Goal: Task Accomplishment & Management: Manage account settings

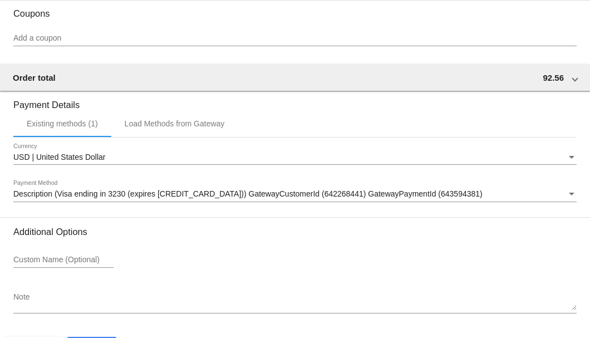
scroll to position [1035, 0]
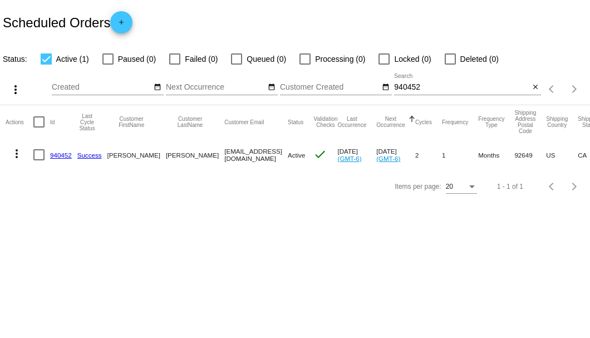
click at [404, 87] on input "940452" at bounding box center [461, 87] width 135 height 9
paste input "2087022310@exceptionalhealthproducts.org"
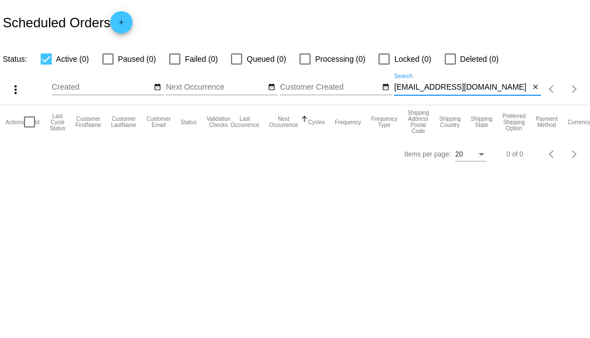
type input "2087022310@exceptionalhealthproducts.org"
click at [529, 86] on input "2087022310@exceptionalhealthproducts.org" at bounding box center [461, 87] width 135 height 9
click at [538, 88] on mat-icon "close" at bounding box center [536, 87] width 8 height 9
click at [538, 88] on mat-icon "search" at bounding box center [534, 89] width 13 height 17
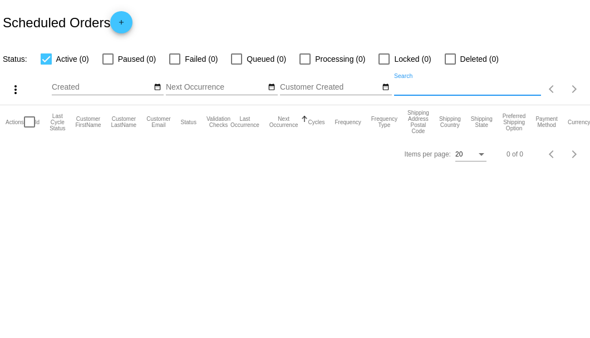
click at [531, 89] on input "Search" at bounding box center [467, 87] width 147 height 9
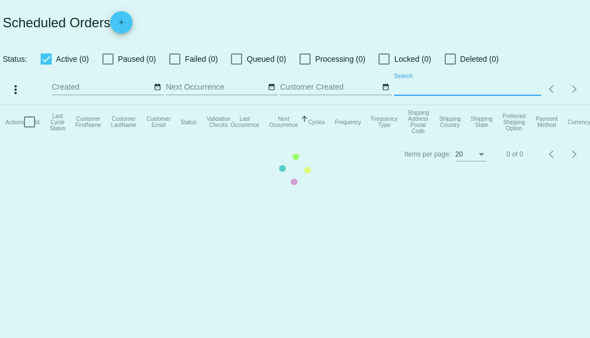
paste input "mllove5@gmail.com"
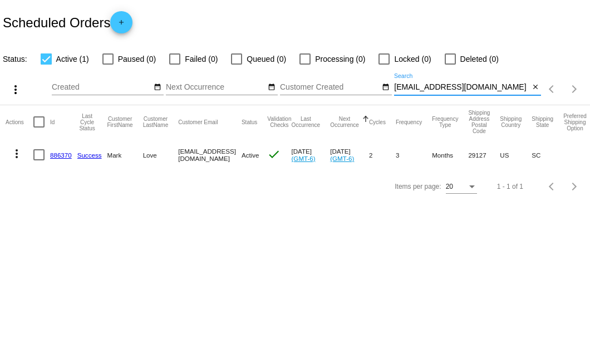
type input "mllove5@gmail.com"
click at [68, 154] on link "886370" at bounding box center [61, 154] width 22 height 7
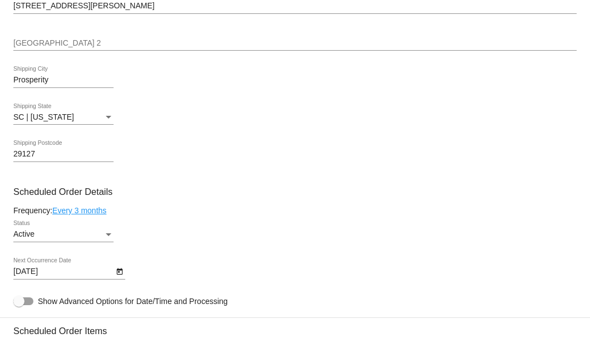
scroll to position [668, 0]
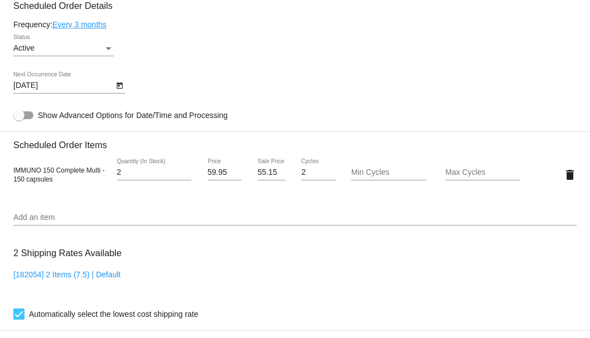
click at [121, 88] on icon "Open calendar" at bounding box center [120, 85] width 8 height 13
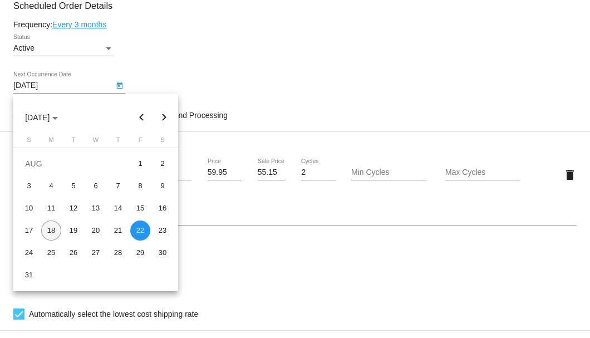
click at [55, 226] on div "18" at bounding box center [51, 230] width 20 height 20
type input "8/18/2025"
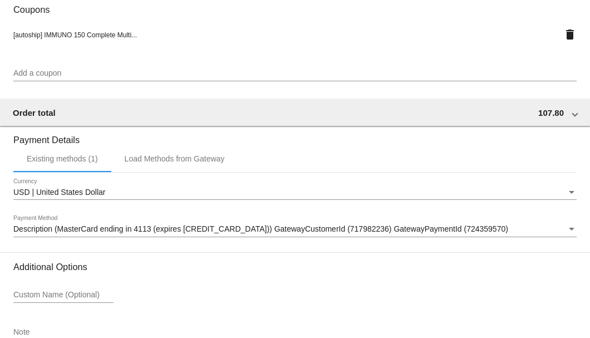
scroll to position [1074, 0]
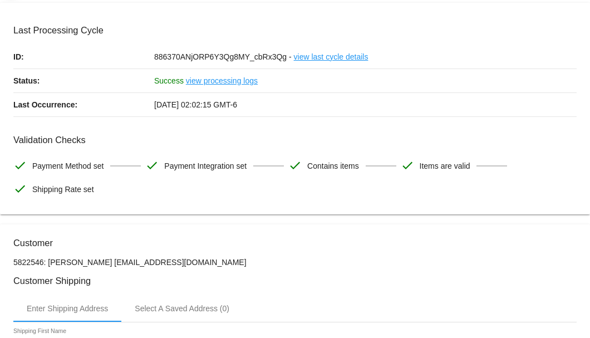
scroll to position [0, 0]
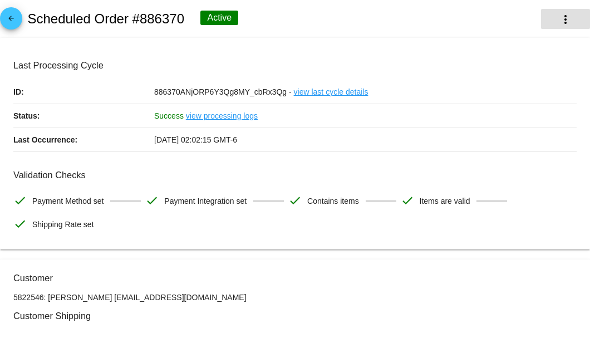
click at [559, 18] on mat-icon "more_vert" at bounding box center [565, 19] width 13 height 13
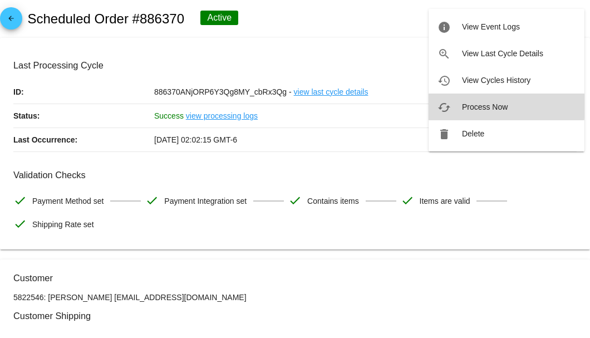
click at [465, 106] on span "Process Now" at bounding box center [485, 106] width 46 height 9
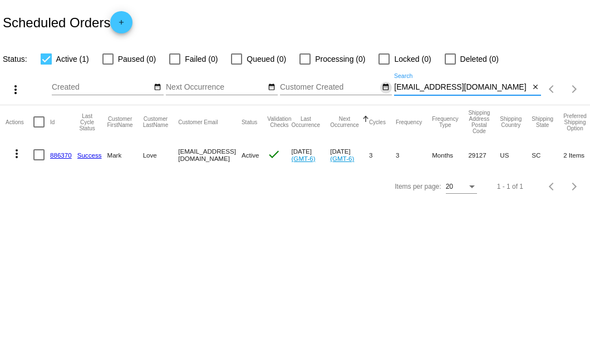
drag, startPoint x: 470, startPoint y: 83, endPoint x: 384, endPoint y: 91, distance: 86.6
click at [384, 91] on div "more_vert Aug Jan Feb Mar Apr 1" at bounding box center [295, 86] width 590 height 40
paste input "starfleetcmd1992"
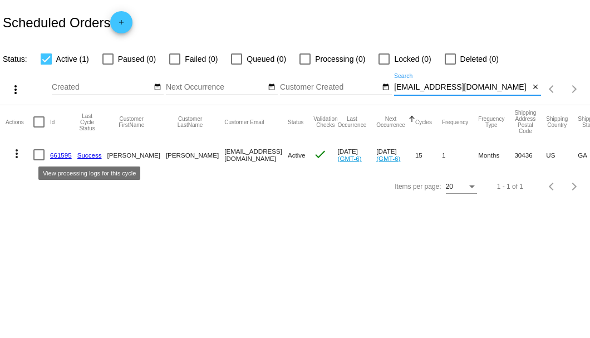
type input "[EMAIL_ADDRESS][DOMAIN_NAME]"
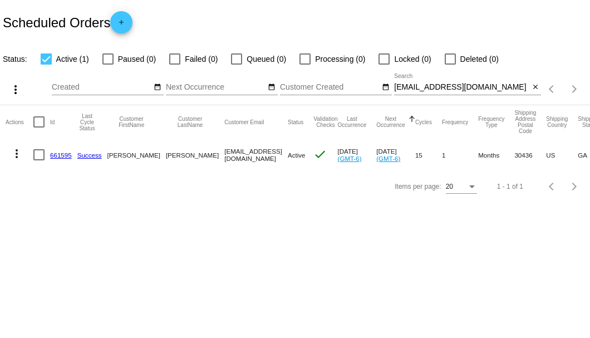
click at [67, 154] on link "661595" at bounding box center [61, 154] width 22 height 7
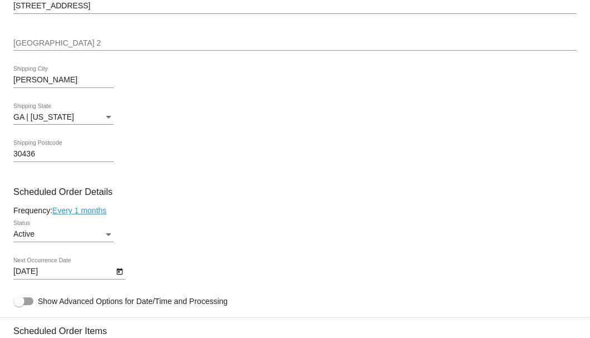
scroll to position [631, 0]
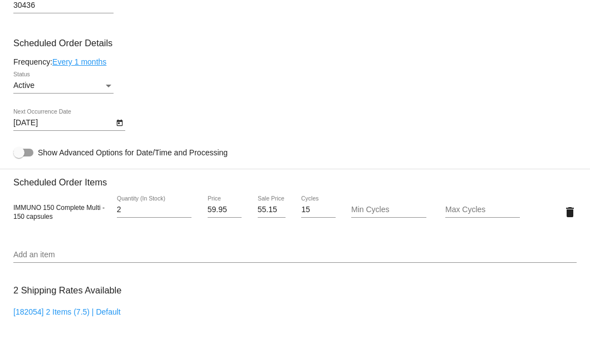
click at [120, 119] on icon "Open calendar" at bounding box center [120, 122] width 8 height 13
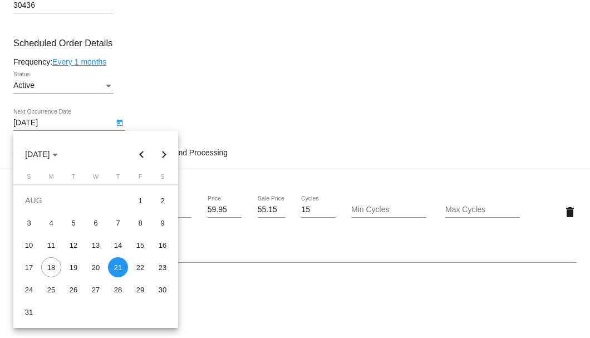
click at [166, 153] on button "Next month" at bounding box center [164, 154] width 22 height 22
click at [117, 220] on div "4" at bounding box center [118, 223] width 20 height 20
type input "9/4/2025"
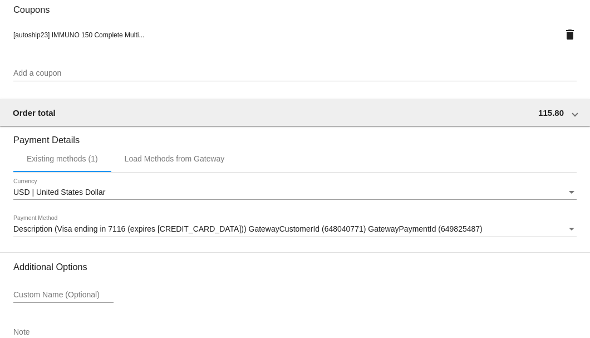
scroll to position [1074, 0]
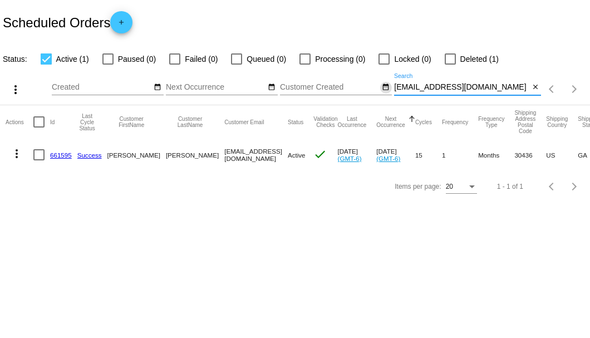
drag, startPoint x: 499, startPoint y: 86, endPoint x: 390, endPoint y: 87, distance: 109.1
click at [390, 87] on div "more_vert Aug Jan Feb Mar Apr 1" at bounding box center [295, 86] width 590 height 40
paste input "annkegley305"
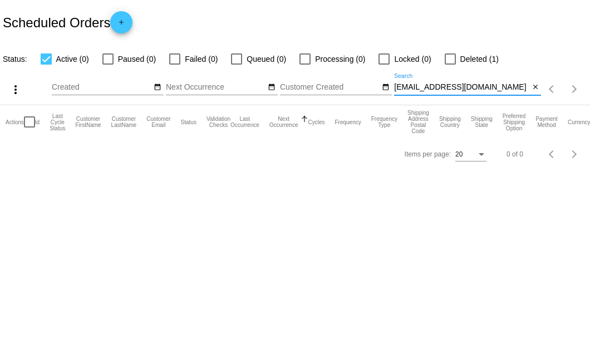
type input "annkegley305@gmail.com"
click at [449, 57] on div at bounding box center [450, 58] width 11 height 11
click at [450, 65] on input "Deleted (1)" at bounding box center [450, 65] width 1 height 1
checkbox input "true"
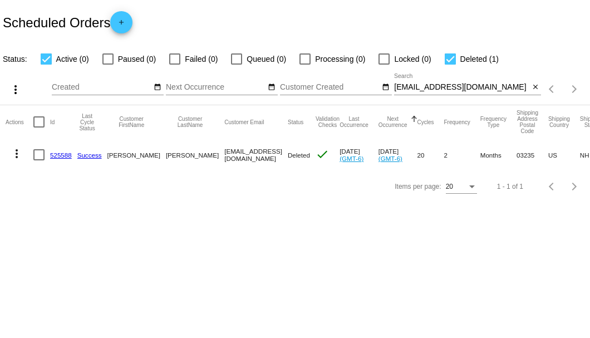
click at [66, 158] on link "525588" at bounding box center [61, 154] width 22 height 7
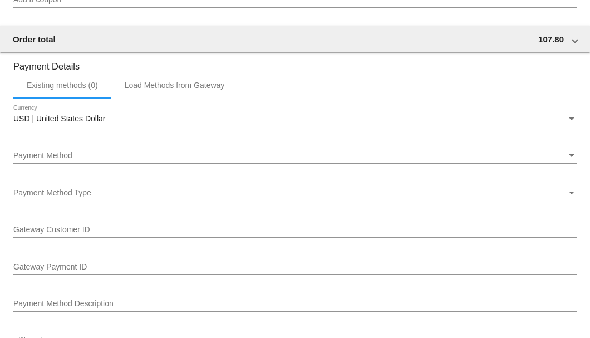
scroll to position [949, 0]
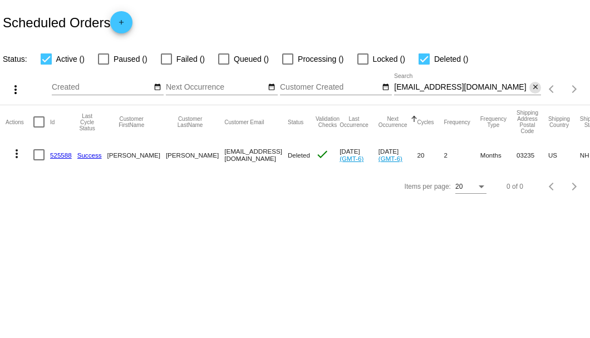
click at [535, 89] on mat-icon "close" at bounding box center [536, 87] width 8 height 9
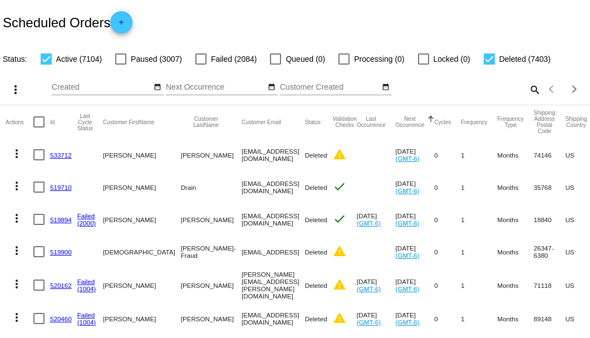
click at [532, 98] on mat-icon "search" at bounding box center [534, 89] width 13 height 17
click at [416, 92] on input "Search" at bounding box center [467, 87] width 147 height 9
paste input "[EMAIL_ADDRESS][DOMAIN_NAME]"
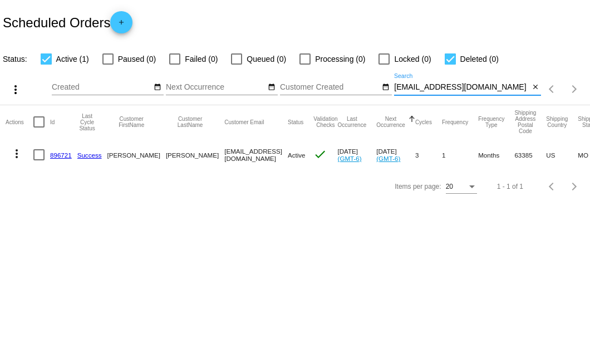
type input "[EMAIL_ADDRESS][DOMAIN_NAME]"
click at [55, 156] on link "896721" at bounding box center [61, 154] width 22 height 7
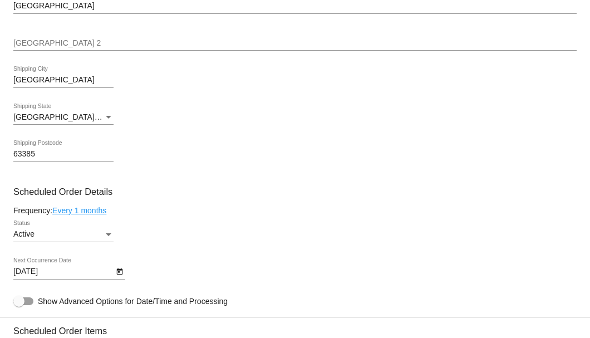
scroll to position [593, 0]
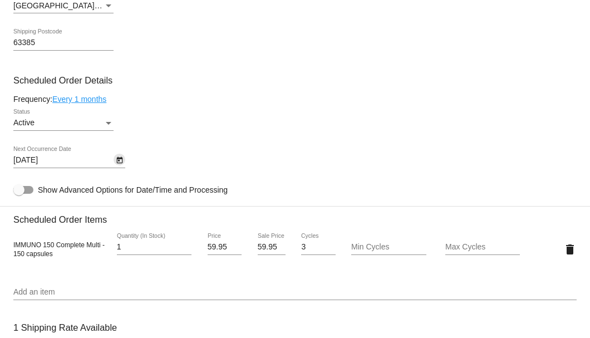
click at [118, 161] on icon "Open calendar" at bounding box center [119, 160] width 6 height 7
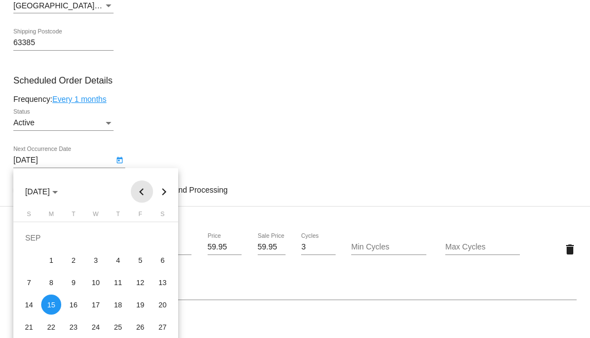
click at [138, 184] on button "Previous month" at bounding box center [142, 191] width 22 height 22
click at [51, 303] on div "18" at bounding box center [51, 304] width 20 height 20
type input "8/18/2025"
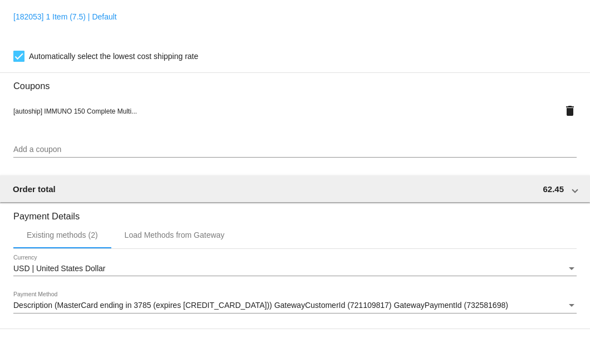
scroll to position [1074, 0]
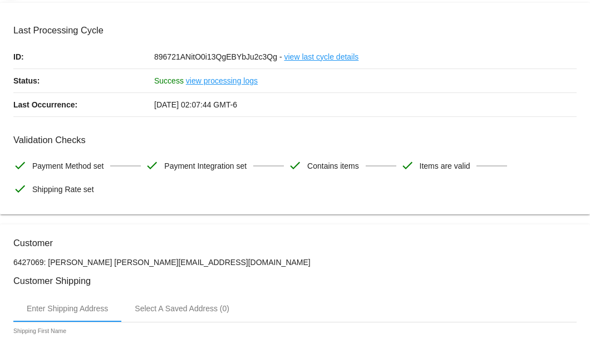
scroll to position [0, 0]
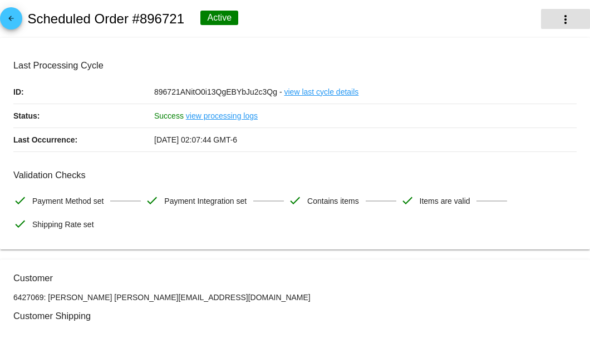
click at [549, 24] on button "more_vert" at bounding box center [565, 19] width 49 height 20
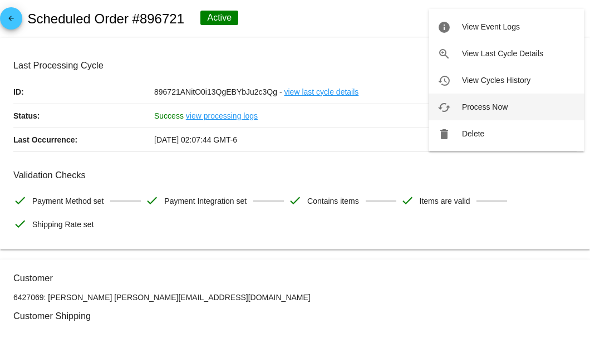
click at [459, 111] on button "cached Process Now" at bounding box center [507, 107] width 156 height 27
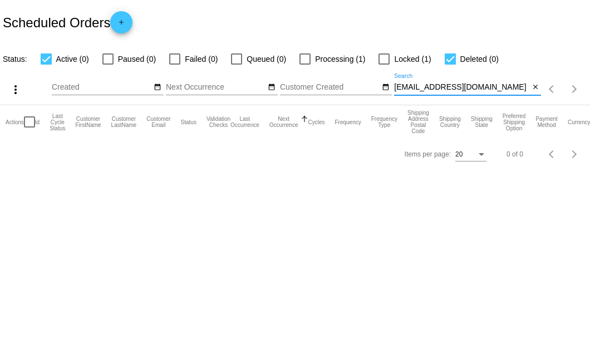
drag, startPoint x: 489, startPoint y: 91, endPoint x: 393, endPoint y: 89, distance: 95.8
click at [393, 89] on div "more_vert Aug Jan Feb Mar [DATE]" at bounding box center [295, 86] width 590 height 40
paste input "[EMAIL_ADDRESS]"
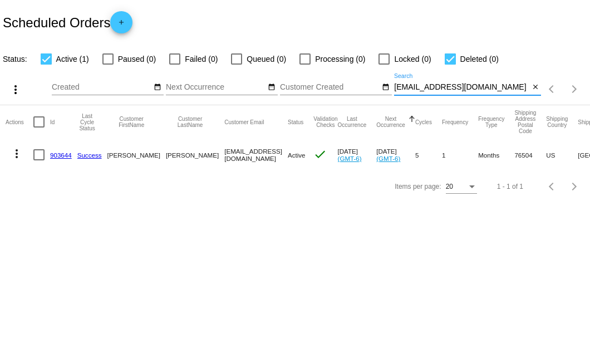
type input "[EMAIL_ADDRESS][DOMAIN_NAME]"
click at [57, 155] on link "903644" at bounding box center [61, 154] width 22 height 7
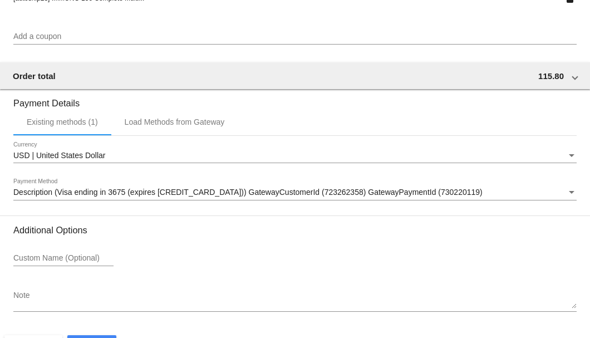
scroll to position [1074, 0]
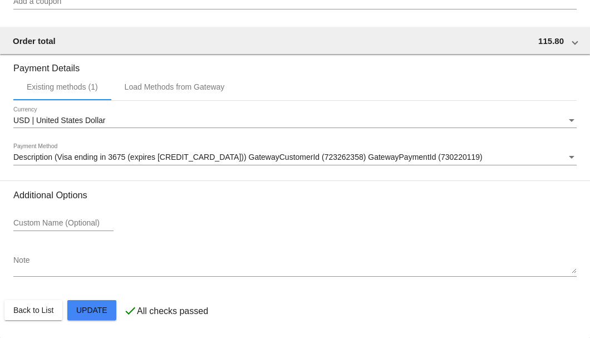
click at [83, 267] on textarea "Note" at bounding box center [294, 265] width 563 height 18
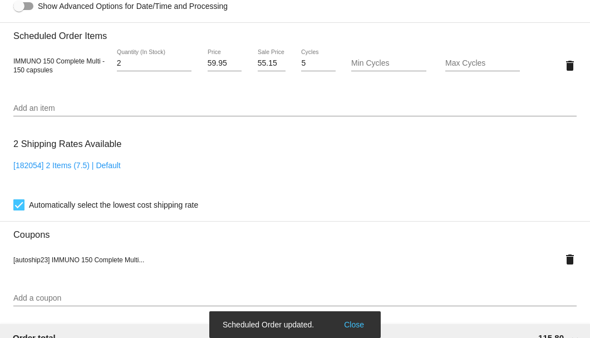
scroll to position [629, 0]
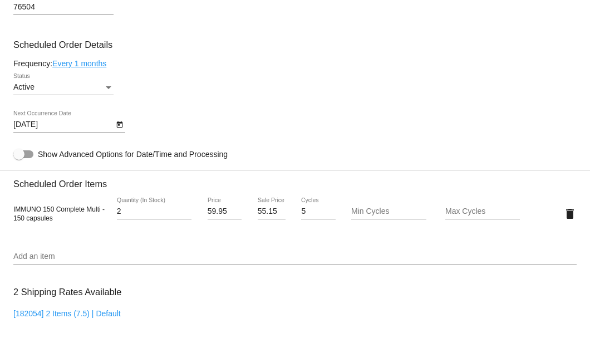
type textarea "8-18 email req to cancel A/S-SB"
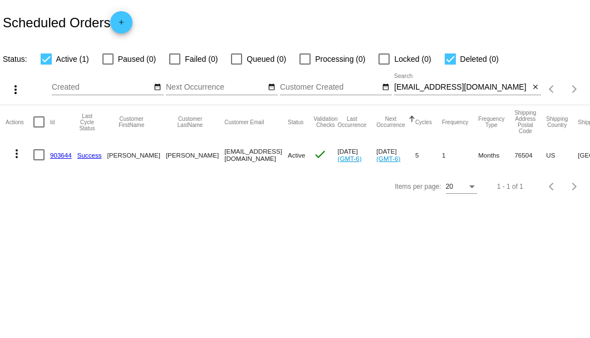
click at [39, 154] on div at bounding box center [38, 154] width 11 height 11
click at [39, 160] on input "checkbox" at bounding box center [38, 160] width 1 height 1
checkbox input "true"
click at [18, 155] on mat-icon "more_vert" at bounding box center [16, 153] width 13 height 13
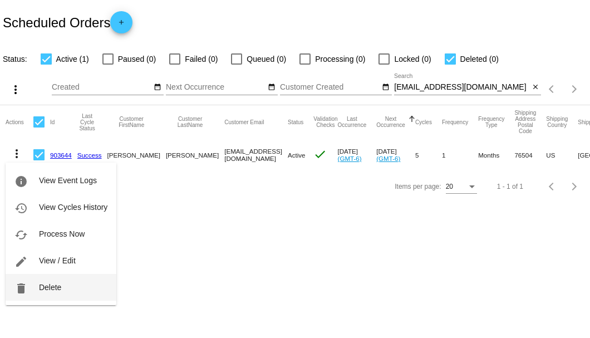
click at [57, 288] on span "Delete" at bounding box center [50, 287] width 22 height 9
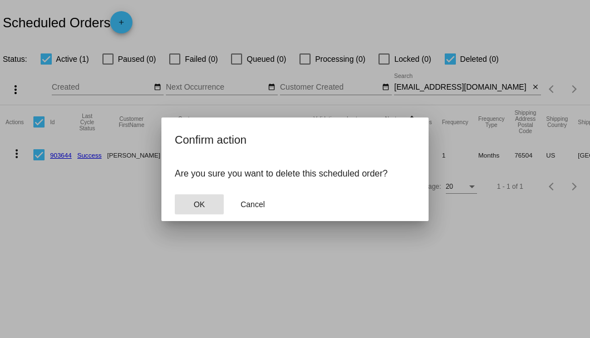
click at [197, 203] on span "OK" at bounding box center [199, 204] width 11 height 9
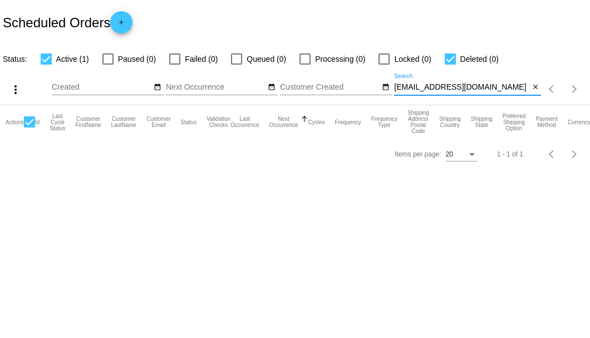
click at [470, 87] on input "ssykesjr@gmail.com" at bounding box center [461, 87] width 135 height 9
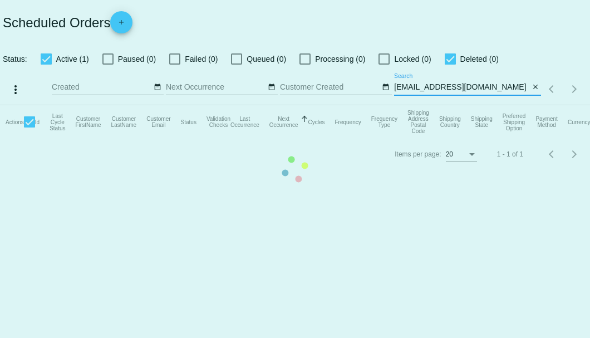
type input "ssykesjr@gmail.com"
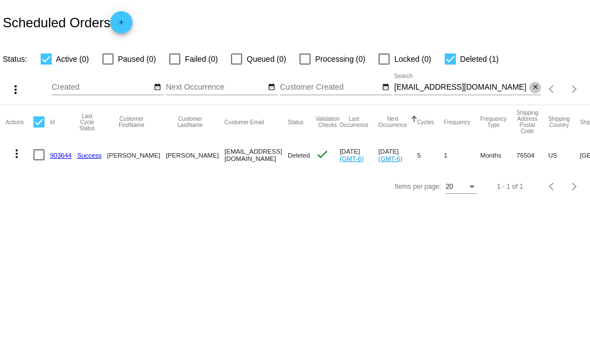
click at [534, 89] on mat-icon "close" at bounding box center [536, 87] width 8 height 9
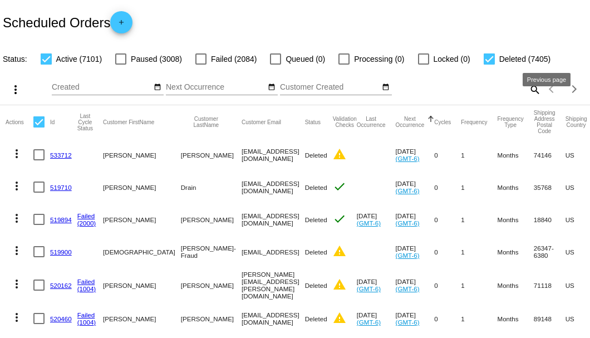
click at [531, 98] on mat-icon "search" at bounding box center [534, 89] width 13 height 17
click at [523, 92] on input "Search" at bounding box center [467, 87] width 147 height 9
click at [487, 59] on div at bounding box center [489, 58] width 11 height 11
click at [489, 65] on input "Deleted (7405)" at bounding box center [489, 65] width 1 height 1
checkbox input "false"
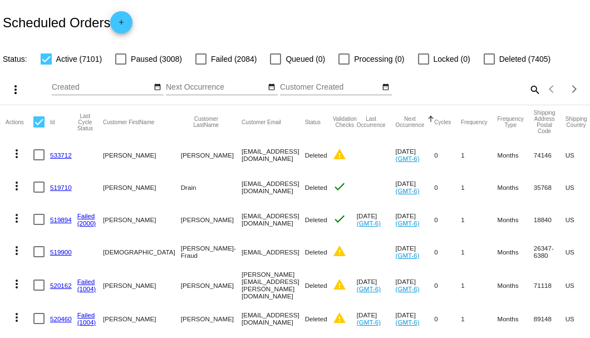
click at [531, 98] on mat-icon "search" at bounding box center [534, 89] width 13 height 17
click at [527, 92] on input "Search" at bounding box center [467, 87] width 147 height 9
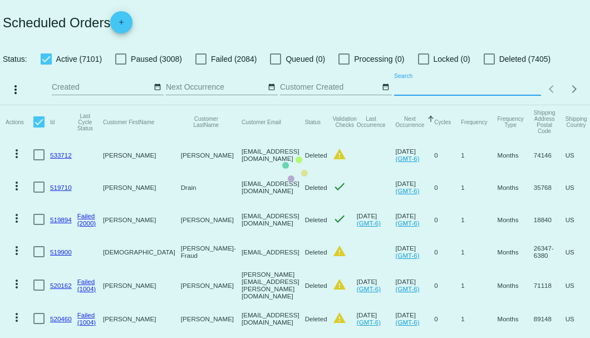
paste input "cannoli56@aol.com"
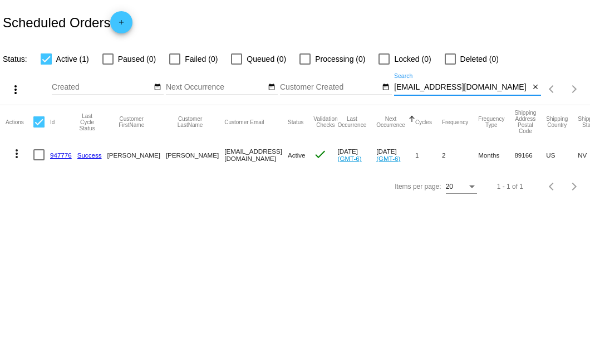
type input "cannoli56@aol.com"
click at [40, 153] on div at bounding box center [38, 154] width 11 height 11
click at [39, 160] on input "checkbox" at bounding box center [38, 160] width 1 height 1
checkbox input "true"
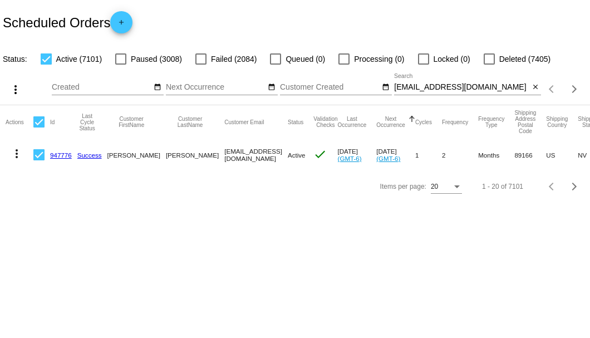
click at [61, 154] on link "947776" at bounding box center [61, 154] width 22 height 7
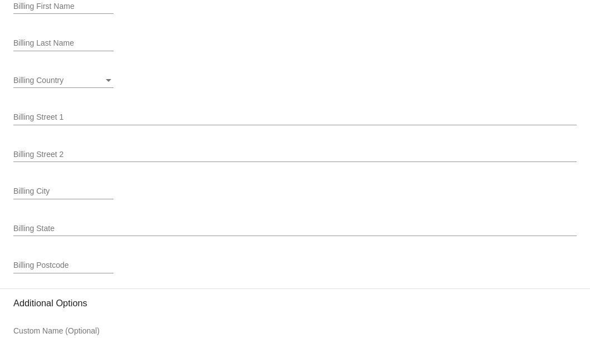
scroll to position [1521, 0]
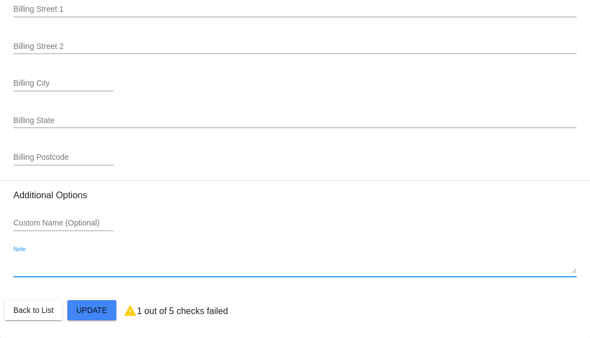
click at [57, 268] on textarea "Note" at bounding box center [294, 265] width 563 height 18
click at [234, 261] on textarea "8-18 email req to cancel A/S cannot afford too many medical bilss-SB" at bounding box center [294, 265] width 563 height 18
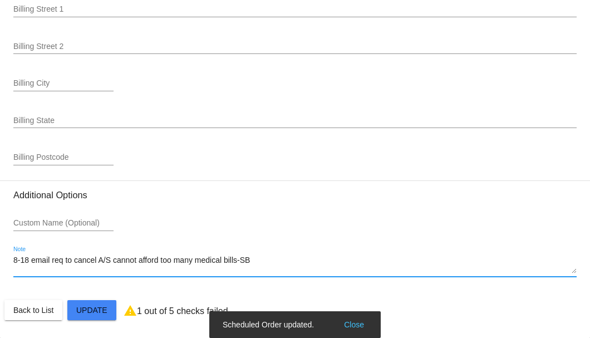
type textarea "8-18 email req to cancel A/S cannot afford too many medical bills-SB"
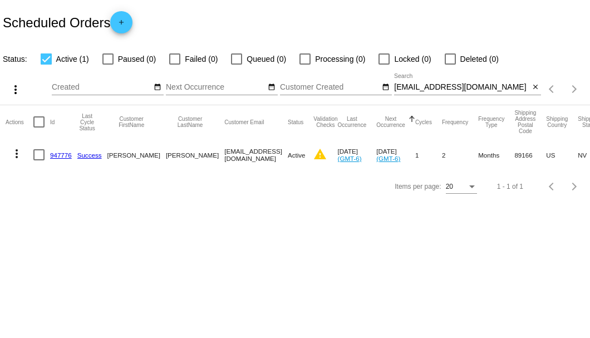
click at [44, 156] on div at bounding box center [38, 154] width 11 height 11
click at [39, 160] on input "checkbox" at bounding box center [38, 160] width 1 height 1
checkbox input "true"
click at [16, 157] on mat-icon "more_vert" at bounding box center [16, 153] width 13 height 13
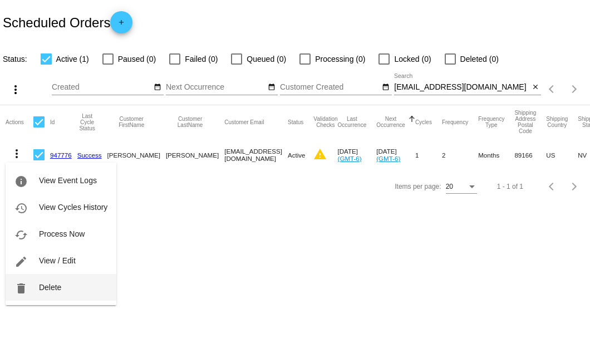
click at [51, 284] on span "Delete" at bounding box center [50, 287] width 22 height 9
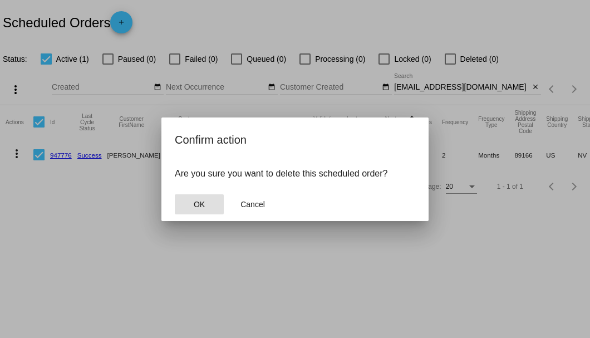
click at [204, 208] on button "OK" at bounding box center [199, 204] width 49 height 20
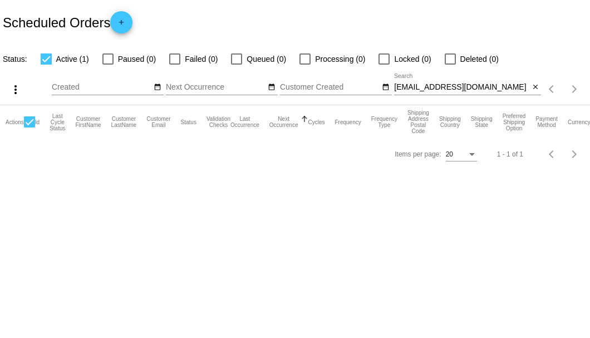
click at [485, 92] on div "cannoli56@aol.com Search" at bounding box center [461, 84] width 135 height 22
type input "cannoli56@aol.com"
click at [533, 88] on mat-icon "close" at bounding box center [536, 87] width 8 height 9
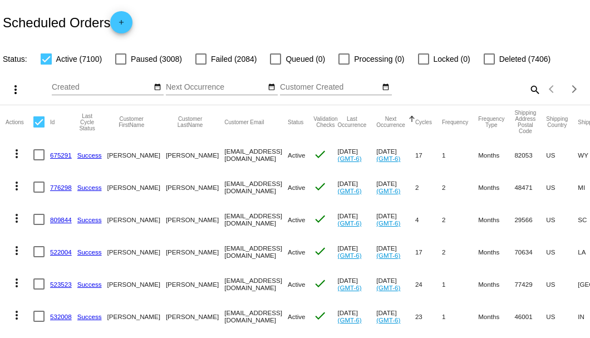
click at [529, 98] on mat-icon "search" at bounding box center [534, 89] width 13 height 17
click at [524, 92] on input "Search" at bounding box center [467, 87] width 147 height 9
paste input "835372"
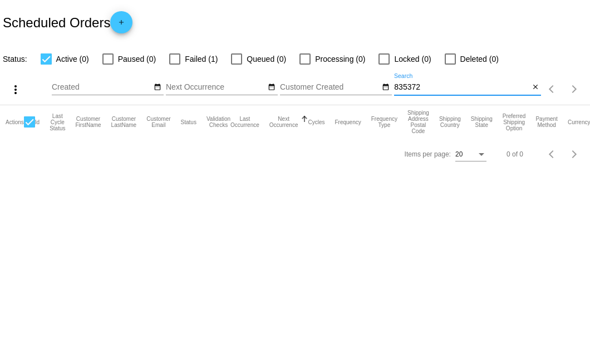
type input "835372"
click at [179, 63] on div at bounding box center [174, 58] width 11 height 11
click at [175, 65] on input "Failed (1)" at bounding box center [174, 65] width 1 height 1
checkbox input "true"
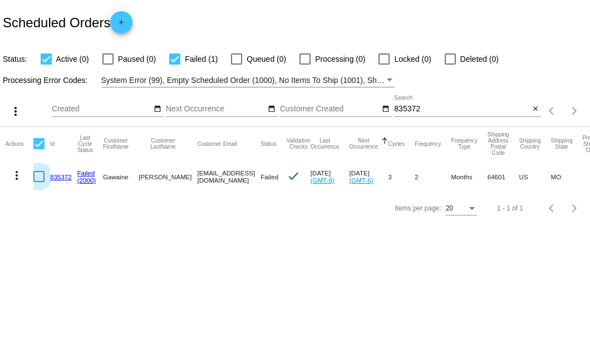
click at [36, 181] on div at bounding box center [38, 176] width 11 height 11
click at [38, 182] on input "checkbox" at bounding box center [38, 182] width 1 height 1
checkbox input "true"
click at [21, 174] on mat-icon "more_vert" at bounding box center [16, 175] width 13 height 13
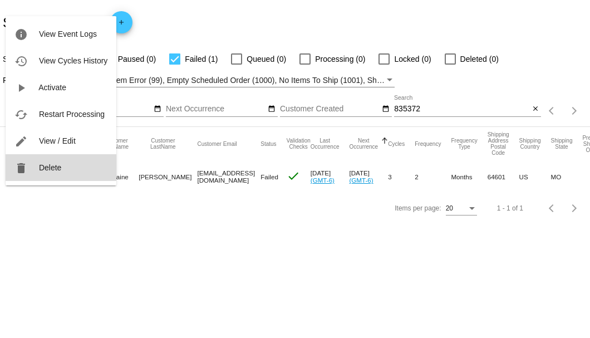
click at [31, 168] on button "delete Delete" at bounding box center [61, 167] width 111 height 27
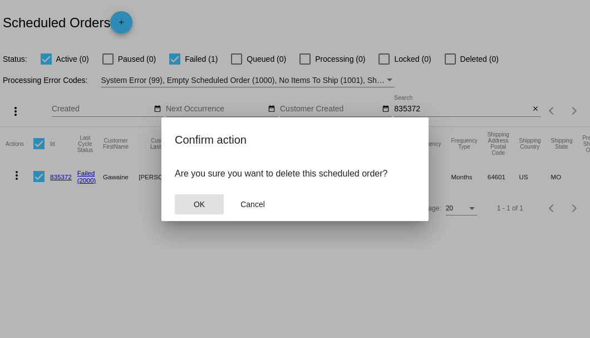
click at [192, 200] on button "OK" at bounding box center [199, 204] width 49 height 20
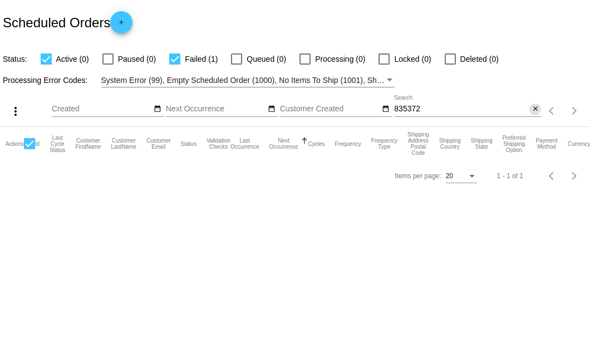
click at [533, 110] on mat-icon "close" at bounding box center [536, 109] width 8 height 9
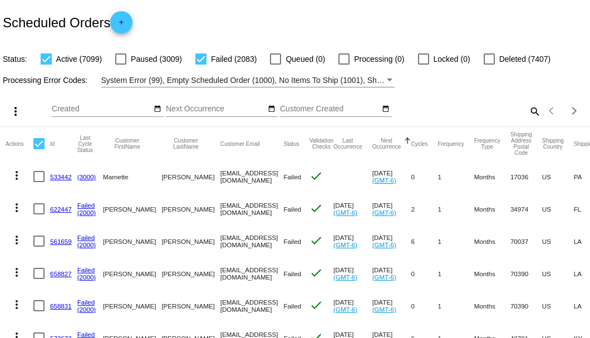
click at [528, 120] on mat-icon "search" at bounding box center [534, 110] width 13 height 17
click at [528, 114] on input "Search" at bounding box center [467, 109] width 147 height 9
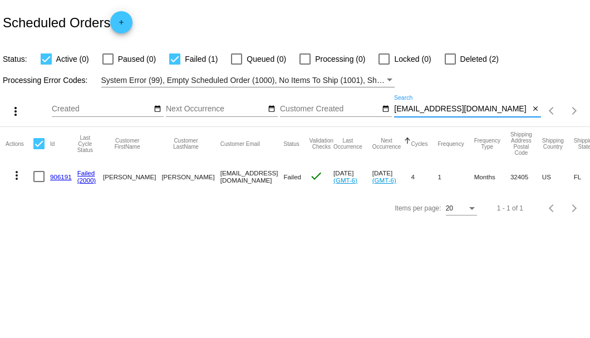
type input "dpmelvin7@comcast.net"
click at [55, 177] on link "906191" at bounding box center [61, 176] width 22 height 7
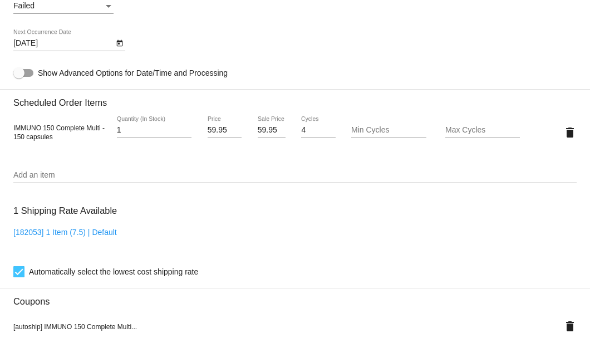
scroll to position [593, 0]
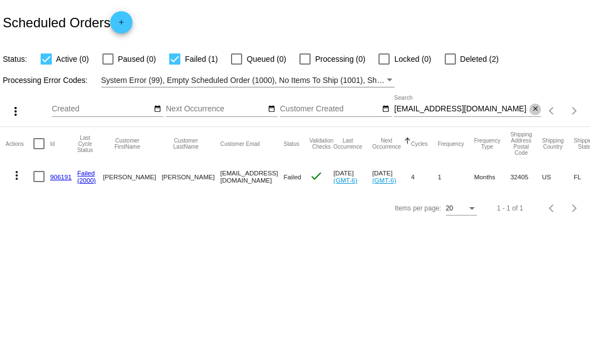
click at [537, 109] on mat-icon "close" at bounding box center [536, 109] width 8 height 9
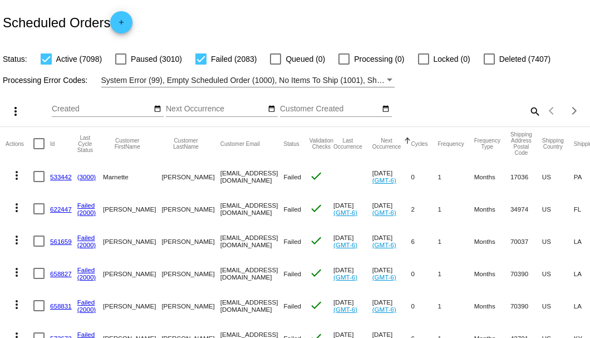
click at [530, 120] on mat-icon "search" at bounding box center [534, 110] width 13 height 17
click at [526, 114] on input "Search" at bounding box center [467, 109] width 147 height 9
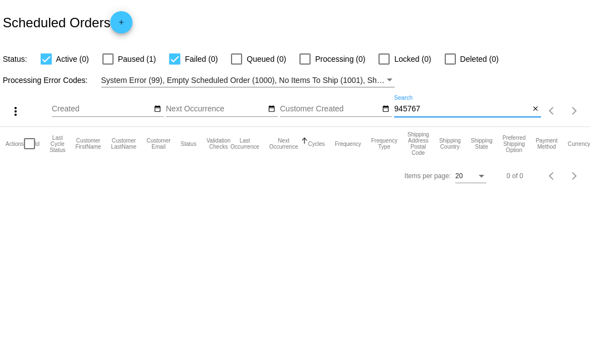
type input "945767"
click at [112, 61] on div at bounding box center [107, 58] width 11 height 11
click at [108, 65] on input "Paused (1)" at bounding box center [107, 65] width 1 height 1
checkbox input "true"
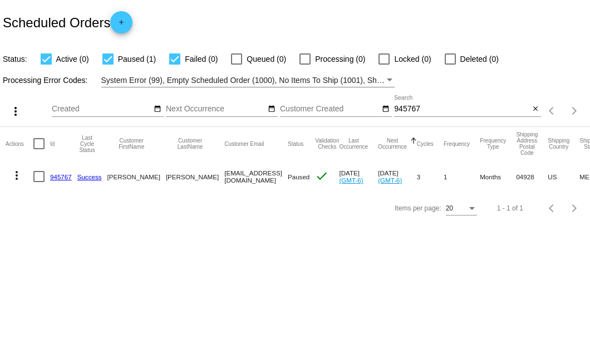
click at [61, 178] on link "945767" at bounding box center [61, 176] width 22 height 7
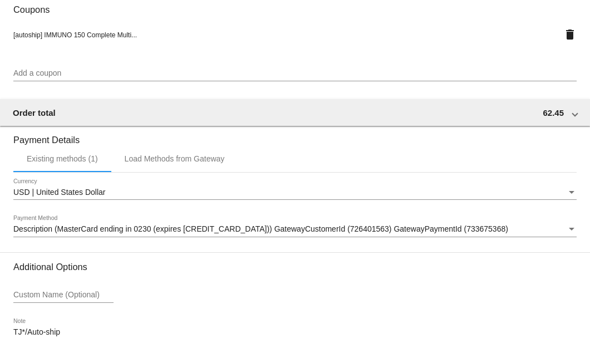
scroll to position [1074, 0]
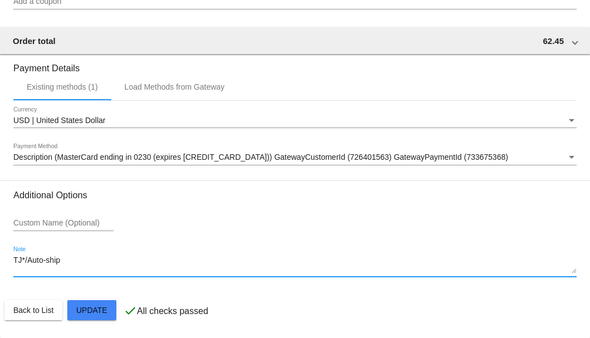
drag, startPoint x: 62, startPoint y: 262, endPoint x: 9, endPoint y: 262, distance: 53.4
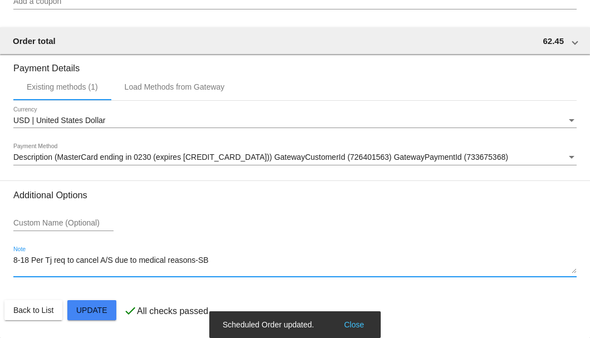
type textarea "8-18 Per Tj req to cancel A/S due to medical reasons-SB"
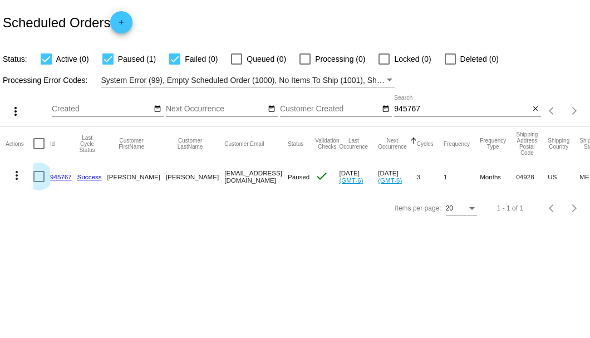
drag, startPoint x: 38, startPoint y: 178, endPoint x: 23, endPoint y: 179, distance: 15.1
click at [37, 178] on div at bounding box center [38, 176] width 11 height 11
click at [38, 182] on input "checkbox" at bounding box center [38, 182] width 1 height 1
checkbox input "true"
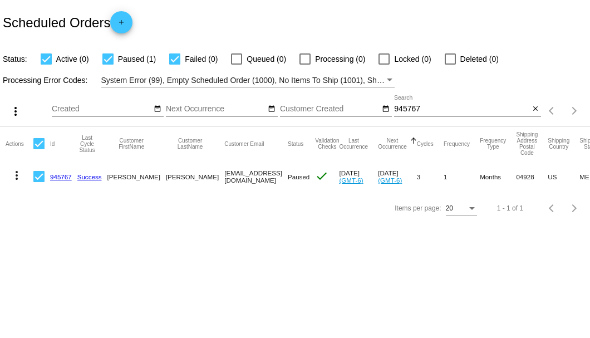
click at [16, 179] on mat-icon "more_vert" at bounding box center [16, 175] width 13 height 13
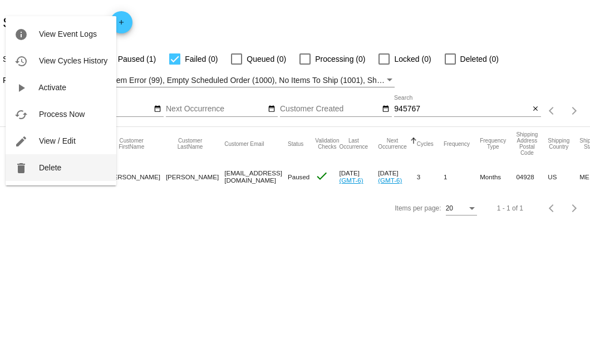
click at [55, 173] on button "delete Delete" at bounding box center [61, 167] width 111 height 27
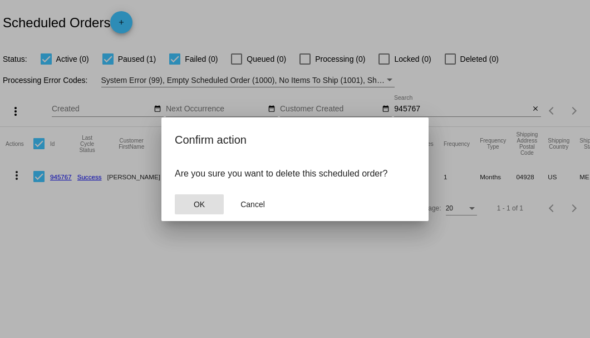
click at [206, 209] on button "OK" at bounding box center [199, 204] width 49 height 20
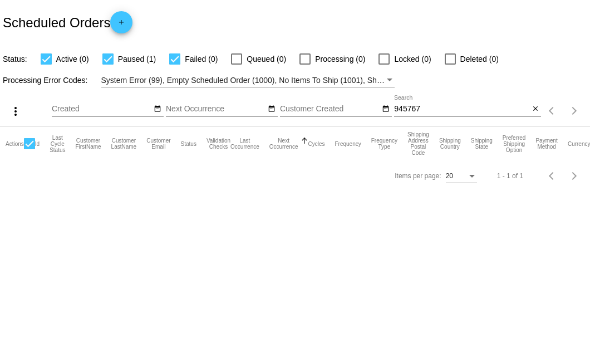
click at [463, 112] on input "945767" at bounding box center [461, 109] width 135 height 9
type input "945767"
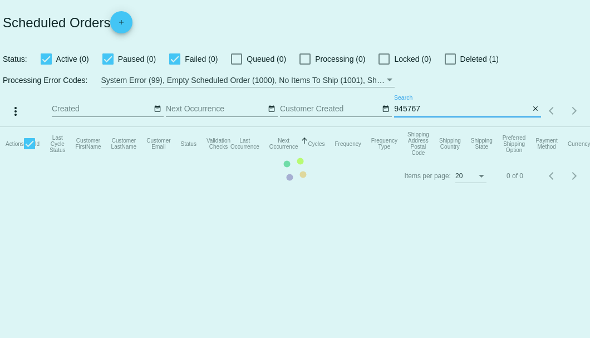
click at [535, 110] on mat-icon "close" at bounding box center [536, 109] width 8 height 9
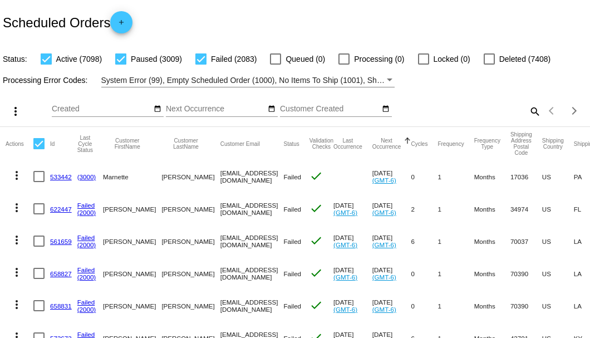
click at [528, 120] on mat-icon "search" at bounding box center [534, 110] width 13 height 17
click at [525, 114] on input "Search" at bounding box center [467, 109] width 147 height 9
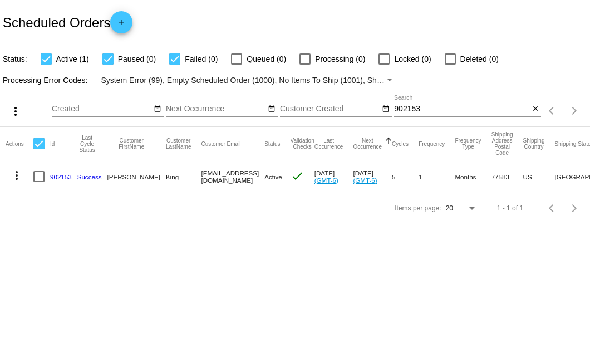
drag, startPoint x: 178, startPoint y: 176, endPoint x: 252, endPoint y: 174, distance: 74.1
click at [252, 174] on mat-cell "[EMAIL_ADDRESS][DOMAIN_NAME]" at bounding box center [232, 176] width 63 height 32
copy mat-cell "[EMAIL_ADDRESS][DOMAIN_NAME]"
click at [412, 110] on input "902153" at bounding box center [461, 109] width 135 height 9
drag, startPoint x: 173, startPoint y: 175, endPoint x: 254, endPoint y: 177, distance: 80.7
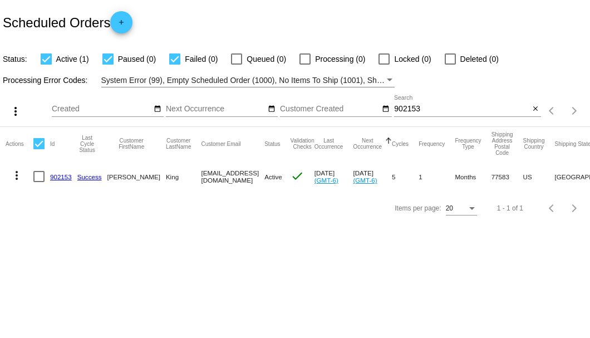
click at [254, 177] on mat-row "more_vert 902153 Success James King jking@cutlerrepaving.com Active check Aug 1…" at bounding box center [418, 176] width 824 height 32
copy mat-row "[EMAIL_ADDRESS][DOMAIN_NAME]"
click at [408, 111] on input "902153" at bounding box center [461, 109] width 135 height 9
paste input "[EMAIL_ADDRESS][DOMAIN_NAME]"
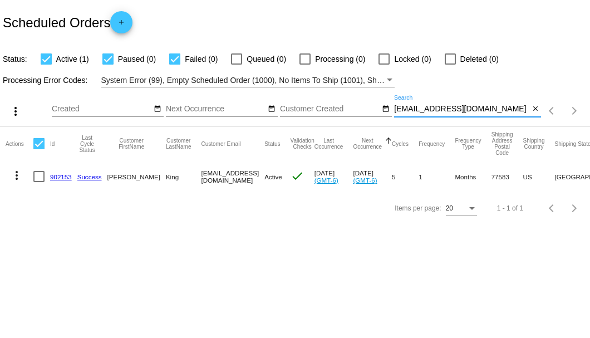
type input "[EMAIL_ADDRESS][DOMAIN_NAME]"
click at [65, 179] on link "902153" at bounding box center [61, 176] width 22 height 7
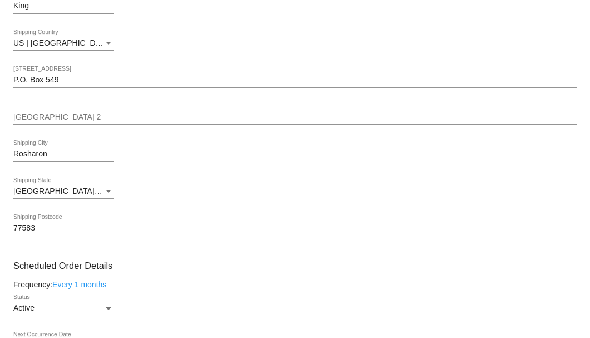
scroll to position [557, 0]
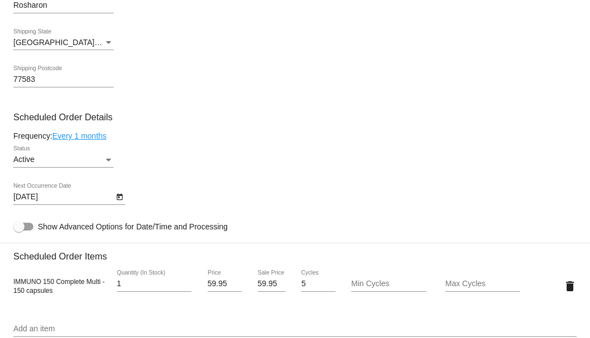
click at [119, 196] on icon "Open calendar" at bounding box center [119, 197] width 6 height 7
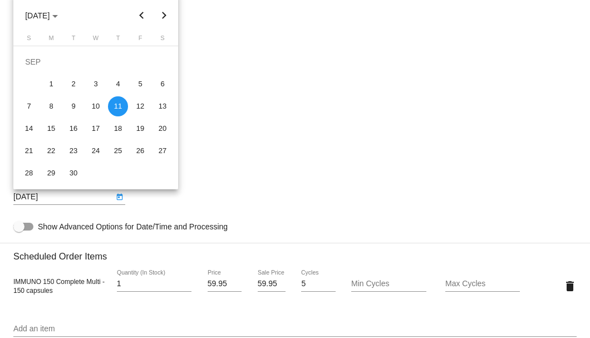
click at [160, 22] on button "Next month" at bounding box center [164, 15] width 22 height 22
click at [159, 83] on div "11" at bounding box center [163, 84] width 20 height 20
type input "10/11/2025"
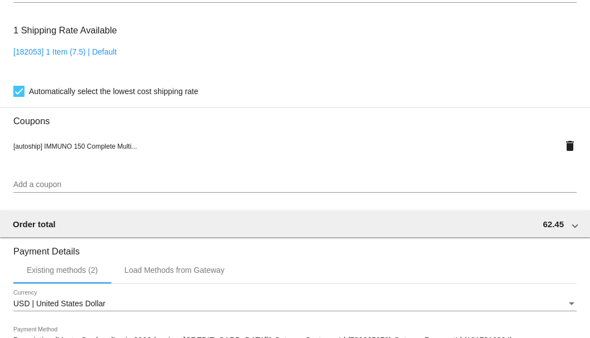
scroll to position [1074, 0]
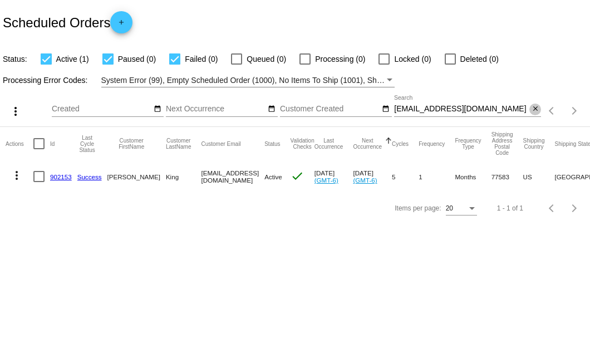
click at [534, 110] on mat-icon "close" at bounding box center [536, 109] width 8 height 9
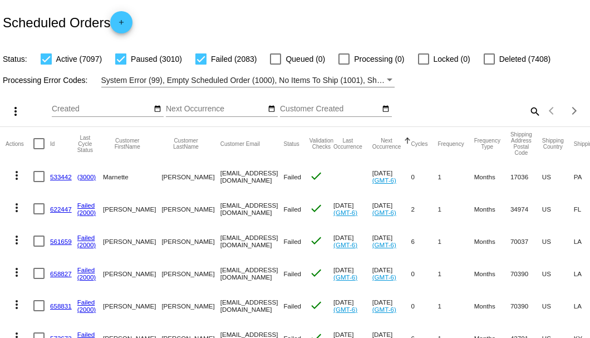
click at [531, 120] on mat-icon "search" at bounding box center [534, 110] width 13 height 17
click at [531, 114] on input "Search" at bounding box center [467, 109] width 147 height 9
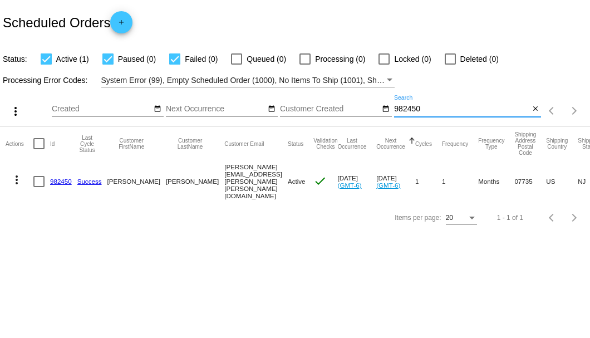
type input "982450"
drag, startPoint x: 178, startPoint y: 176, endPoint x: 276, endPoint y: 177, distance: 98.0
click at [276, 177] on mat-cell "[PERSON_NAME][EMAIL_ADDRESS][PERSON_NAME][PERSON_NAME][DOMAIN_NAME]" at bounding box center [255, 181] width 63 height 42
copy mat-cell "[PERSON_NAME][EMAIL_ADDRESS][PERSON_NAME][PERSON_NAME][DOMAIN_NAME]"
click at [59, 179] on link "982450" at bounding box center [61, 181] width 22 height 7
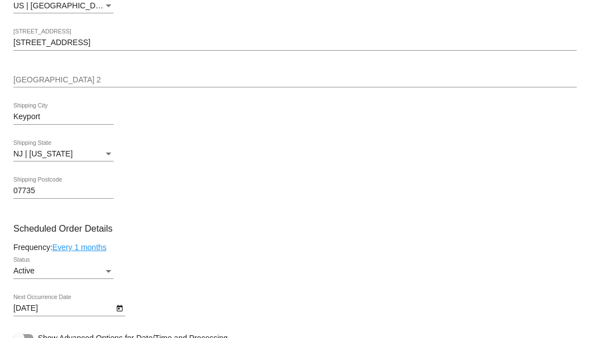
scroll to position [593, 0]
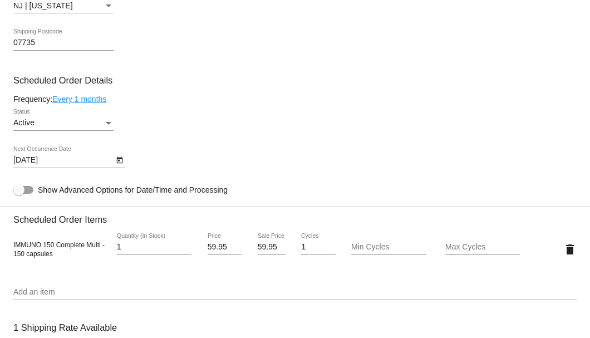
click at [116, 163] on icon "Open calendar" at bounding box center [120, 160] width 8 height 13
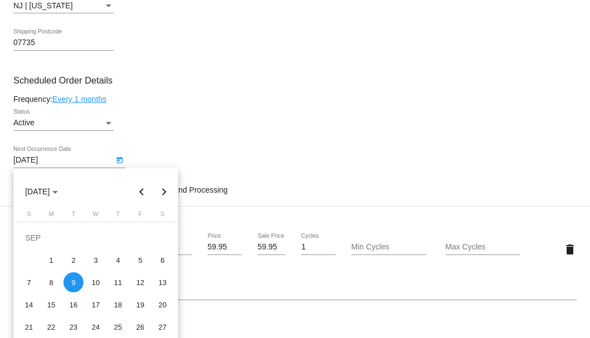
click at [166, 190] on button "Next month" at bounding box center [164, 191] width 22 height 22
click at [72, 257] on div "7" at bounding box center [73, 260] width 20 height 20
type input "10/7/2025"
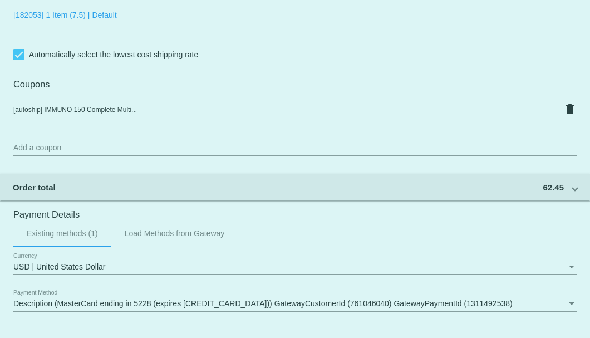
scroll to position [1074, 0]
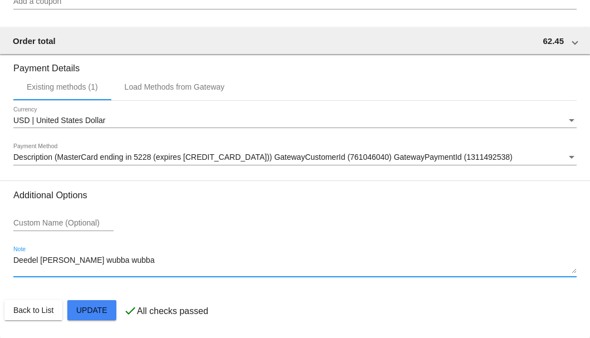
drag, startPoint x: 95, startPoint y: 272, endPoint x: 6, endPoint y: 262, distance: 89.6
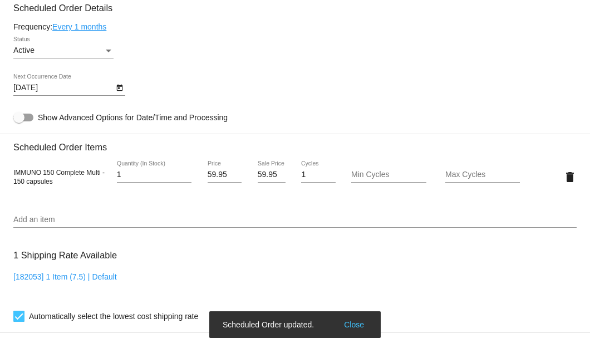
scroll to position [554, 0]
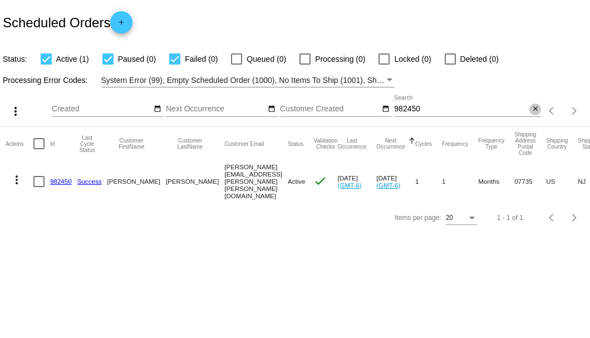
click at [537, 109] on mat-icon "close" at bounding box center [536, 109] width 8 height 9
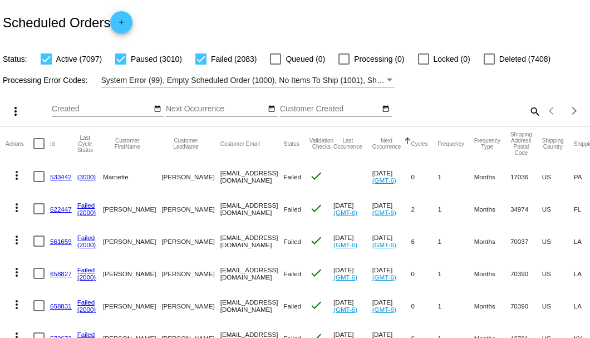
click at [528, 120] on mat-icon "search" at bounding box center [534, 110] width 13 height 17
click at [524, 114] on input "Search" at bounding box center [467, 109] width 147 height 9
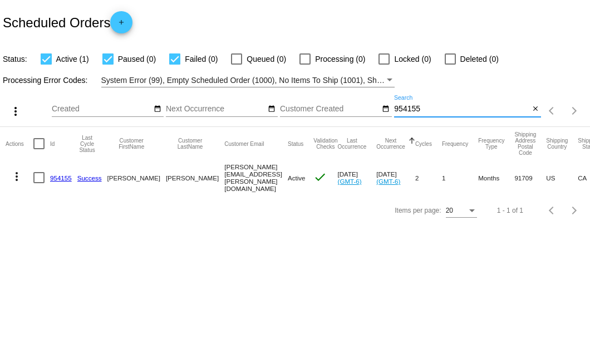
type input "954155"
click at [414, 109] on input "954155" at bounding box center [461, 109] width 135 height 9
click at [451, 109] on input "954155" at bounding box center [461, 109] width 135 height 9
click at [57, 175] on link "954155" at bounding box center [61, 177] width 22 height 7
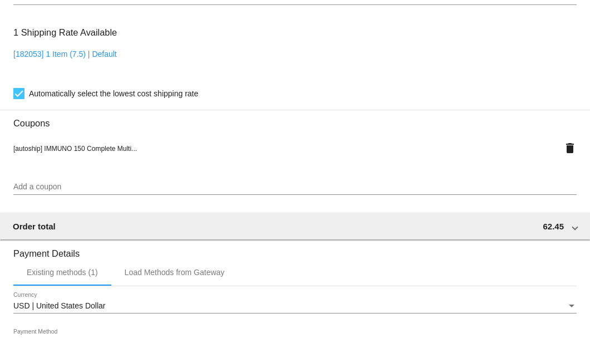
scroll to position [1074, 0]
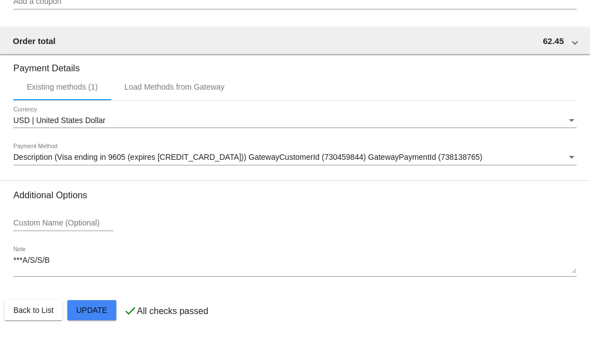
click at [73, 255] on div "***A/S/S/B Note" at bounding box center [294, 262] width 563 height 31
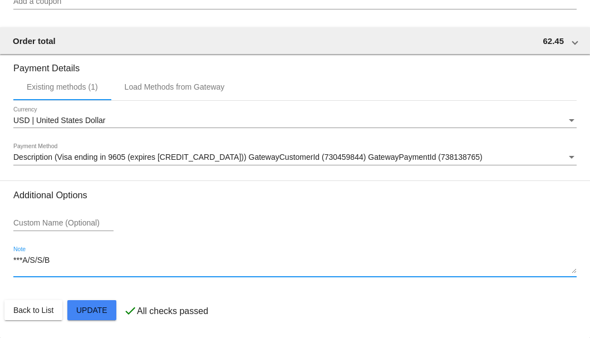
drag, startPoint x: 70, startPoint y: 260, endPoint x: 11, endPoint y: 263, distance: 59.1
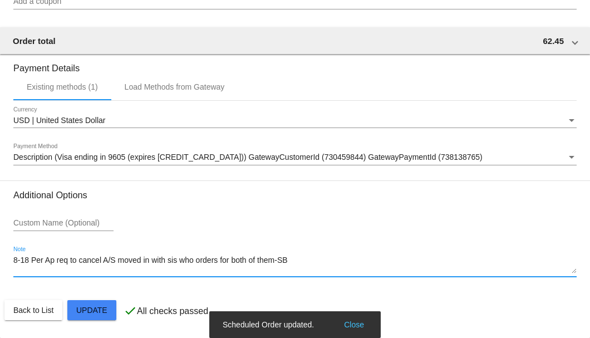
type textarea "8-18 Per Ap req to cancel A/S moved in with sis who orders for both of them-SB"
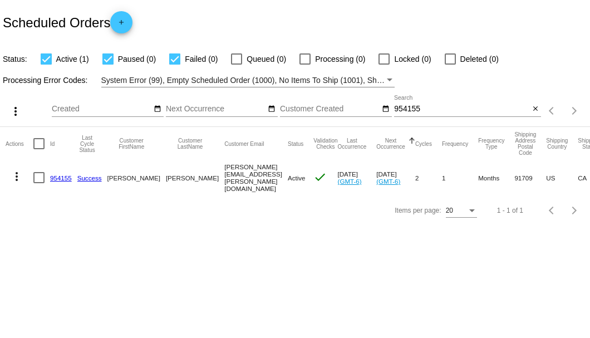
click at [43, 178] on div at bounding box center [38, 177] width 11 height 11
click at [39, 183] on input "checkbox" at bounding box center [38, 183] width 1 height 1
checkbox input "true"
click at [17, 176] on mat-icon "more_vert" at bounding box center [16, 176] width 13 height 13
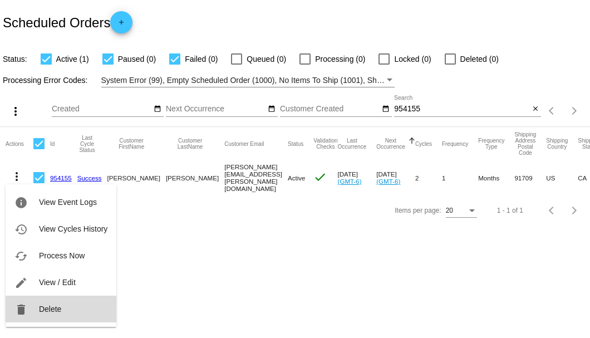
click at [55, 305] on span "Delete" at bounding box center [50, 308] width 22 height 9
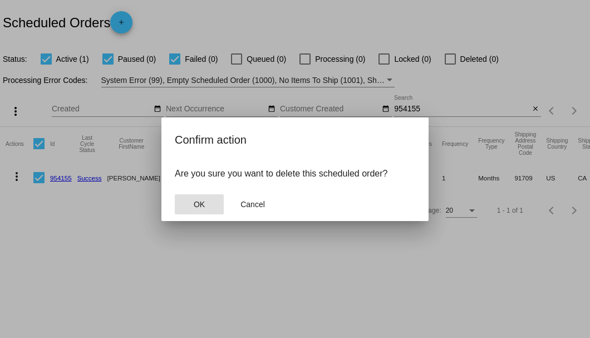
click at [214, 212] on button "OK" at bounding box center [199, 204] width 49 height 20
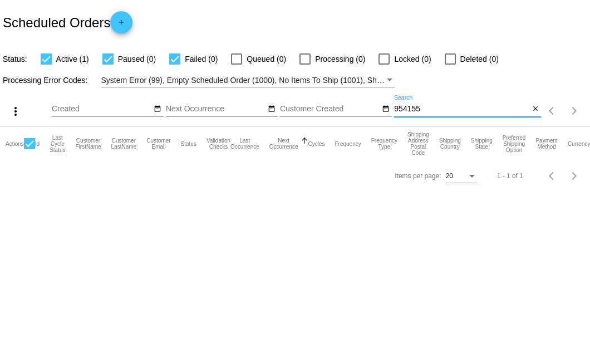
click at [430, 113] on input "954155" at bounding box center [461, 109] width 135 height 9
type input "954155"
click at [534, 111] on mat-icon "close" at bounding box center [536, 109] width 8 height 9
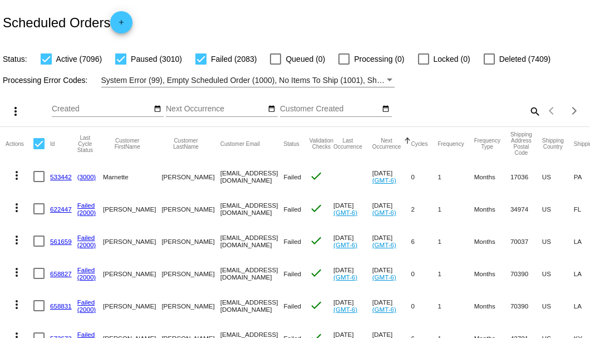
click at [529, 120] on mat-icon "search" at bounding box center [534, 110] width 13 height 17
click at [529, 114] on input "Search" at bounding box center [467, 109] width 147 height 9
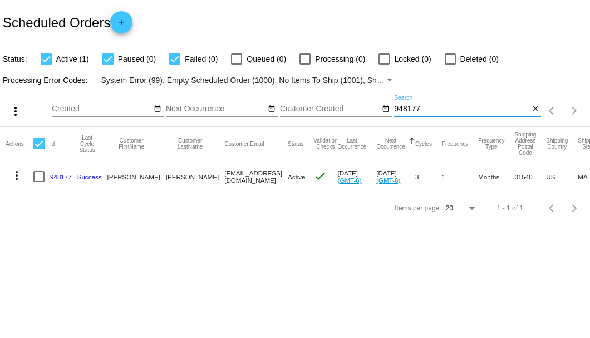
type input "948177"
click at [63, 174] on link "948177" at bounding box center [61, 176] width 22 height 7
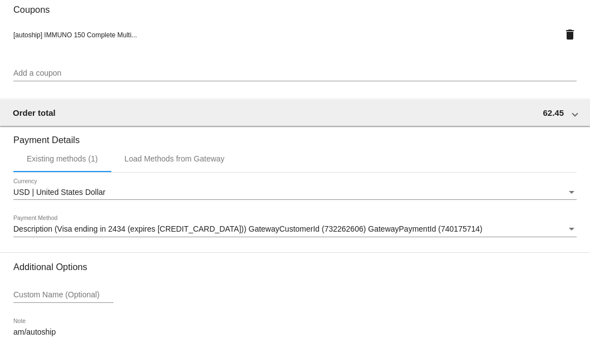
scroll to position [1074, 0]
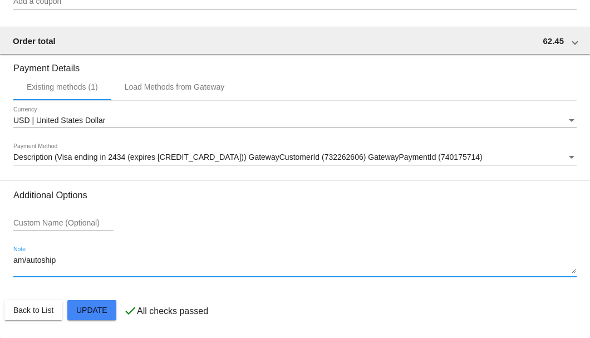
click at [89, 267] on textarea "am/autoship" at bounding box center [294, 265] width 563 height 18
click at [87, 264] on textarea "am/autoship" at bounding box center [294, 265] width 563 height 18
drag, startPoint x: 85, startPoint y: 263, endPoint x: 12, endPoint y: 262, distance: 72.9
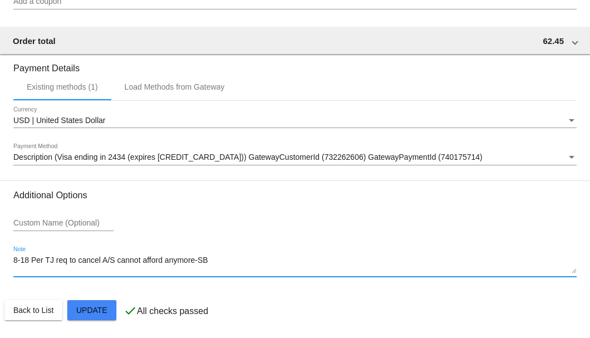
type textarea "8-18 Per TJ req to cancel A/S cannot afford anymore-SB"
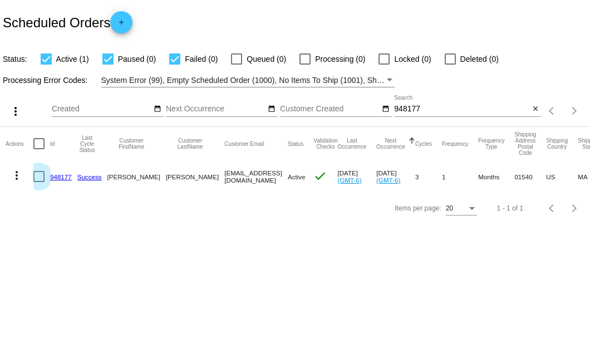
click at [40, 178] on div at bounding box center [38, 176] width 11 height 11
click at [39, 182] on input "checkbox" at bounding box center [38, 182] width 1 height 1
checkbox input "true"
click at [15, 177] on mat-icon "more_vert" at bounding box center [16, 175] width 13 height 13
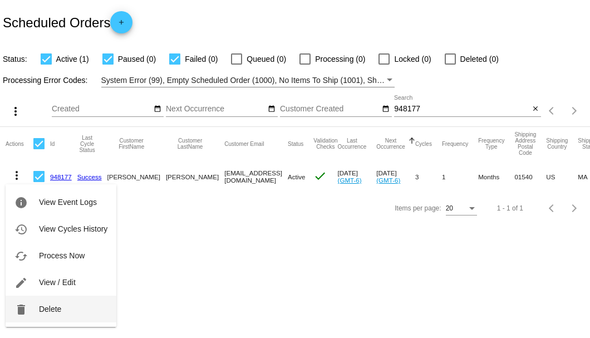
click at [48, 307] on span "Delete" at bounding box center [50, 308] width 22 height 9
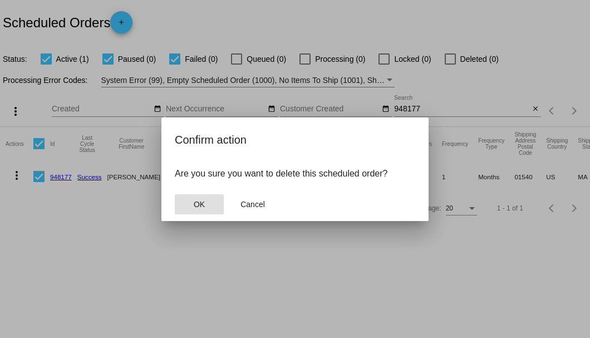
click at [196, 209] on button "OK" at bounding box center [199, 204] width 49 height 20
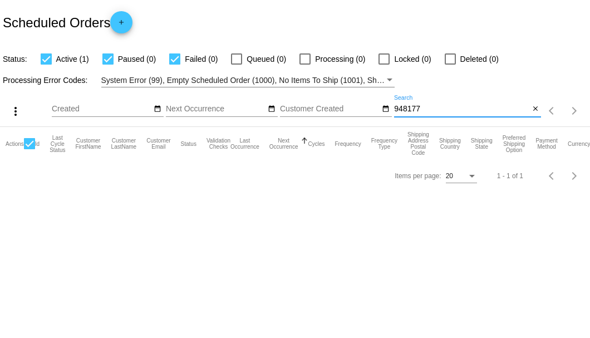
click at [422, 110] on input "948177" at bounding box center [461, 109] width 135 height 9
type input "948177"
click at [533, 112] on mat-icon "close" at bounding box center [536, 109] width 8 height 9
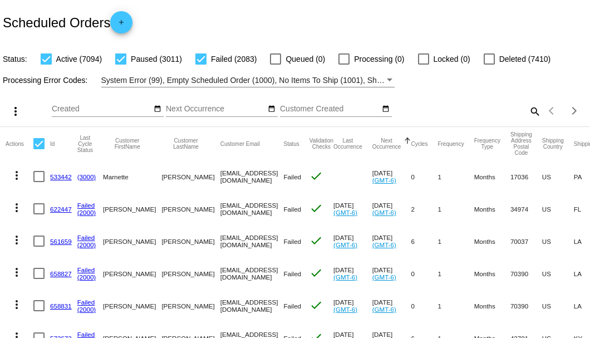
click at [532, 120] on mat-icon "search" at bounding box center [534, 110] width 13 height 17
click at [531, 114] on input "Search" at bounding box center [467, 109] width 147 height 9
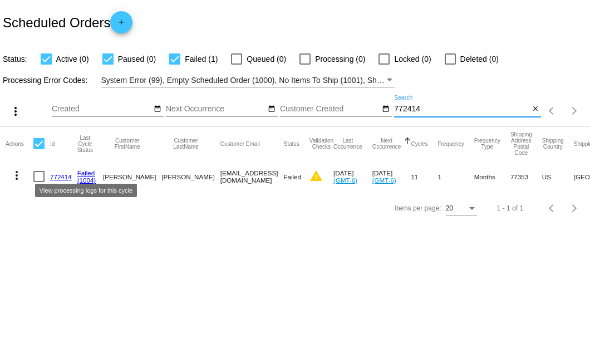
type input "772414"
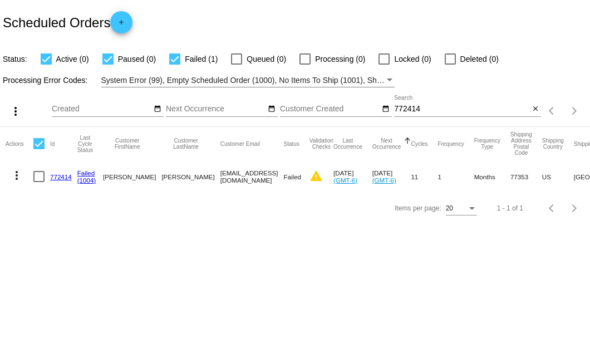
click at [67, 177] on link "772414" at bounding box center [61, 176] width 22 height 7
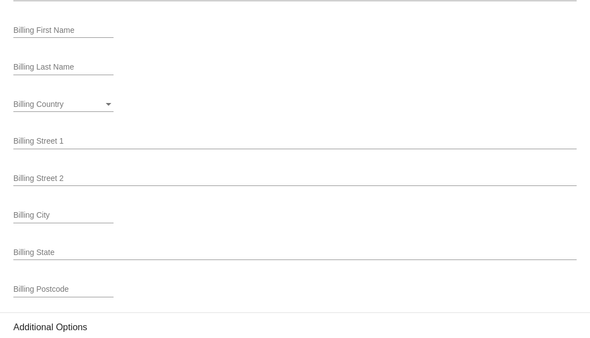
scroll to position [1544, 0]
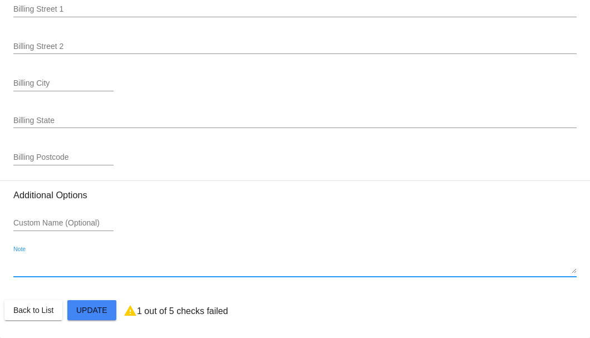
click at [43, 265] on textarea "Note" at bounding box center [294, 265] width 563 height 18
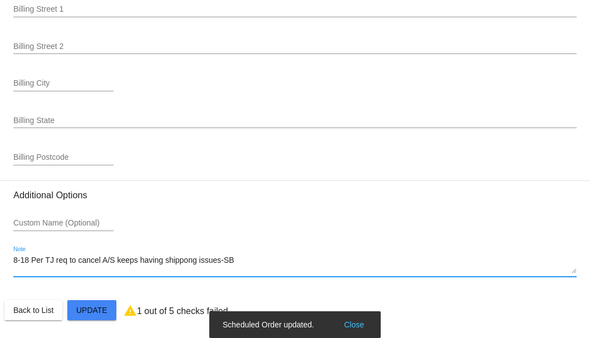
type textarea "8-18 Per TJ req to cancel A/S keeps having shippong issues-SB"
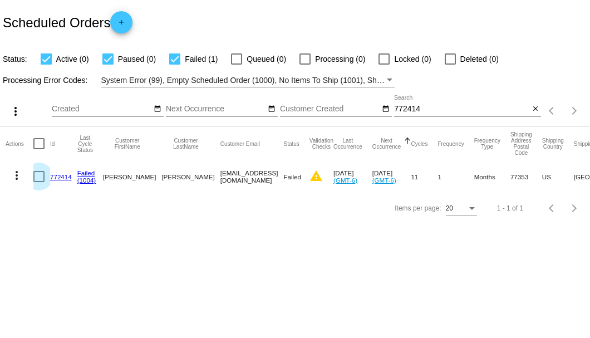
click at [35, 176] on div at bounding box center [38, 176] width 11 height 11
click at [38, 182] on input "checkbox" at bounding box center [38, 182] width 1 height 1
checkbox input "true"
click at [21, 176] on mat-icon "more_vert" at bounding box center [16, 175] width 13 height 13
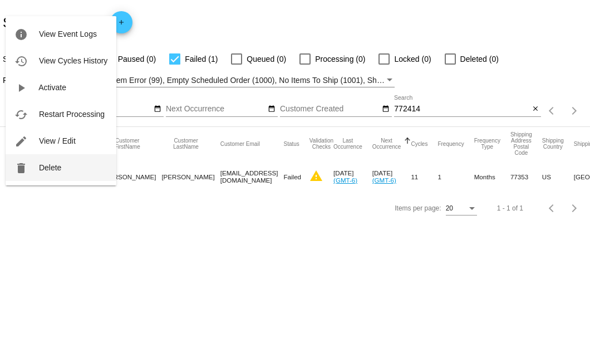
click at [48, 171] on span "Delete" at bounding box center [50, 167] width 22 height 9
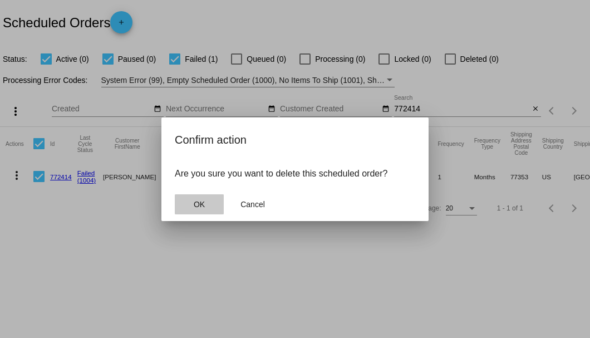
click at [203, 202] on span "OK" at bounding box center [199, 204] width 11 height 9
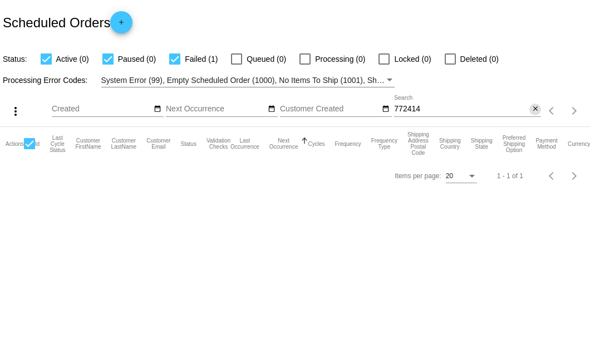
click at [535, 112] on mat-icon "close" at bounding box center [536, 109] width 8 height 9
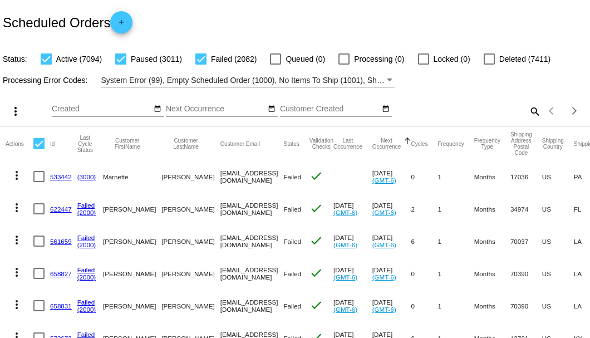
click at [528, 120] on mat-icon "search" at bounding box center [534, 110] width 13 height 17
click at [525, 114] on input "Search" at bounding box center [467, 109] width 147 height 9
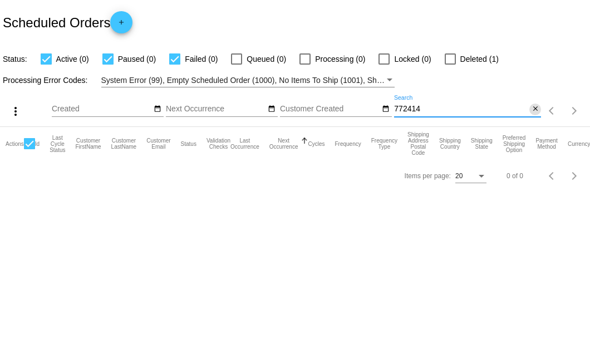
type input "772414"
click at [534, 110] on mat-icon "close" at bounding box center [536, 109] width 8 height 9
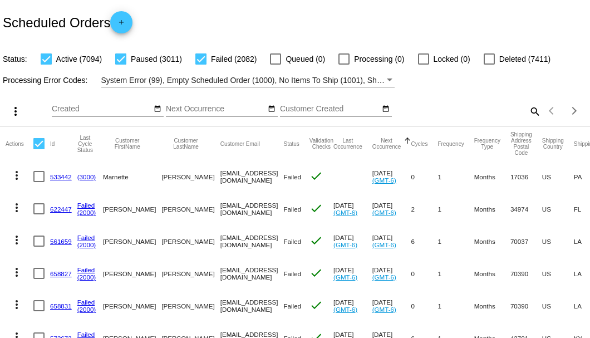
click at [529, 120] on mat-icon "search" at bounding box center [534, 110] width 13 height 17
click at [529, 114] on input "Search" at bounding box center [467, 109] width 147 height 9
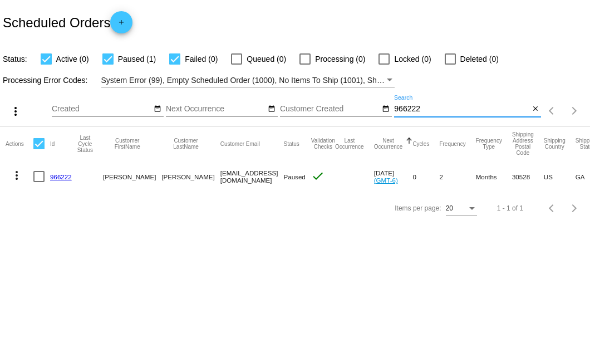
type input "966222"
click at [62, 176] on link "966222" at bounding box center [61, 176] width 22 height 7
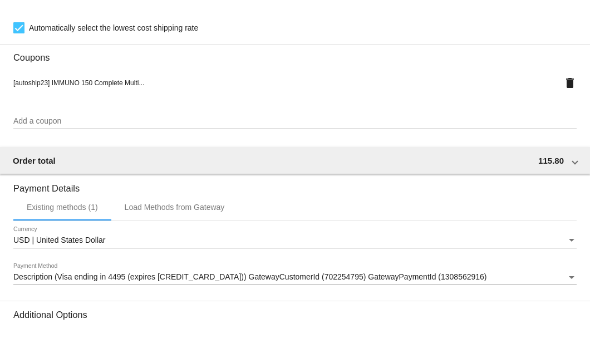
scroll to position [974, 0]
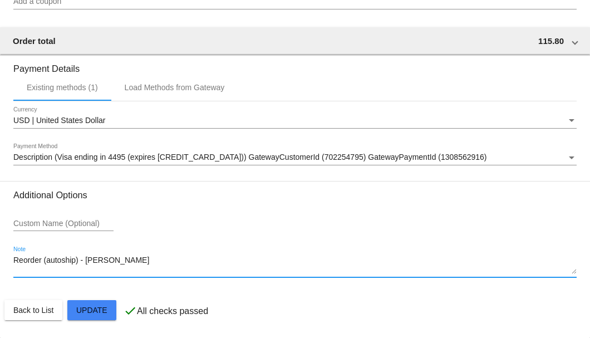
drag, startPoint x: 128, startPoint y: 264, endPoint x: 2, endPoint y: 269, distance: 126.5
type textarea "8-18 Per TJ req to delete A/S due to financial issues-SB"
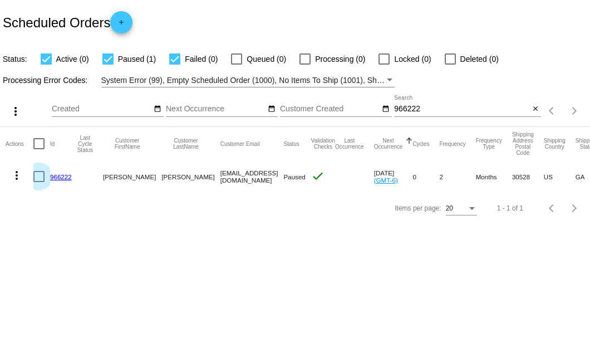
click at [42, 181] on div at bounding box center [38, 176] width 11 height 11
click at [39, 182] on input "checkbox" at bounding box center [38, 182] width 1 height 1
checkbox input "true"
click at [21, 172] on mat-icon "more_vert" at bounding box center [16, 175] width 13 height 13
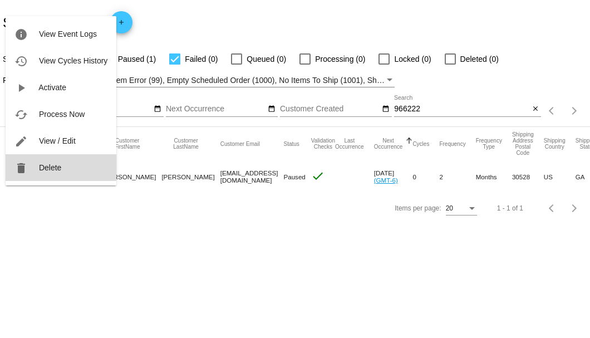
click at [66, 168] on button "delete Delete" at bounding box center [61, 167] width 111 height 27
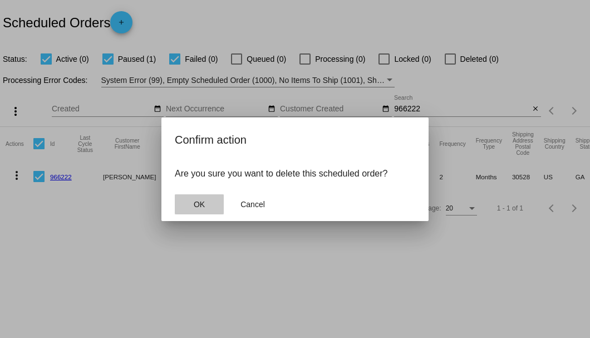
click at [207, 207] on button "OK" at bounding box center [199, 204] width 49 height 20
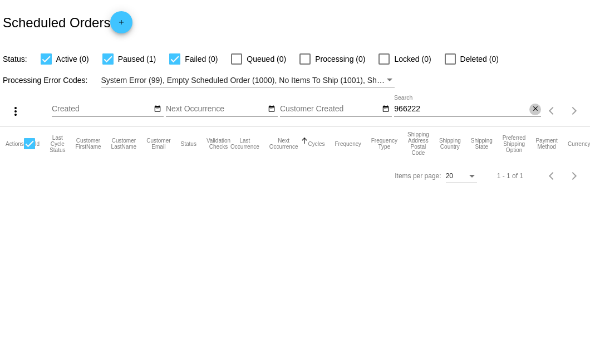
click at [533, 112] on mat-icon "close" at bounding box center [536, 109] width 8 height 9
click at [533, 112] on mat-icon "search" at bounding box center [534, 110] width 13 height 17
click at [533, 112] on input "Search" at bounding box center [467, 109] width 147 height 9
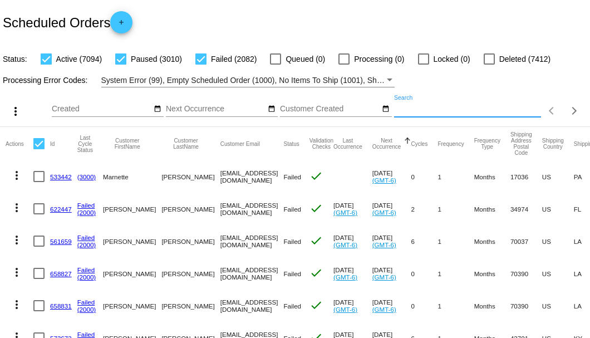
click at [491, 114] on input "Search" at bounding box center [467, 109] width 147 height 9
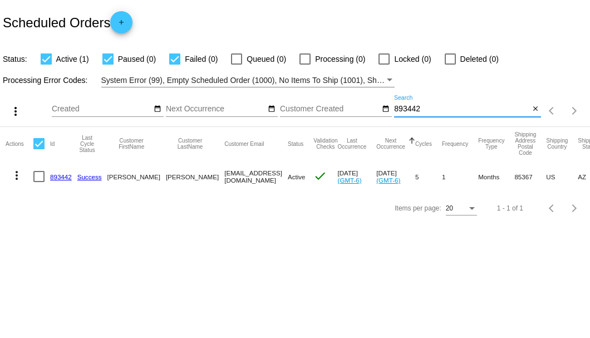
type input "893442"
drag, startPoint x: 175, startPoint y: 178, endPoint x: 249, endPoint y: 180, distance: 74.1
click at [249, 180] on mat-row "more_vert 893442 Success [PERSON_NAME] [EMAIL_ADDRESS][DOMAIN_NAME] Active chec…" at bounding box center [409, 176] width 806 height 32
copy mat-row "[EMAIL_ADDRESS][DOMAIN_NAME]"
click at [59, 175] on link "893442" at bounding box center [61, 176] width 22 height 7
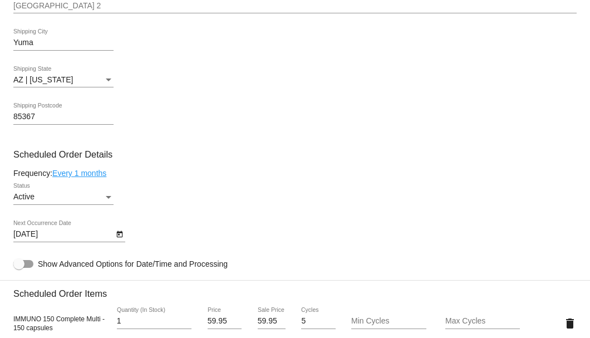
scroll to position [631, 0]
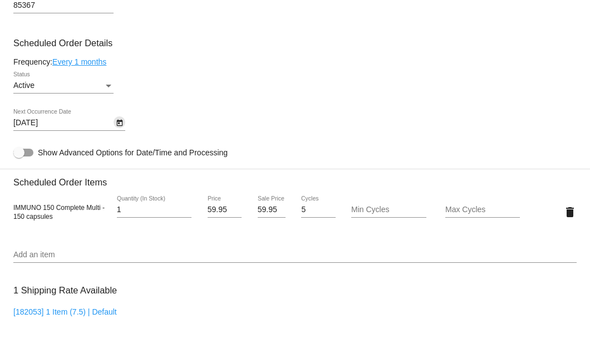
click at [118, 127] on icon "Open calendar" at bounding box center [120, 122] width 8 height 13
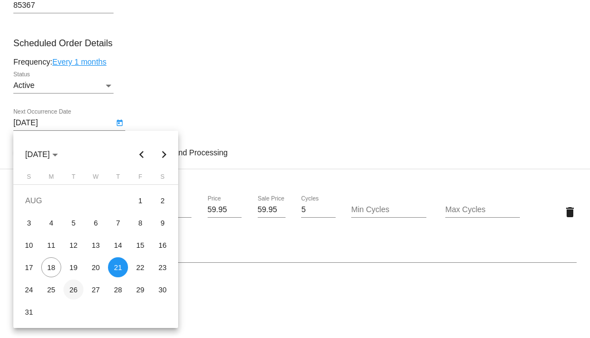
click at [70, 285] on div "26" at bounding box center [73, 289] width 20 height 20
type input "[DATE]"
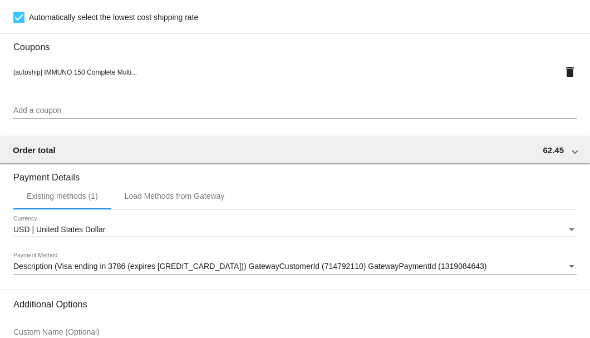
scroll to position [1074, 0]
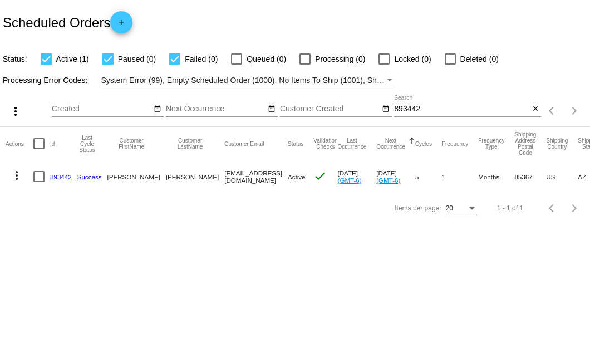
click at [406, 102] on div "893442 Search" at bounding box center [461, 106] width 135 height 22
click at [407, 106] on input "893442" at bounding box center [461, 109] width 135 height 9
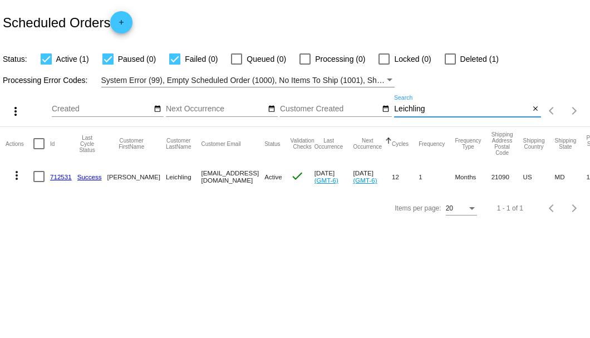
type input "Leichling"
click at [60, 174] on link "712531" at bounding box center [61, 176] width 22 height 7
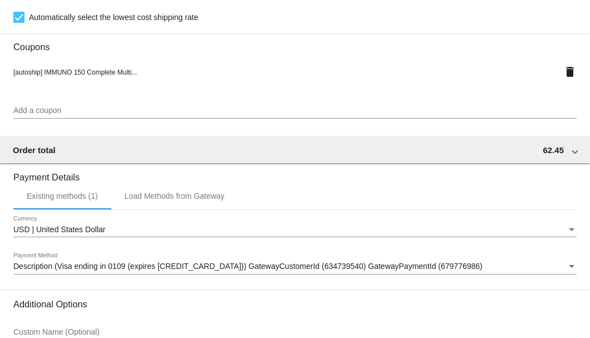
scroll to position [1074, 0]
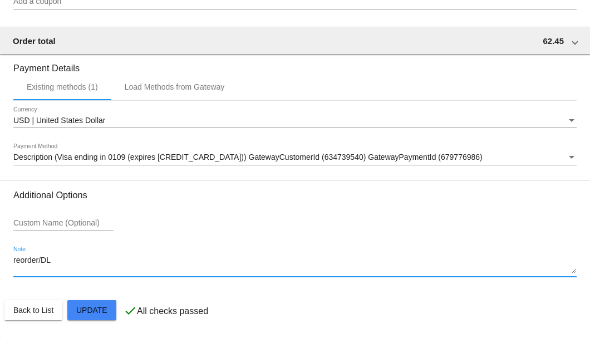
click at [62, 261] on textarea "reorder/DL" at bounding box center [294, 265] width 563 height 18
type textarea "r"
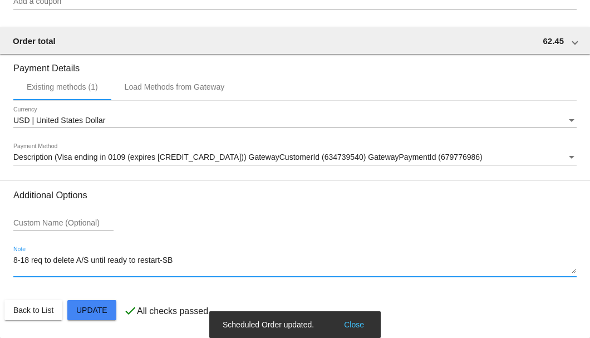
type textarea "8-18 req to delete A/S until ready to restart-SB"
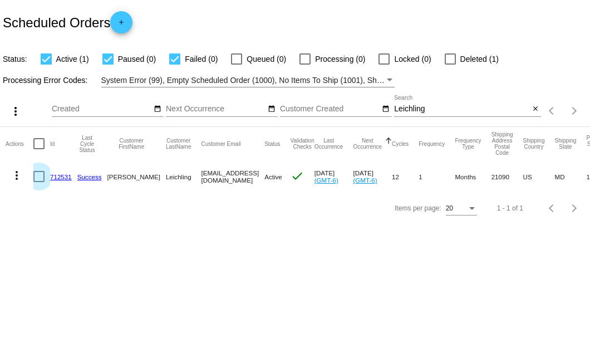
click at [37, 177] on div at bounding box center [38, 176] width 11 height 11
click at [38, 182] on input "checkbox" at bounding box center [38, 182] width 1 height 1
checkbox input "true"
click at [19, 176] on mat-icon "more_vert" at bounding box center [16, 175] width 13 height 13
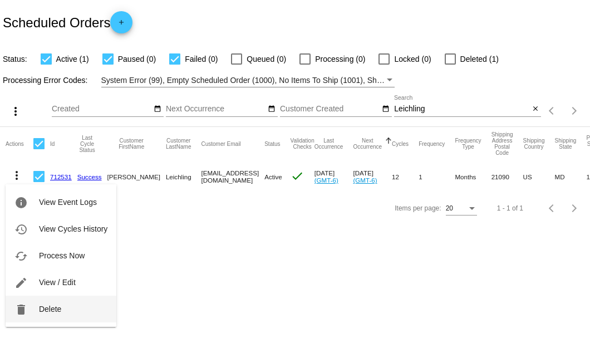
click at [60, 313] on span "Delete" at bounding box center [50, 308] width 22 height 9
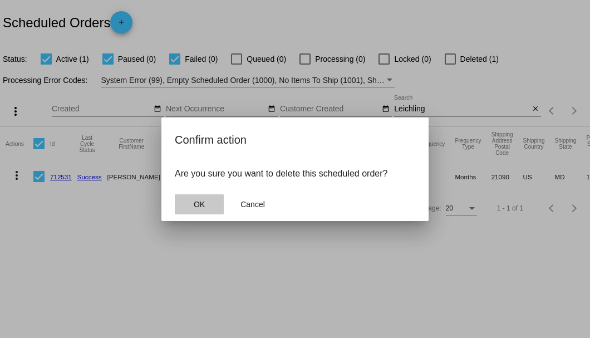
click at [195, 200] on span "OK" at bounding box center [199, 204] width 11 height 9
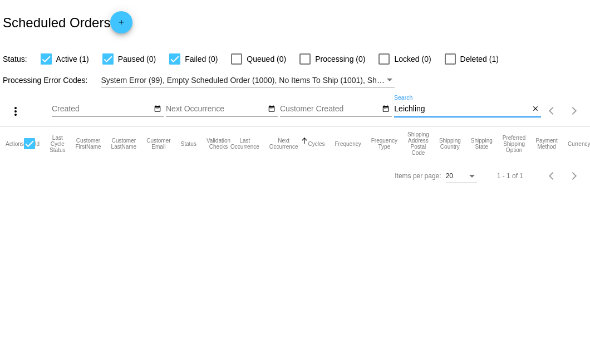
click at [426, 112] on input "Leichling" at bounding box center [461, 109] width 135 height 9
type input "Leichling"
click at [535, 114] on mat-icon "close" at bounding box center [536, 109] width 8 height 9
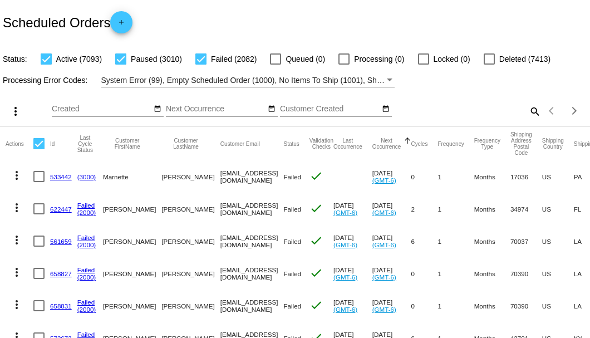
drag, startPoint x: 520, startPoint y: 127, endPoint x: 526, endPoint y: 127, distance: 6.1
click at [522, 120] on div "search" at bounding box center [467, 110] width 147 height 17
click at [528, 120] on mat-icon "search" at bounding box center [534, 110] width 13 height 17
click at [526, 114] on input "Search" at bounding box center [467, 109] width 147 height 9
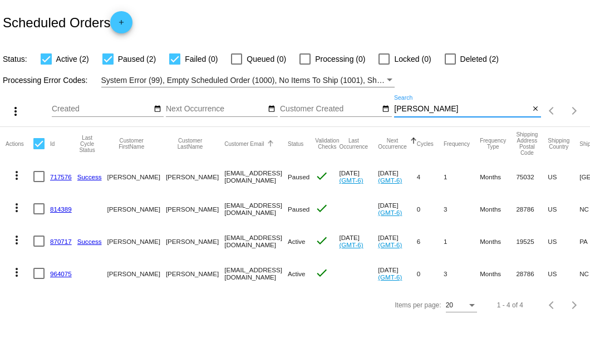
scroll to position [19, 0]
type input "snell"
click at [58, 245] on link "870717" at bounding box center [61, 241] width 22 height 7
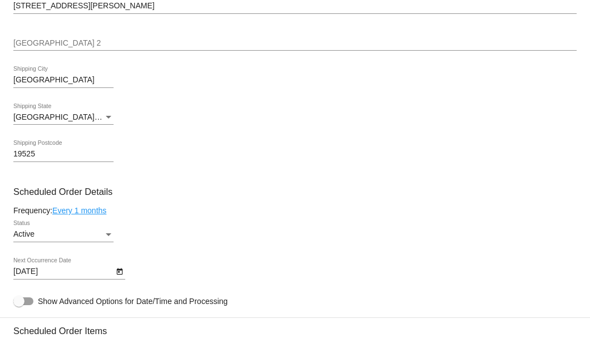
scroll to position [631, 0]
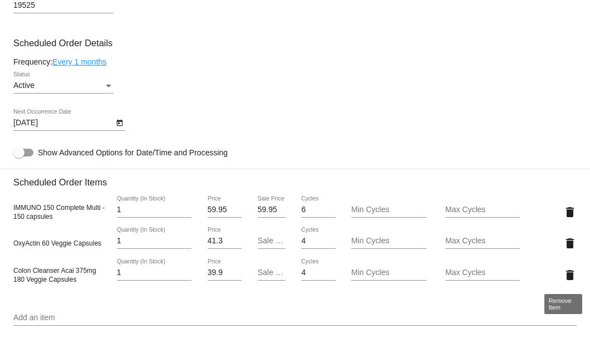
click at [566, 273] on mat-icon "delete" at bounding box center [569, 274] width 13 height 13
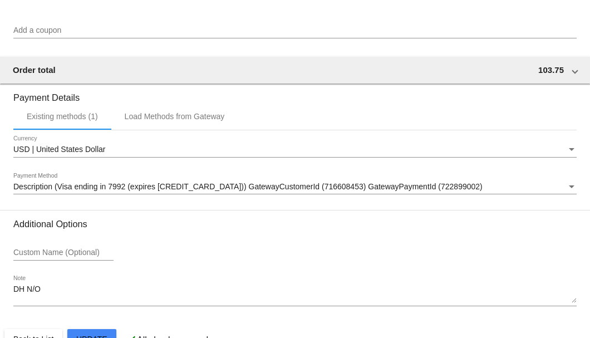
scroll to position [1106, 0]
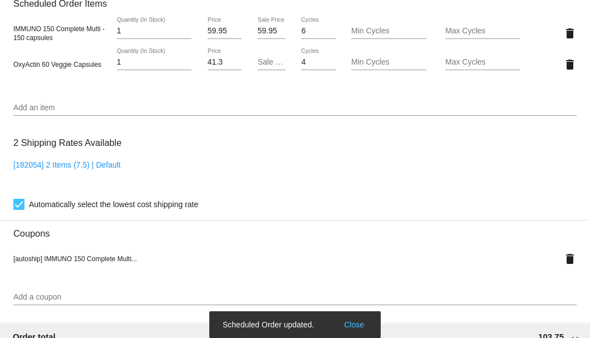
scroll to position [698, 0]
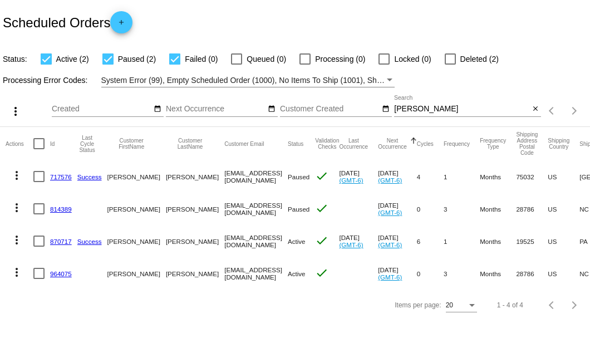
click at [57, 238] on link "870717" at bounding box center [61, 241] width 22 height 7
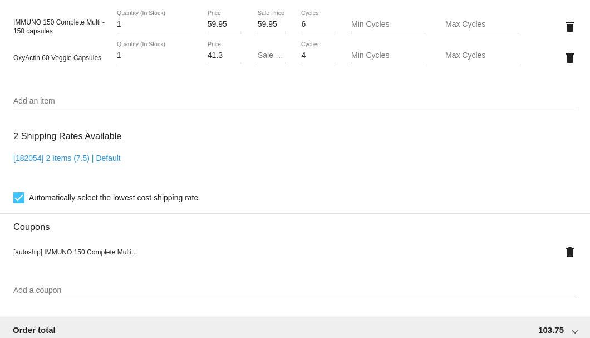
scroll to position [965, 0]
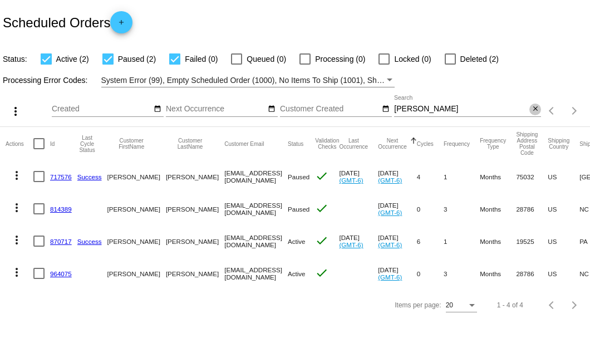
click at [532, 109] on mat-icon "close" at bounding box center [536, 109] width 8 height 9
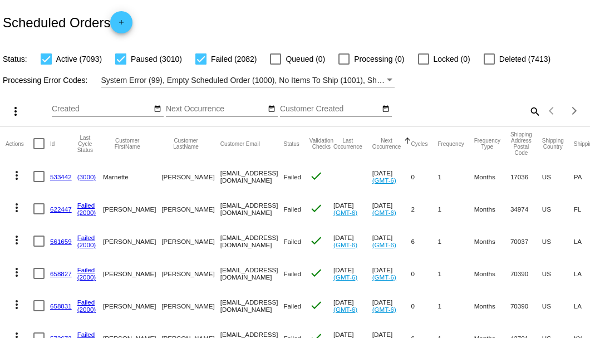
click at [385, 12] on div "Scheduled Orders add" at bounding box center [295, 22] width 590 height 45
click at [315, 27] on div "Scheduled Orders add" at bounding box center [295, 22] width 590 height 45
click at [530, 120] on mat-icon "search" at bounding box center [534, 110] width 13 height 17
click at [530, 114] on input "Search" at bounding box center [467, 109] width 147 height 9
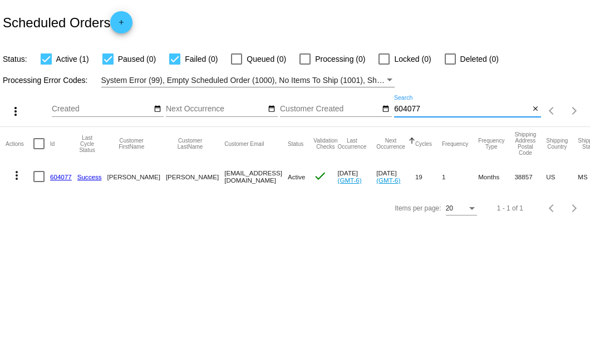
type input "604077"
click at [58, 176] on link "604077" at bounding box center [61, 176] width 22 height 7
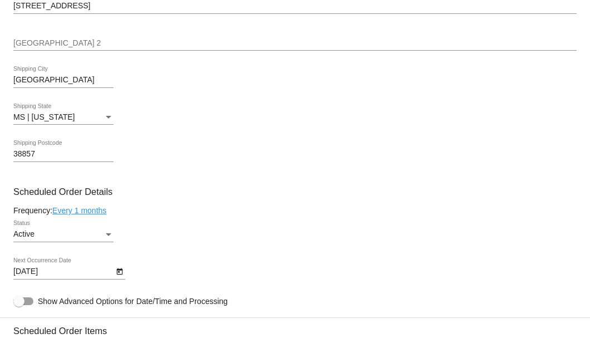
scroll to position [557, 0]
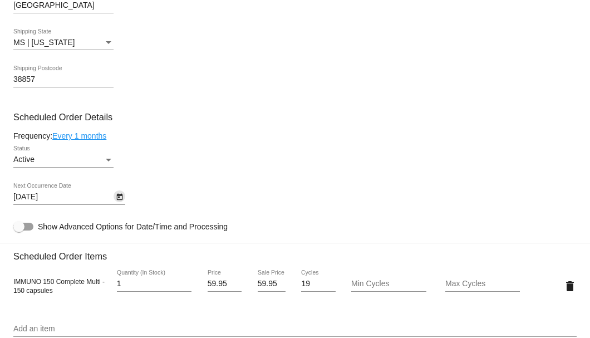
click at [119, 196] on icon "Open calendar" at bounding box center [119, 197] width 6 height 7
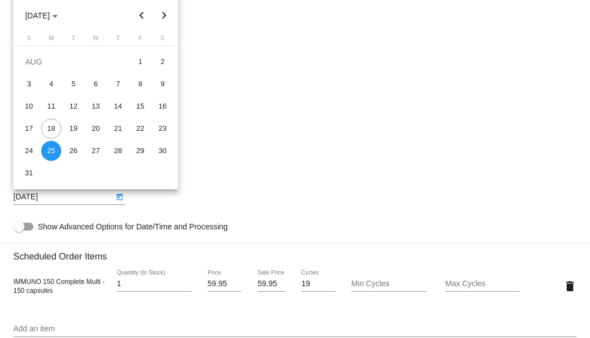
click at [161, 13] on button "Next month" at bounding box center [164, 15] width 22 height 22
click at [76, 129] on div "16" at bounding box center [73, 129] width 20 height 20
type input "9/16/2025"
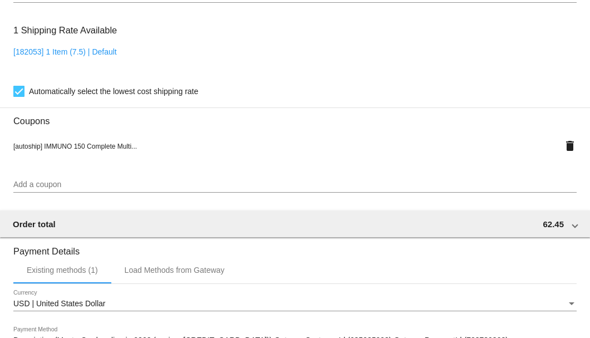
scroll to position [1074, 0]
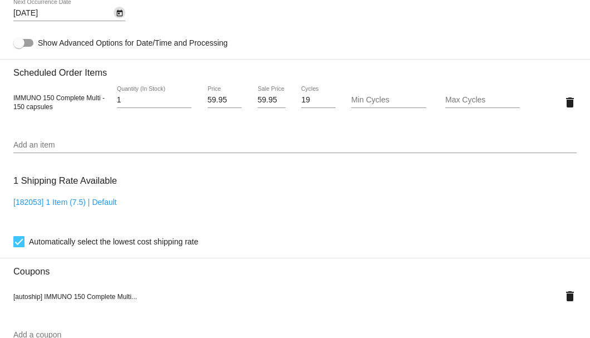
scroll to position [592, 0]
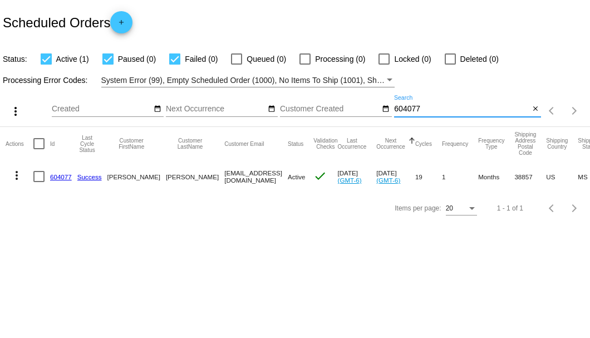
click at [420, 107] on input "604077" at bounding box center [461, 109] width 135 height 9
click at [414, 106] on input "604077" at bounding box center [461, 109] width 135 height 9
type input "940132"
click at [63, 174] on link "940132" at bounding box center [61, 176] width 22 height 7
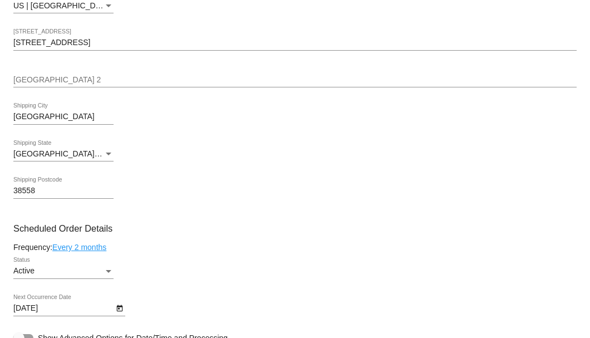
scroll to position [557, 0]
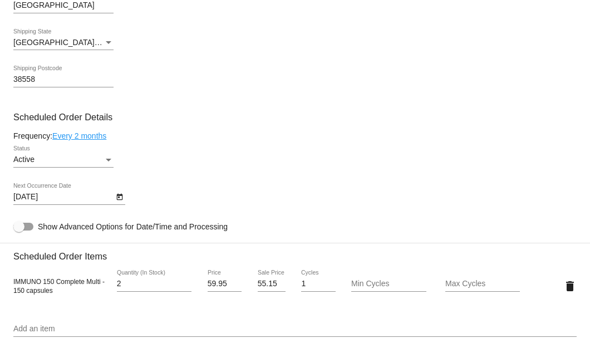
click at [117, 195] on icon "Open calendar" at bounding box center [120, 196] width 8 height 13
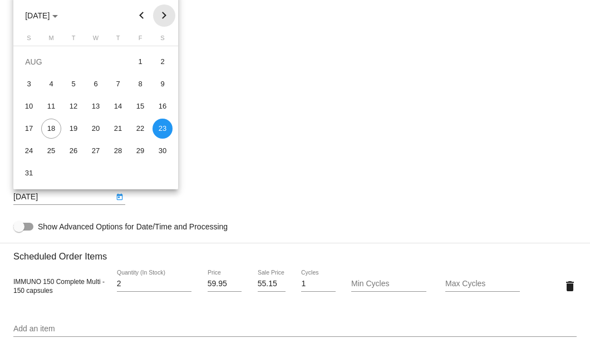
click at [160, 16] on button "Next month" at bounding box center [164, 15] width 22 height 22
click at [115, 124] on div "23" at bounding box center [118, 129] width 20 height 20
type input "[DATE]"
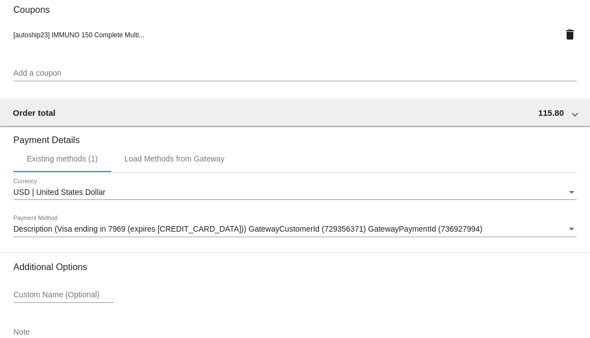
scroll to position [1074, 0]
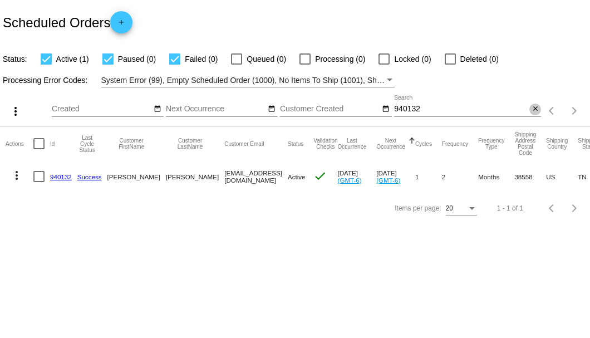
click at [537, 111] on mat-icon "close" at bounding box center [536, 109] width 8 height 9
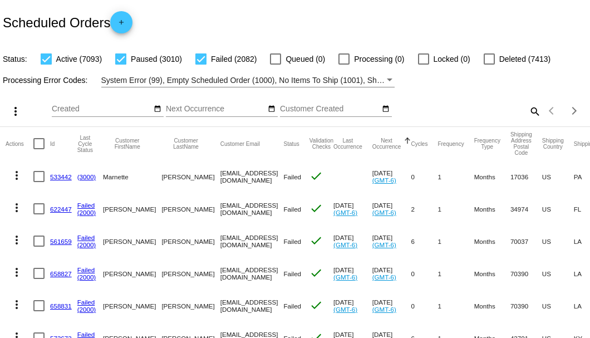
click at [528, 120] on mat-icon "search" at bounding box center [534, 110] width 13 height 17
click at [443, 114] on input "Search" at bounding box center [467, 109] width 147 height 9
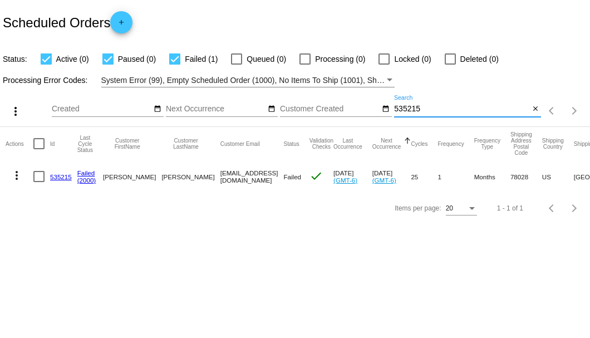
type input "535215"
click at [66, 176] on link "535215" at bounding box center [61, 176] width 22 height 7
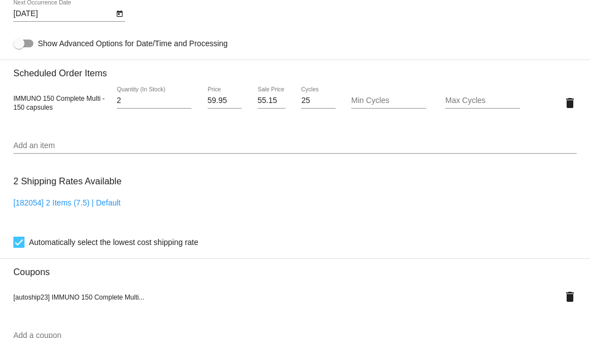
scroll to position [660, 0]
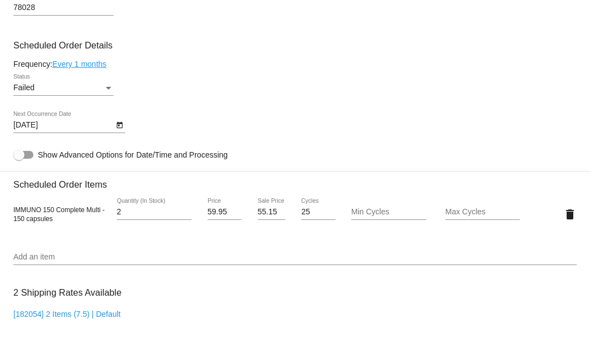
click at [108, 89] on div "Status" at bounding box center [109, 87] width 10 height 9
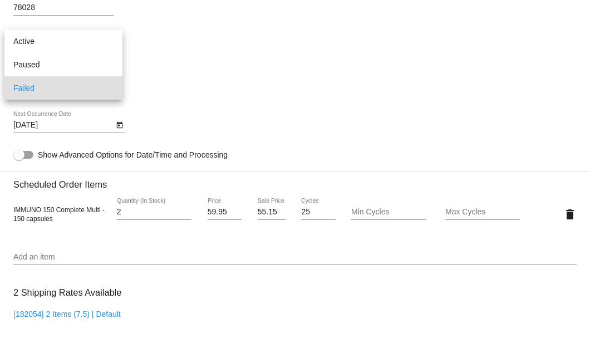
click at [166, 112] on div at bounding box center [295, 169] width 590 height 338
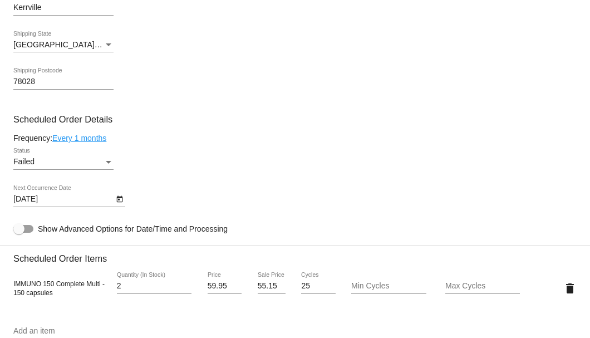
click at [105, 161] on div "Status" at bounding box center [109, 162] width 10 height 9
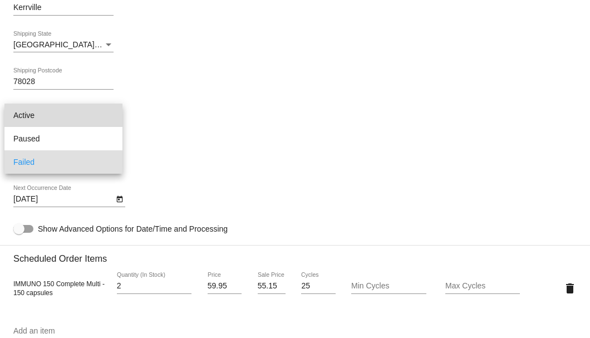
click at [100, 120] on span "Active" at bounding box center [63, 115] width 100 height 23
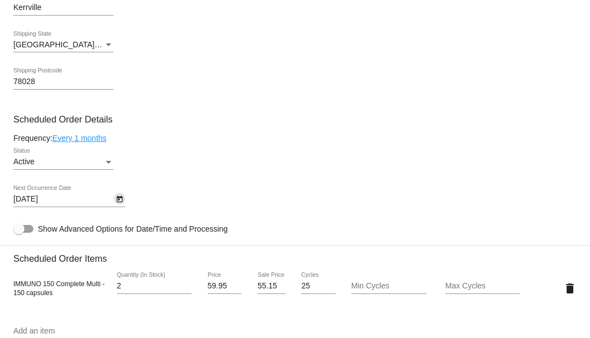
click at [121, 202] on icon "Open calendar" at bounding box center [120, 199] width 8 height 13
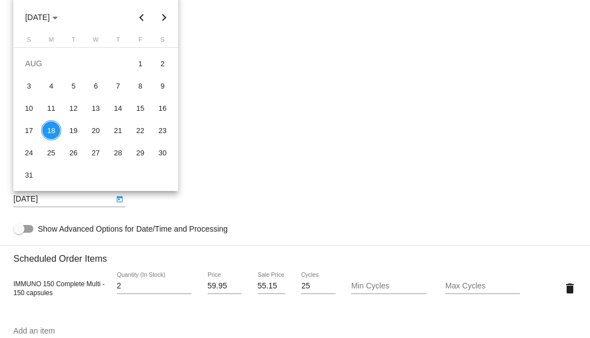
click at [161, 187] on div "S M T W T F S AUG 1 2 3 4 5 6 7 8 9 10 11 12 13 14 15 16 17 18 19 20 21 22 23 2…" at bounding box center [95, 113] width 165 height 154
click at [184, 186] on div at bounding box center [295, 169] width 590 height 338
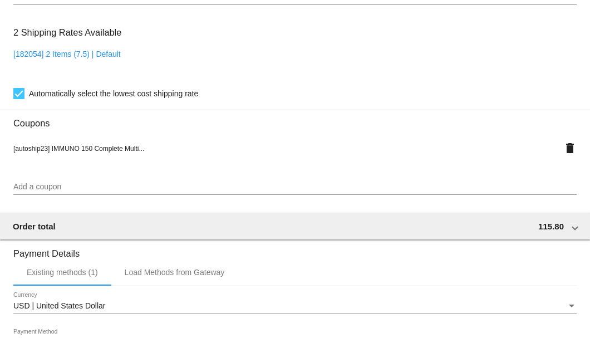
scroll to position [1106, 0]
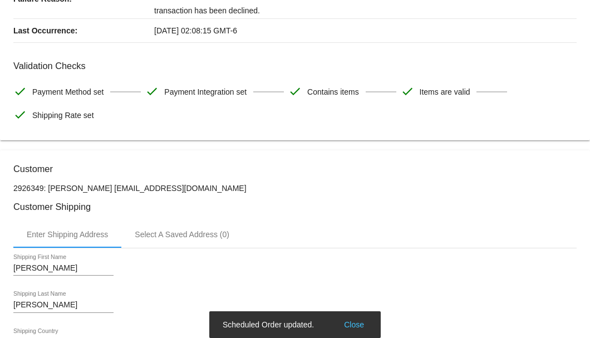
scroll to position [0, 0]
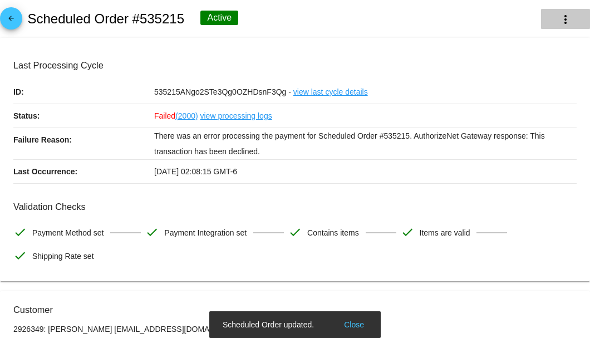
click at [560, 22] on mat-icon "more_vert" at bounding box center [565, 19] width 13 height 13
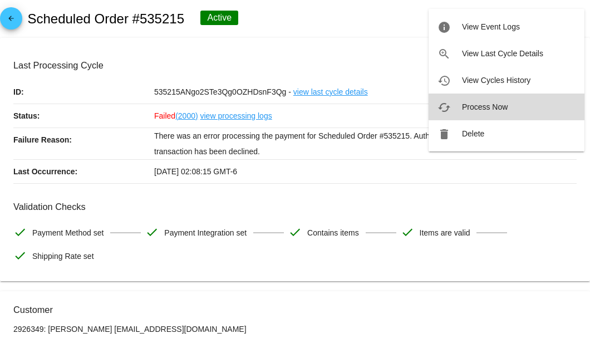
click at [494, 104] on span "Process Now" at bounding box center [485, 106] width 46 height 9
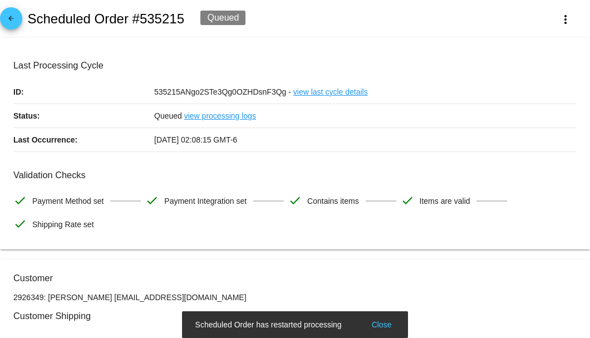
scroll to position [111, 0]
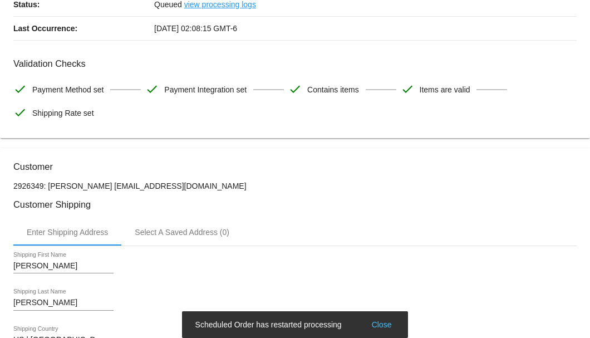
drag, startPoint x: 200, startPoint y: 183, endPoint x: 110, endPoint y: 187, distance: 90.3
click at [110, 187] on p "2926349: Elizabeth Landin moongato40@gmail.com" at bounding box center [294, 185] width 563 height 9
copy p "moongato40@gmail.com"
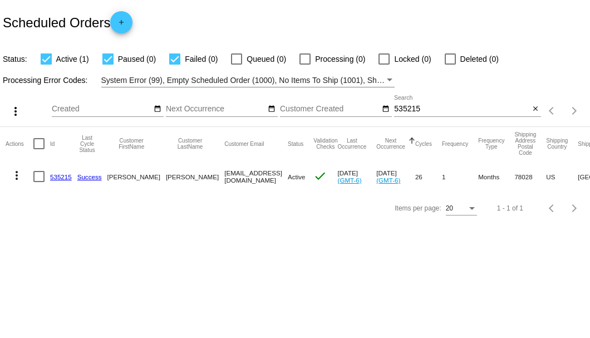
click at [401, 104] on div "535215 Search" at bounding box center [461, 106] width 135 height 22
click at [404, 108] on input "535215" at bounding box center [461, 109] width 135 height 9
paste input "74605"
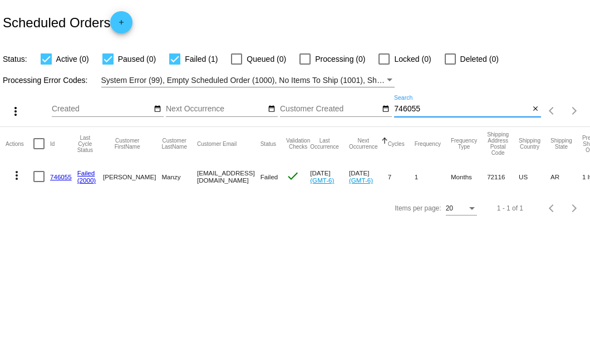
type input "746055"
click at [40, 177] on div at bounding box center [38, 176] width 11 height 11
click at [39, 182] on input "checkbox" at bounding box center [38, 182] width 1 height 1
checkbox input "true"
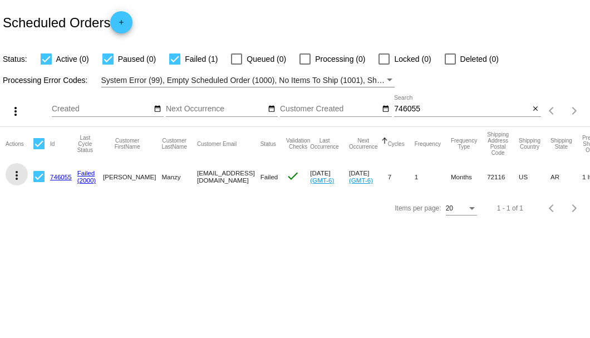
click at [22, 177] on mat-icon "more_vert" at bounding box center [16, 175] width 13 height 13
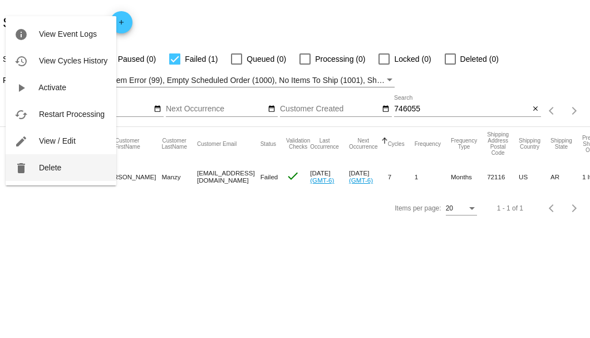
click at [60, 165] on span "Delete" at bounding box center [50, 167] width 22 height 9
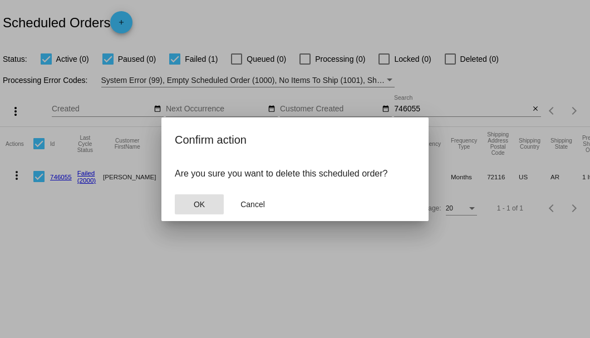
click at [202, 205] on span "OK" at bounding box center [199, 204] width 11 height 9
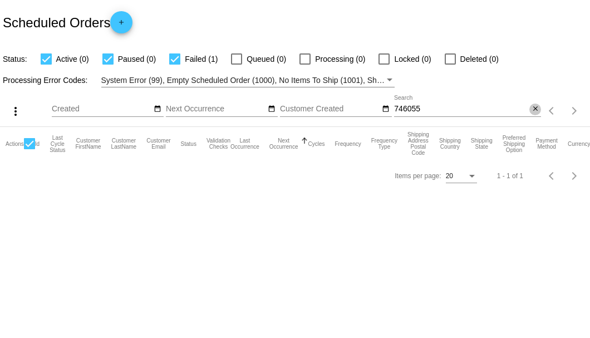
click at [534, 112] on mat-icon "close" at bounding box center [536, 109] width 8 height 9
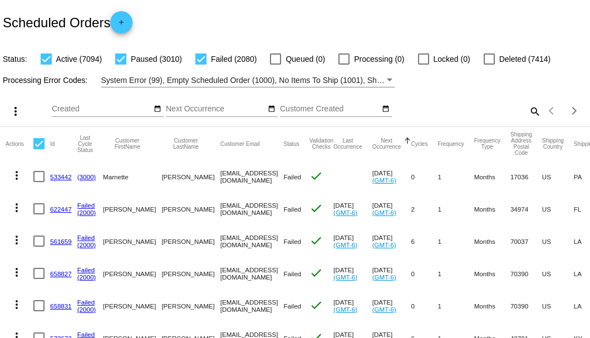
click at [528, 120] on mat-icon "search" at bounding box center [534, 110] width 13 height 17
click at [525, 114] on input "Search" at bounding box center [467, 109] width 147 height 9
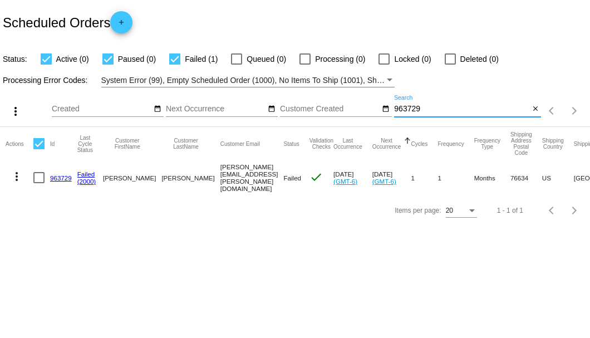
type input "963729"
click at [57, 178] on link "963729" at bounding box center [61, 177] width 22 height 7
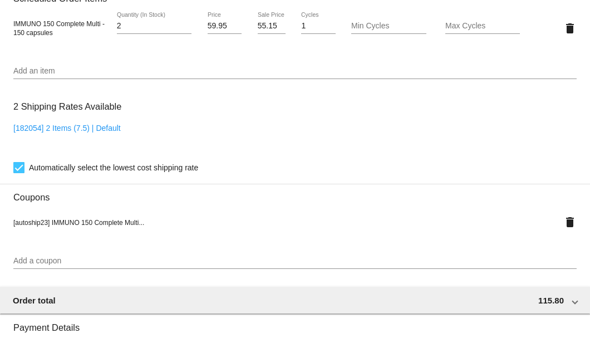
scroll to position [697, 0]
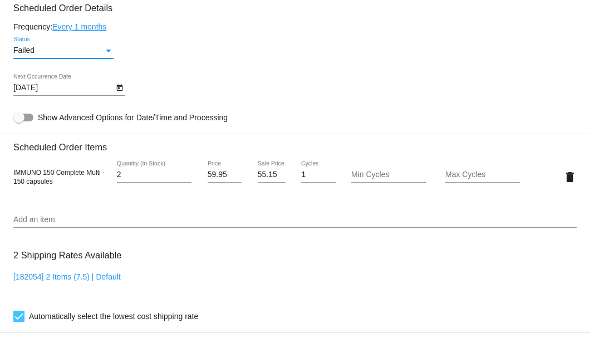
click at [110, 54] on div "Status" at bounding box center [109, 50] width 10 height 9
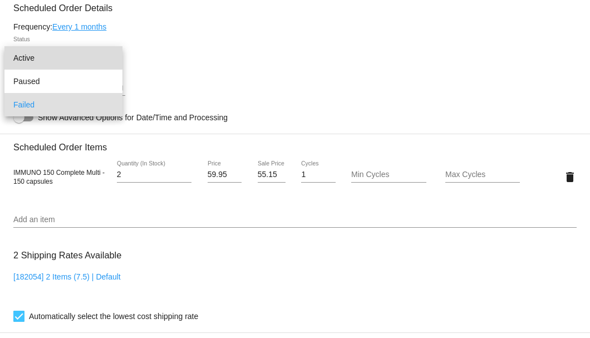
click at [98, 60] on span "Active" at bounding box center [63, 57] width 100 height 23
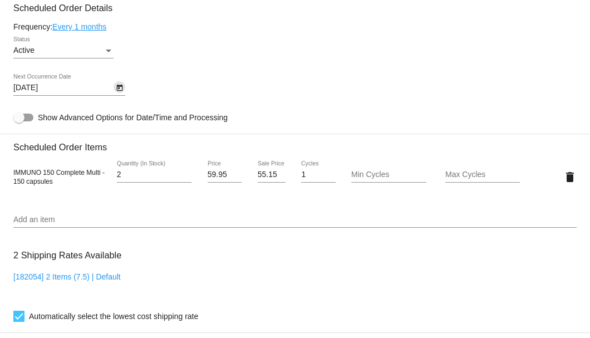
click at [122, 89] on icon "Open calendar" at bounding box center [120, 87] width 8 height 13
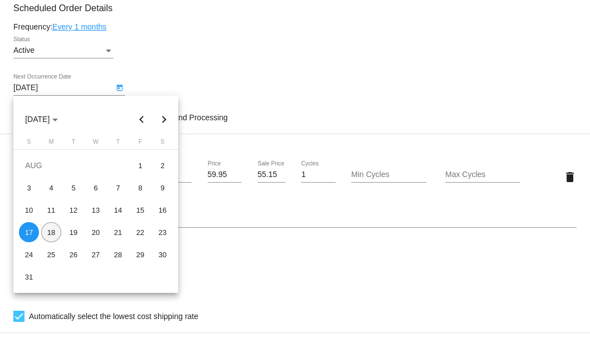
click at [57, 229] on div "18" at bounding box center [51, 232] width 20 height 20
type input "8/18/2025"
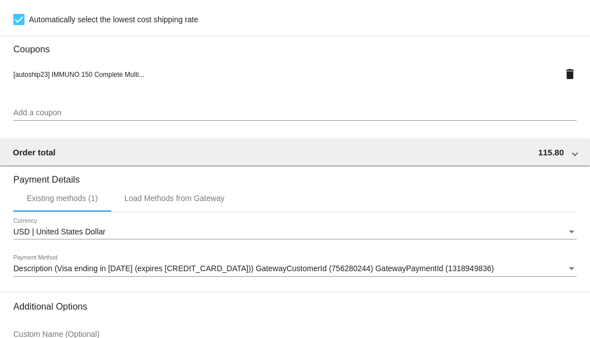
scroll to position [1106, 0]
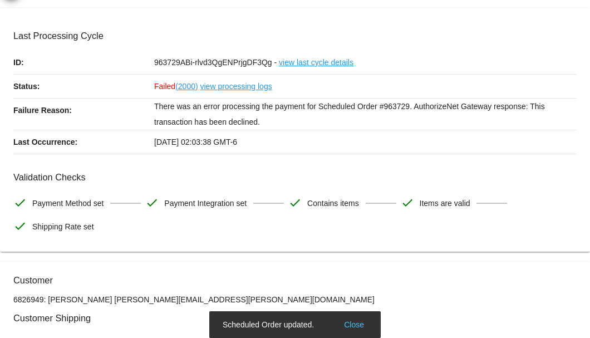
scroll to position [0, 0]
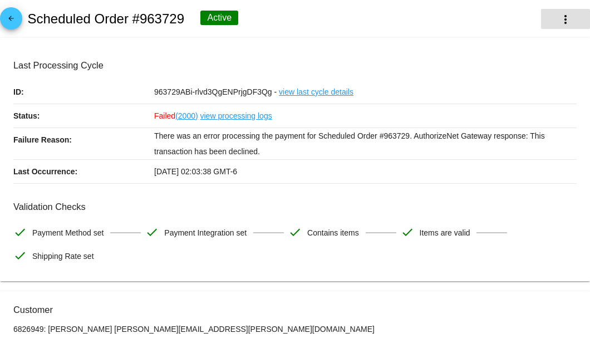
click at [559, 23] on mat-icon "more_vert" at bounding box center [565, 19] width 13 height 13
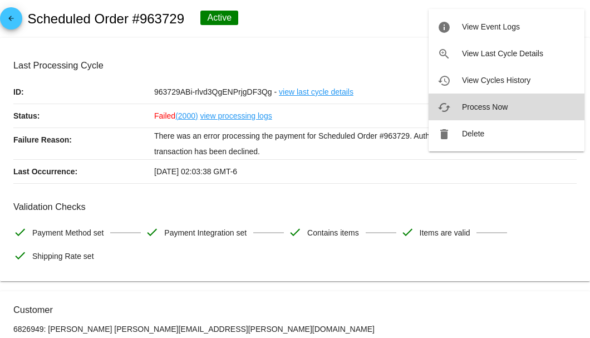
click at [479, 106] on span "Process Now" at bounding box center [485, 106] width 46 height 9
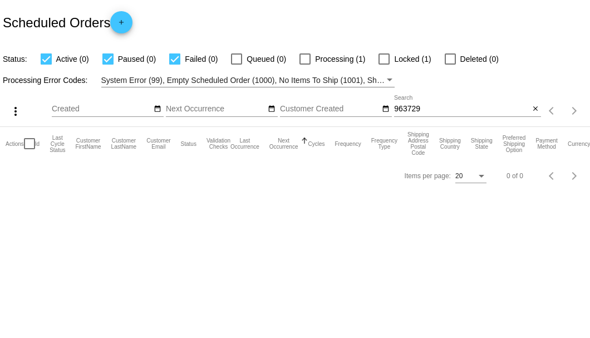
click at [428, 108] on input "963729" at bounding box center [461, 109] width 135 height 9
type input "963729"
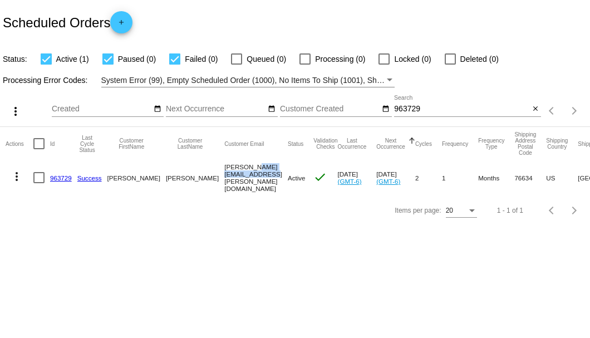
drag, startPoint x: 180, startPoint y: 175, endPoint x: 238, endPoint y: 176, distance: 57.9
click at [238, 176] on mat-cell "wayne.huse@att.net" at bounding box center [255, 177] width 63 height 35
copy mat-cell "wayne.huse@att.net"
click at [533, 109] on mat-icon "close" at bounding box center [536, 109] width 8 height 9
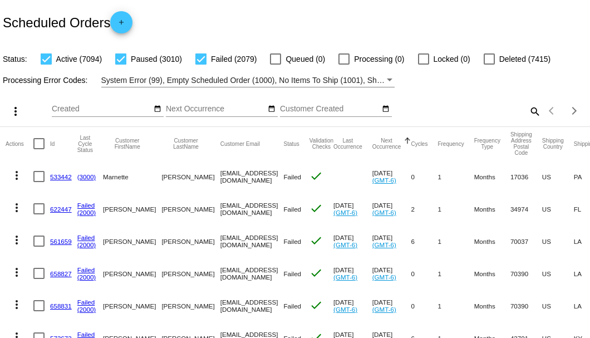
click at [530, 120] on mat-icon "search" at bounding box center [534, 110] width 13 height 17
click at [530, 114] on input "Search" at bounding box center [467, 109] width 147 height 9
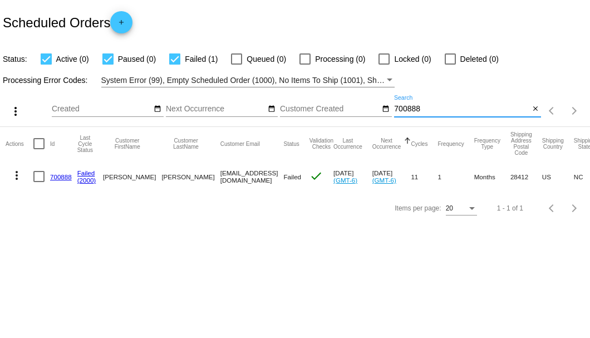
type input "700888"
click at [62, 176] on link "700888" at bounding box center [61, 176] width 22 height 7
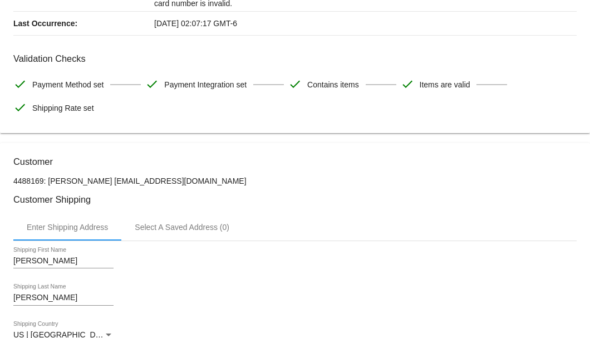
scroll to position [297, 0]
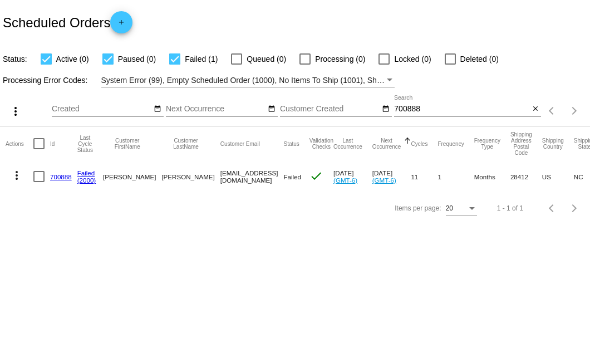
drag, startPoint x: 173, startPoint y: 176, endPoint x: 228, endPoint y: 180, distance: 54.7
click at [228, 180] on mat-row "more_vert 700888 Failed (2000) [PERSON_NAME] [EMAIL_ADDRESS][DOMAIN_NAME] Faile…" at bounding box center [407, 176] width 802 height 32
copy mat-row "[EMAIL_ADDRESS][DOMAIN_NAME]"
click at [59, 176] on link "700888" at bounding box center [61, 176] width 22 height 7
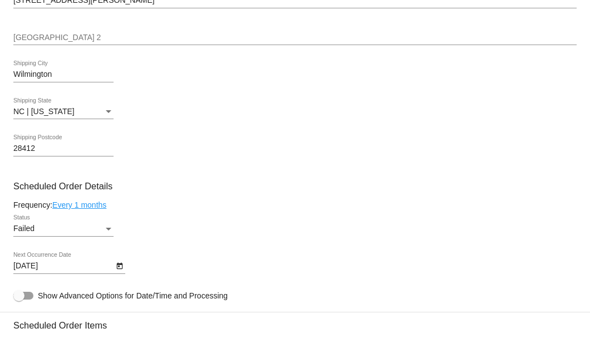
scroll to position [668, 0]
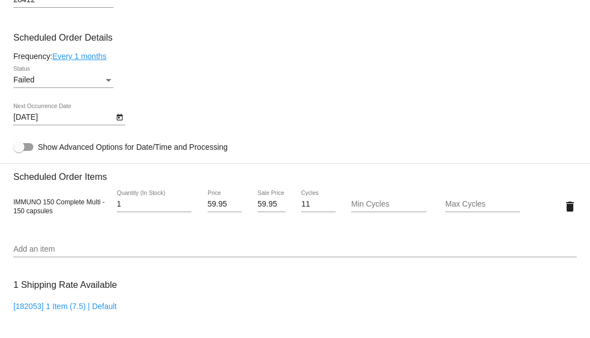
click at [117, 118] on icon "Open calendar" at bounding box center [120, 117] width 8 height 13
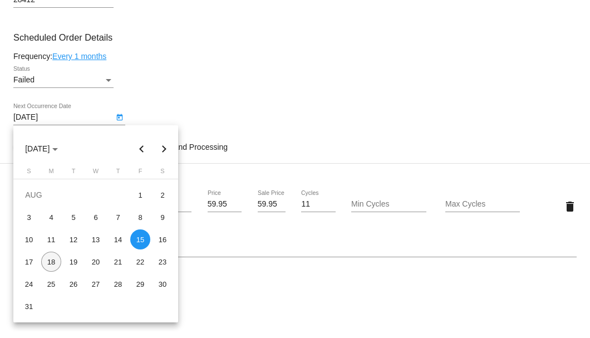
click at [56, 263] on div "18" at bounding box center [51, 262] width 20 height 20
type input "[DATE]"
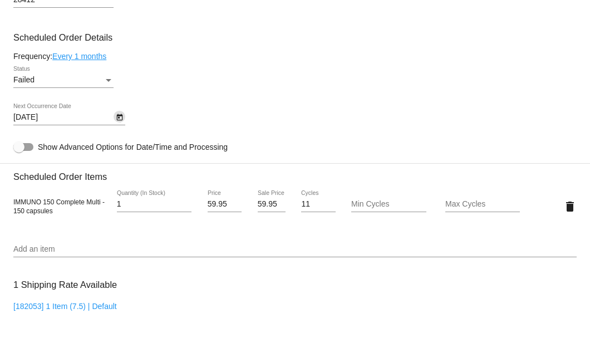
click at [107, 80] on div "Status" at bounding box center [109, 80] width 6 height 3
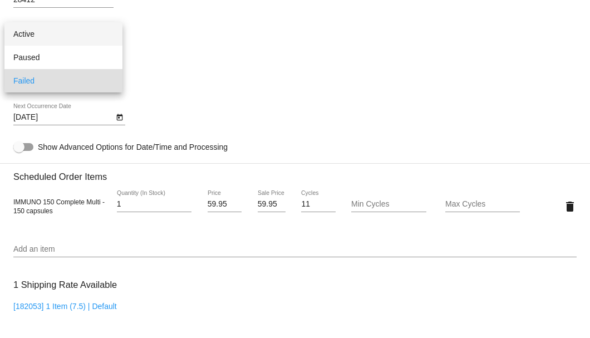
click at [89, 33] on span "Active" at bounding box center [63, 33] width 100 height 23
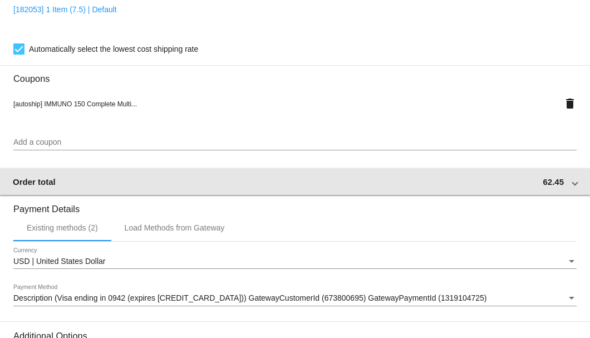
scroll to position [1106, 0]
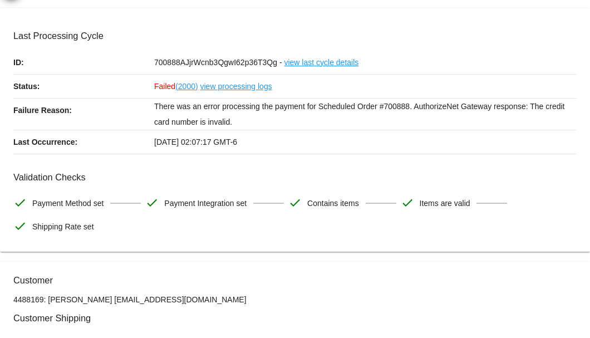
scroll to position [0, 0]
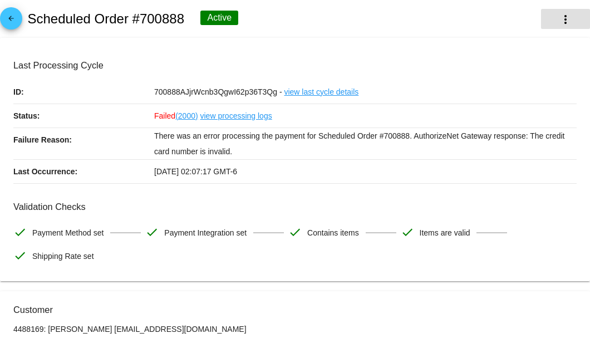
click at [560, 21] on mat-icon "more_vert" at bounding box center [565, 19] width 13 height 13
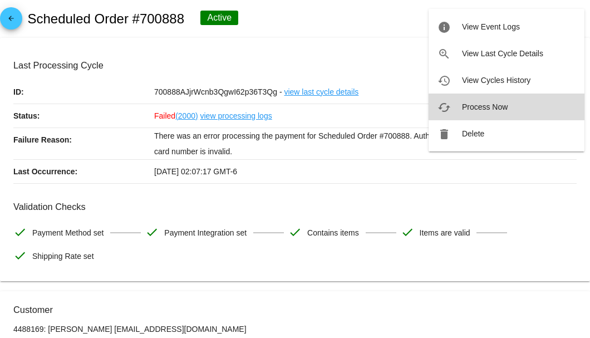
click at [464, 104] on span "Process Now" at bounding box center [485, 106] width 46 height 9
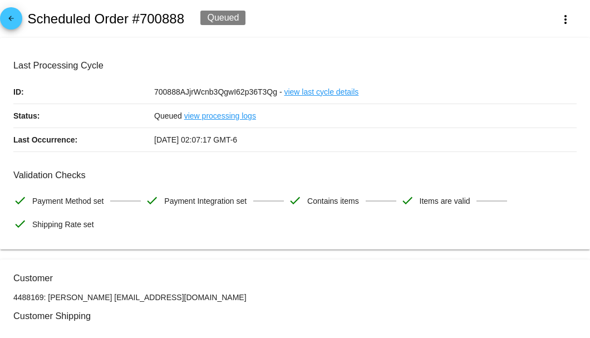
scroll to position [223, 0]
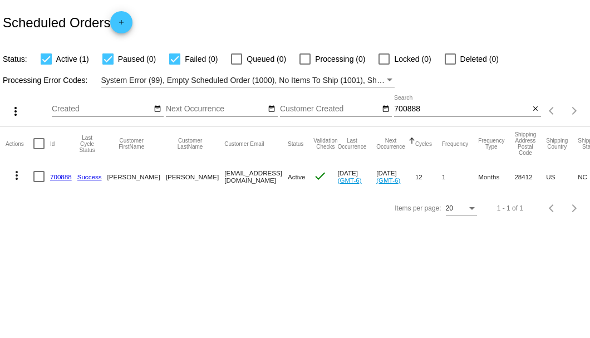
click at [418, 110] on input "700888" at bounding box center [461, 109] width 135 height 9
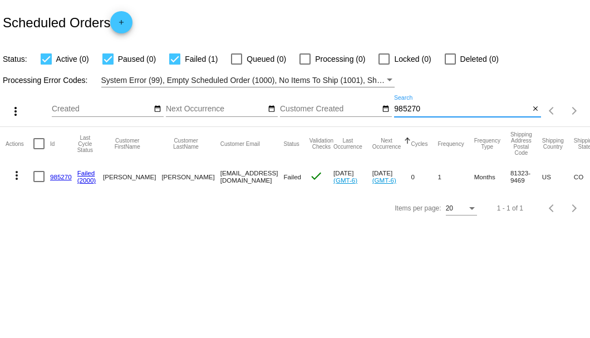
type input "985270"
click at [58, 174] on link "985270" at bounding box center [61, 176] width 22 height 7
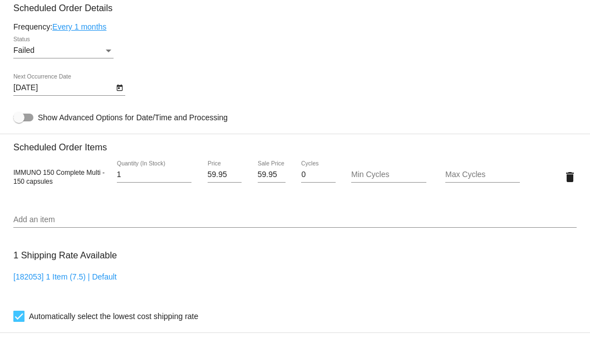
scroll to position [623, 0]
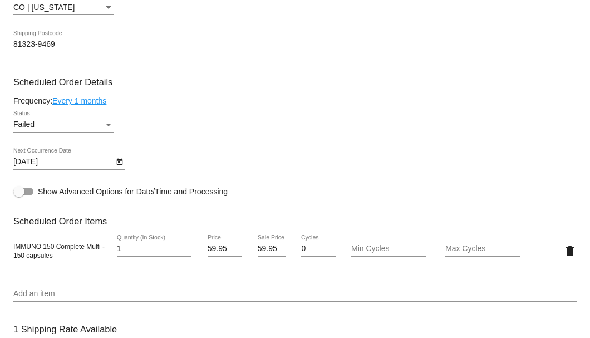
click at [107, 122] on div "Status" at bounding box center [109, 124] width 10 height 9
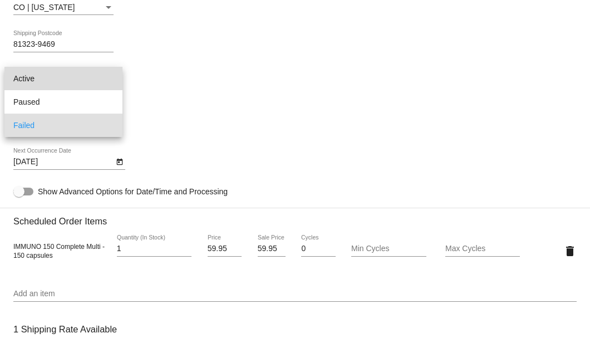
click at [72, 78] on span "Active" at bounding box center [63, 78] width 100 height 23
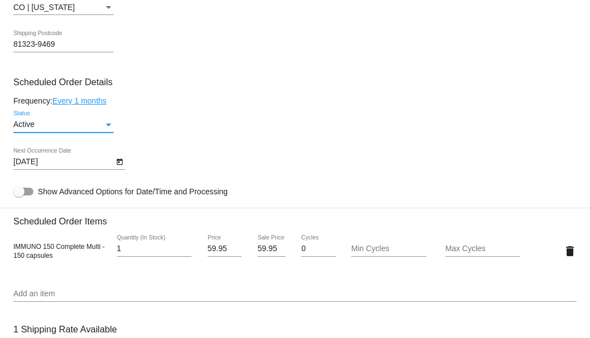
click at [120, 163] on icon "Open calendar" at bounding box center [120, 161] width 8 height 13
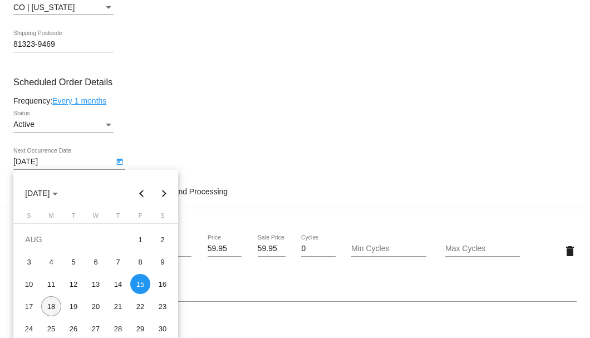
click at [50, 299] on div "18" at bounding box center [51, 306] width 20 height 20
type input "8/18/2025"
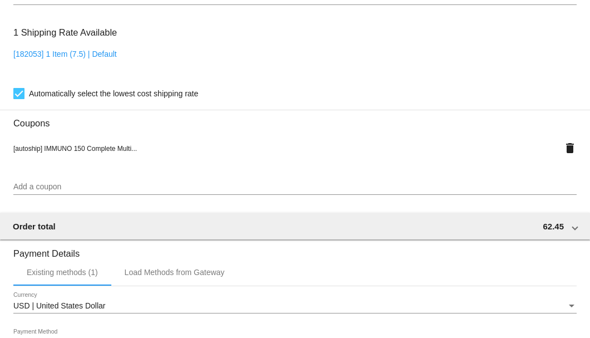
scroll to position [1106, 0]
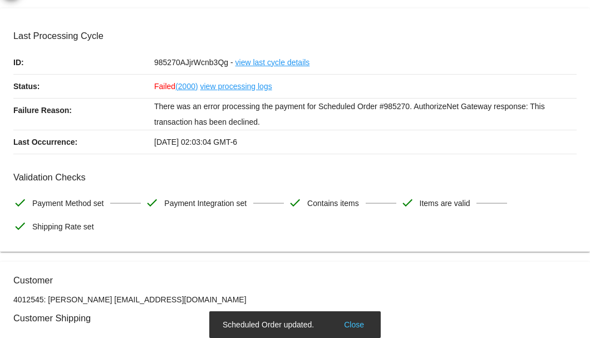
scroll to position [0, 0]
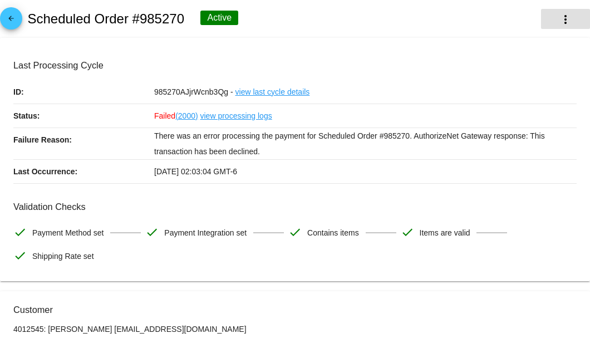
click at [559, 23] on mat-icon "more_vert" at bounding box center [565, 19] width 13 height 13
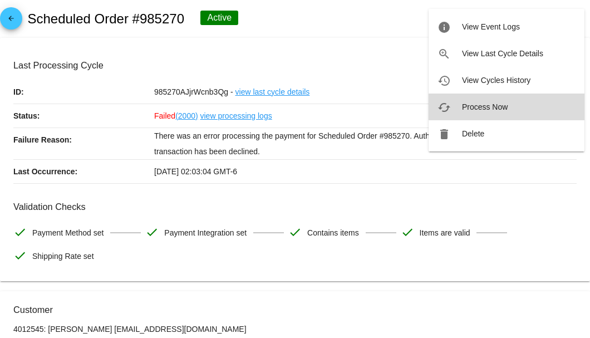
click at [485, 106] on span "Process Now" at bounding box center [485, 106] width 46 height 9
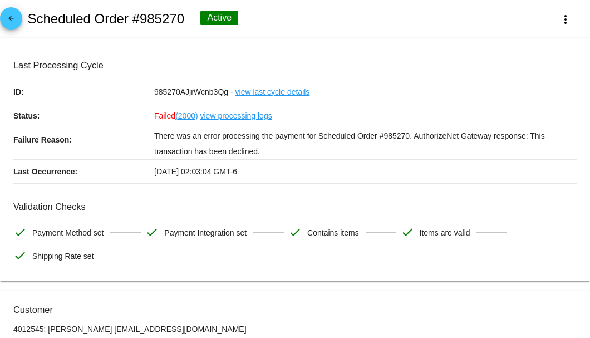
scroll to position [111, 0]
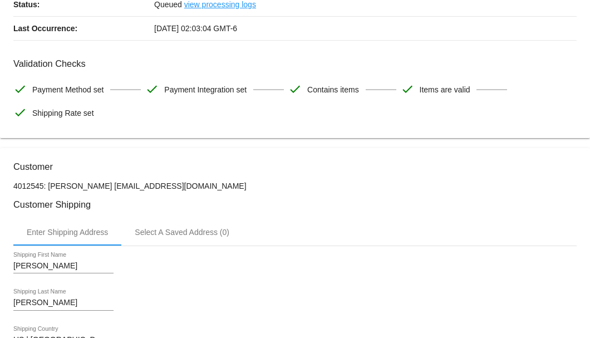
drag, startPoint x: 244, startPoint y: 185, endPoint x: 111, endPoint y: 187, distance: 133.1
click at [111, 187] on p "4012545: Sherman Kennell 9705700234@exceptionalproducts.org" at bounding box center [294, 185] width 563 height 9
copy p "9705700234@exceptionalproducts.org"
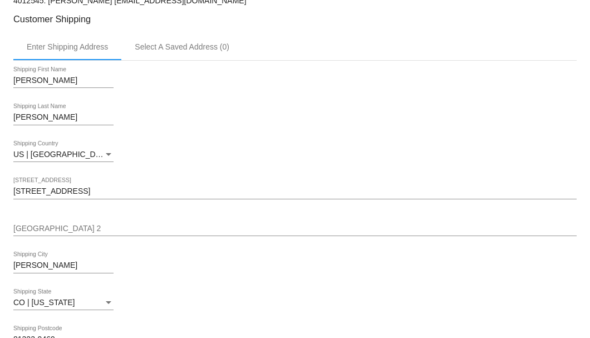
scroll to position [148, 0]
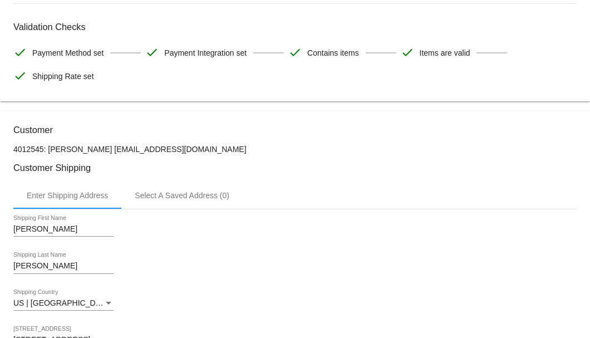
copy p "9705700234@exceptionalproducts.org"
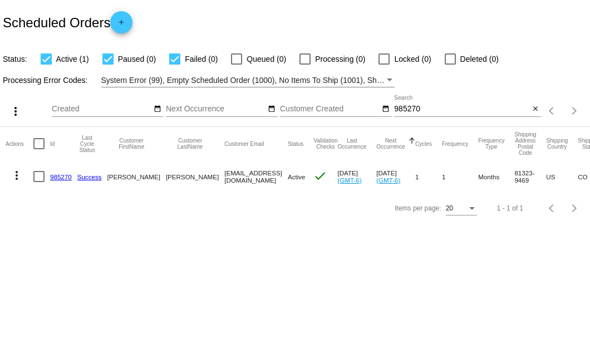
click at [411, 107] on input "985270" at bounding box center [461, 109] width 135 height 9
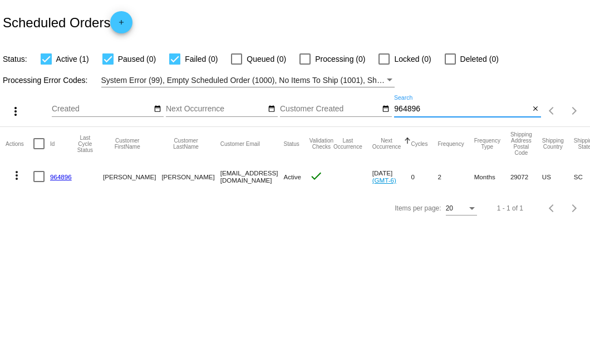
type input "964896"
click at [60, 174] on link "964896" at bounding box center [61, 176] width 22 height 7
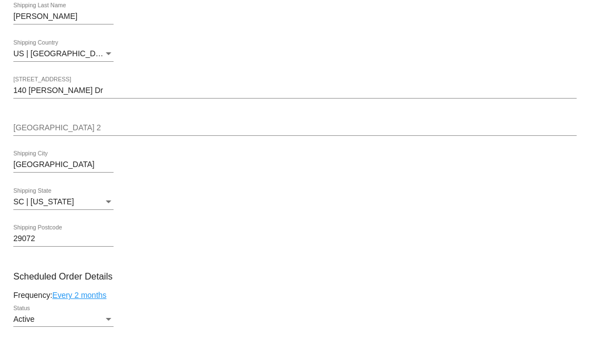
scroll to position [408, 0]
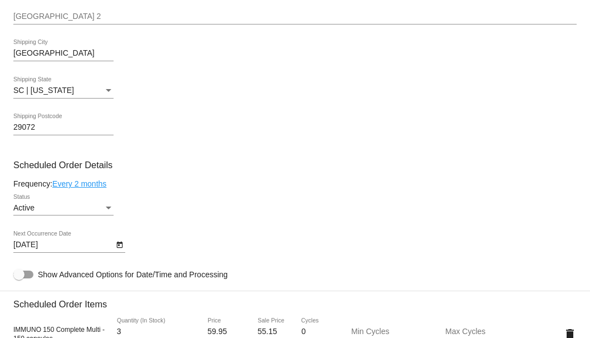
click at [119, 247] on icon "Open calendar" at bounding box center [120, 244] width 8 height 13
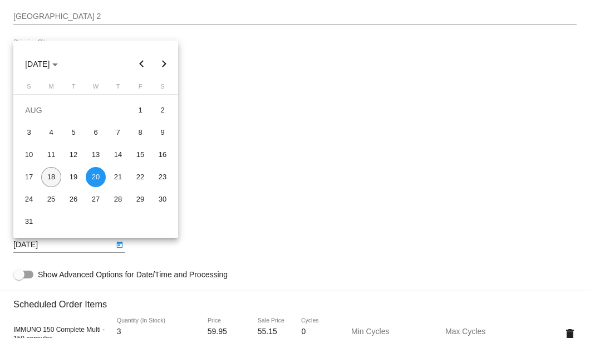
click at [53, 179] on div "18" at bounding box center [51, 177] width 20 height 20
type input "[DATE]"
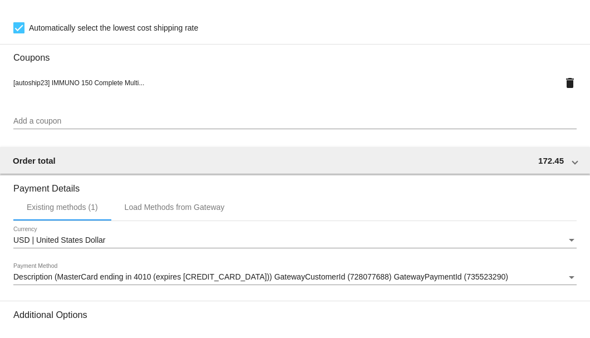
scroll to position [974, 0]
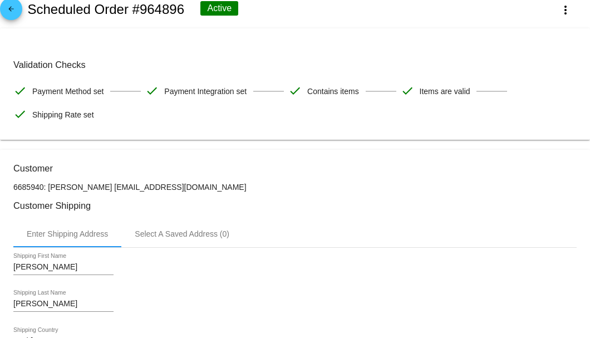
scroll to position [0, 0]
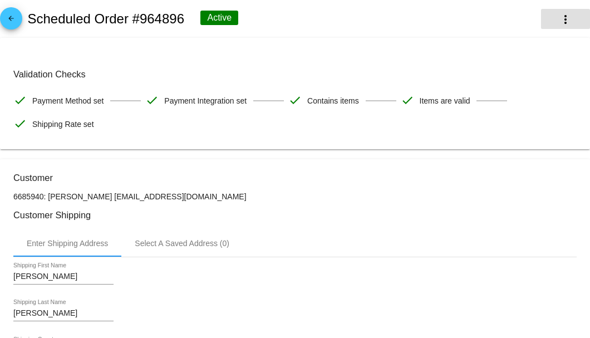
click at [562, 21] on mat-icon "more_vert" at bounding box center [565, 19] width 13 height 13
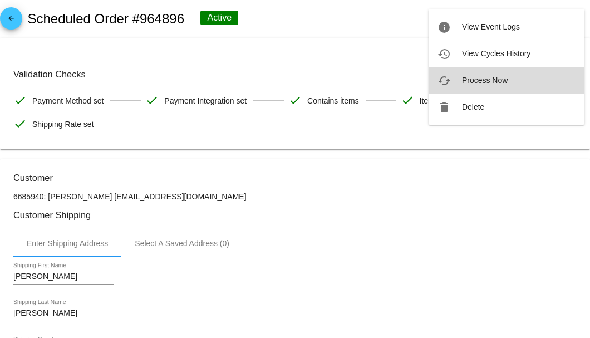
click at [479, 85] on button "cached Process Now" at bounding box center [507, 80] width 156 height 27
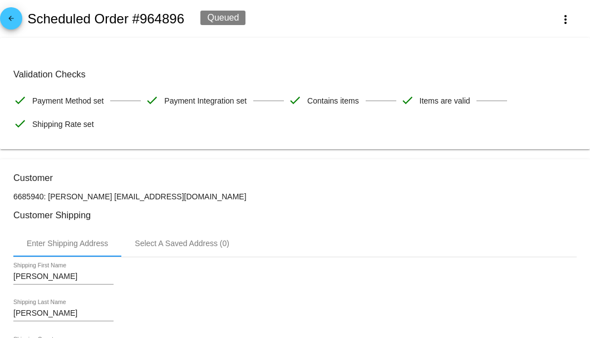
drag, startPoint x: 190, startPoint y: 194, endPoint x: 110, endPoint y: 195, distance: 79.6
click at [110, 195] on p "6685940: Amy Quenneville amyq5276@gmail.com" at bounding box center [294, 196] width 563 height 9
copy p "amyq5276@gmail.com"
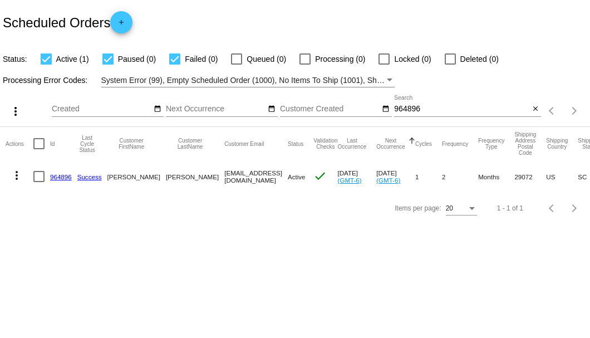
click at [410, 104] on div "964896 Search" at bounding box center [461, 106] width 135 height 22
click at [410, 110] on input "964896" at bounding box center [461, 109] width 135 height 9
type input "571628"
click at [64, 175] on link "571628" at bounding box center [61, 176] width 22 height 7
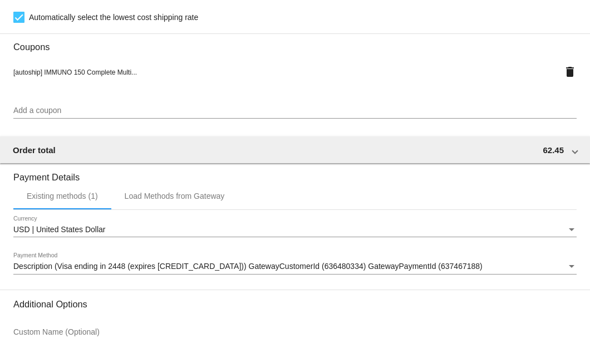
scroll to position [1074, 0]
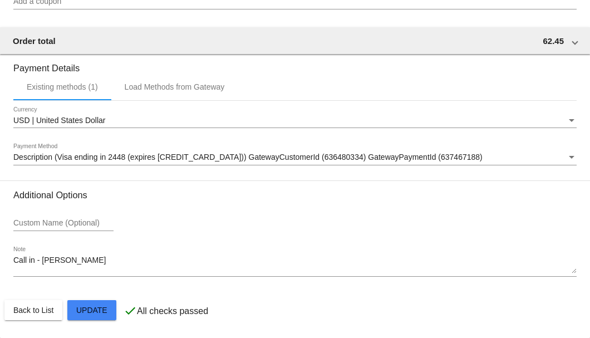
drag, startPoint x: 76, startPoint y: 254, endPoint x: 16, endPoint y: 268, distance: 61.6
click at [16, 268] on div "Call in - [PERSON_NAME] Note" at bounding box center [294, 262] width 563 height 31
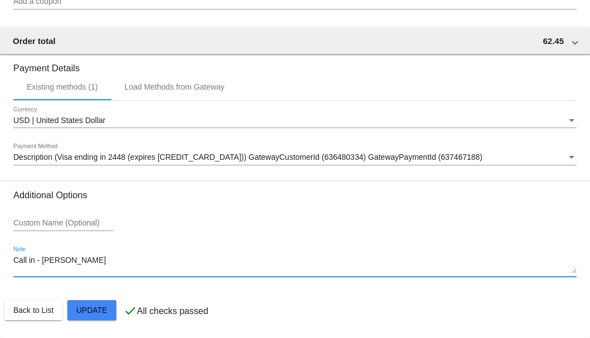
drag, startPoint x: 67, startPoint y: 262, endPoint x: 11, endPoint y: 262, distance: 56.2
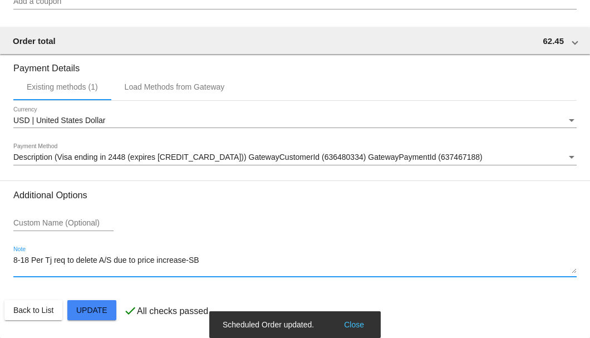
type textarea "8-18 Per Tj req to delete A/S due to price increase-SB"
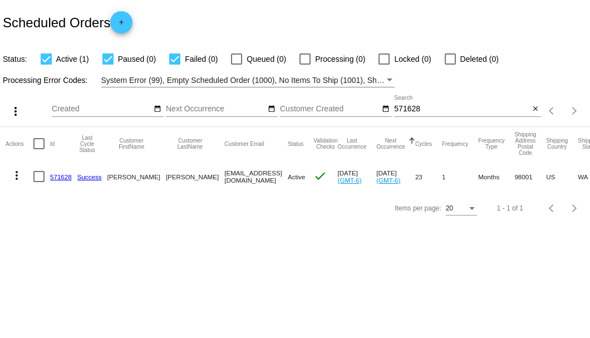
click at [39, 172] on div at bounding box center [38, 176] width 11 height 11
click at [39, 182] on input "checkbox" at bounding box center [38, 182] width 1 height 1
checkbox input "true"
click at [17, 176] on mat-icon "more_vert" at bounding box center [16, 175] width 13 height 13
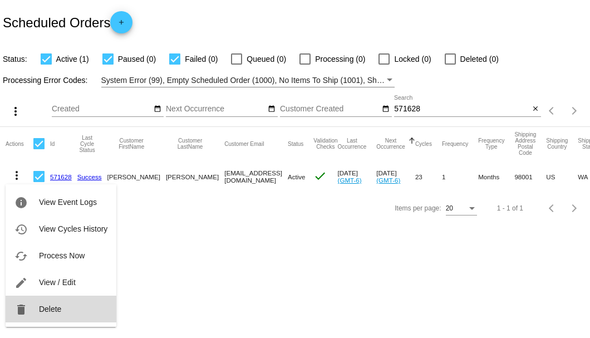
click at [66, 308] on button "delete Delete" at bounding box center [61, 309] width 111 height 27
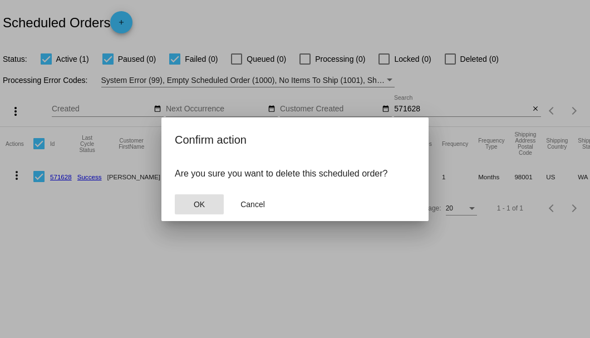
click at [203, 197] on button "OK" at bounding box center [199, 204] width 49 height 20
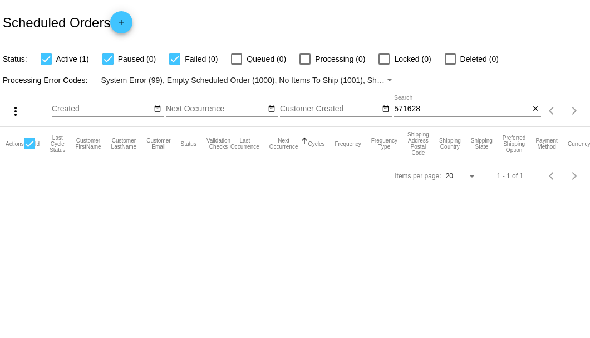
click at [429, 109] on input "571628" at bounding box center [461, 109] width 135 height 9
type input "571628"
click at [537, 108] on mat-icon "close" at bounding box center [536, 109] width 8 height 9
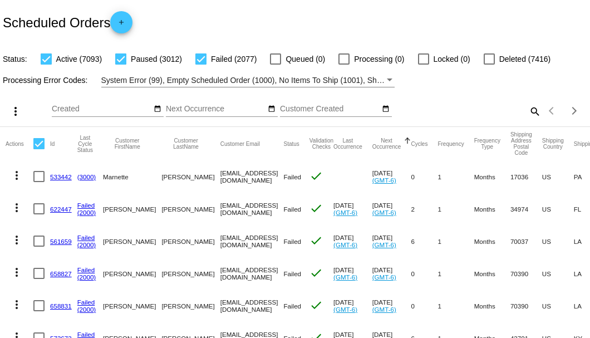
click at [528, 120] on mat-icon "search" at bounding box center [534, 110] width 13 height 17
click at [528, 114] on input "Search" at bounding box center [467, 109] width 147 height 9
click at [528, 120] on mat-icon "search" at bounding box center [534, 110] width 13 height 17
click at [527, 114] on input "Search" at bounding box center [467, 109] width 147 height 9
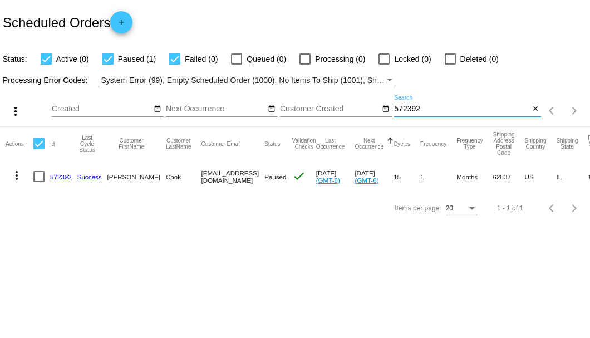
type input "572392"
click at [62, 174] on link "572392" at bounding box center [61, 176] width 22 height 7
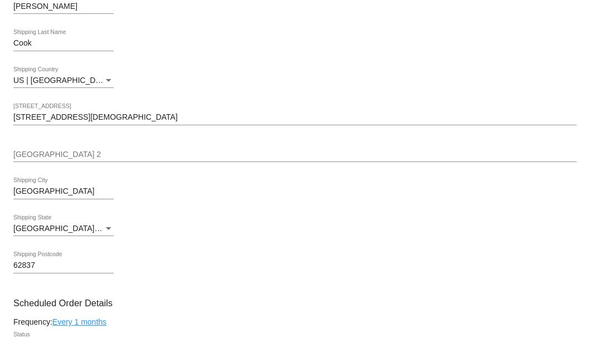
scroll to position [259, 0]
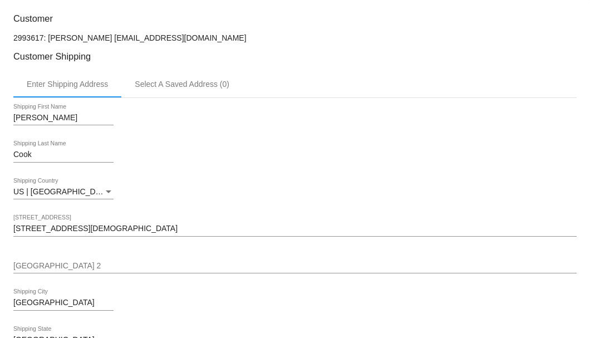
drag, startPoint x: 193, startPoint y: 35, endPoint x: 101, endPoint y: 37, distance: 91.3
click at [101, 37] on p "2993617: [PERSON_NAME] [EMAIL_ADDRESS][DOMAIN_NAME]" at bounding box center [294, 37] width 563 height 9
copy p "[EMAIL_ADDRESS][DOMAIN_NAME]"
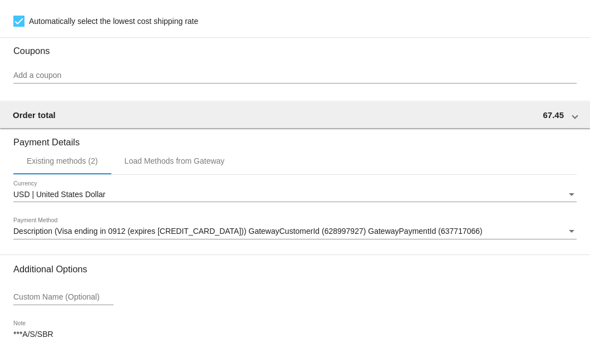
scroll to position [1035, 0]
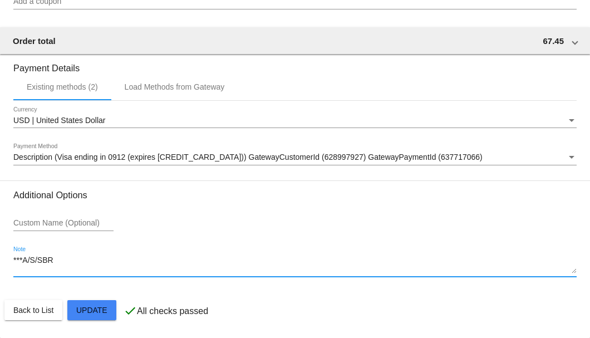
drag, startPoint x: 71, startPoint y: 263, endPoint x: 2, endPoint y: 262, distance: 69.0
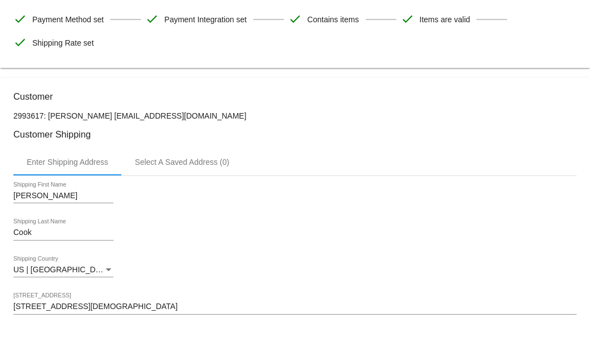
scroll to position [70, 0]
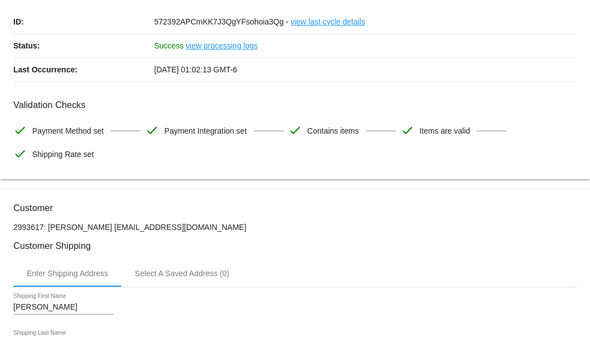
drag, startPoint x: 193, startPoint y: 225, endPoint x: 102, endPoint y: 228, distance: 90.2
click at [102, 228] on p "2993617: [PERSON_NAME] [EMAIL_ADDRESS][DOMAIN_NAME]" at bounding box center [294, 227] width 563 height 9
copy p "[EMAIL_ADDRESS][DOMAIN_NAME]"
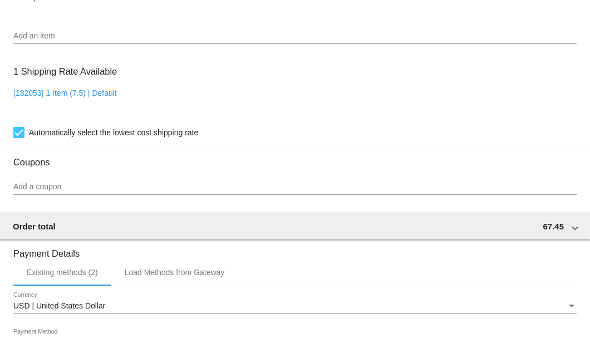
scroll to position [738, 0]
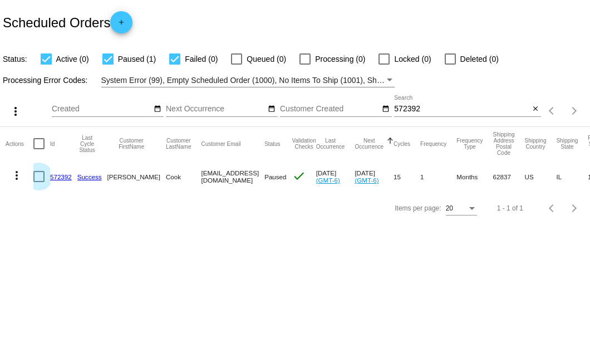
click at [40, 178] on div at bounding box center [38, 176] width 11 height 11
click at [39, 182] on input "checkbox" at bounding box center [38, 182] width 1 height 1
checkbox input "true"
click at [12, 176] on mat-icon "more_vert" at bounding box center [16, 175] width 13 height 13
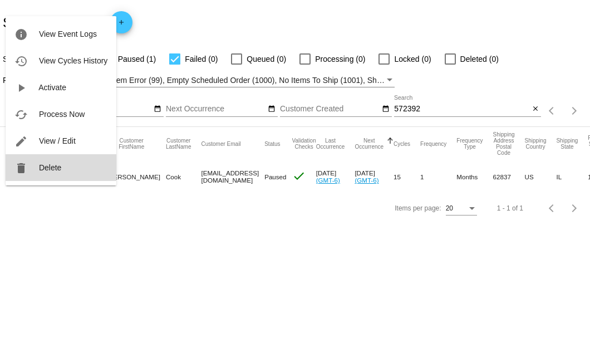
click at [53, 166] on span "Delete" at bounding box center [50, 167] width 22 height 9
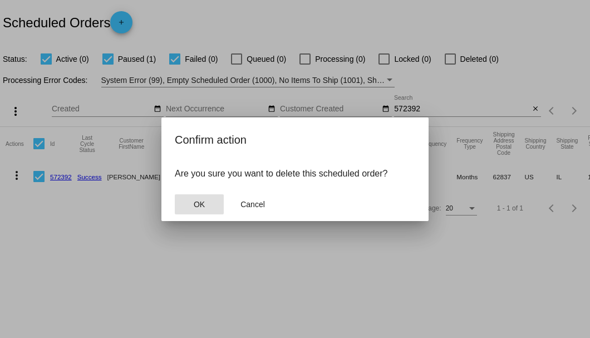
click at [194, 201] on span "OK" at bounding box center [199, 204] width 11 height 9
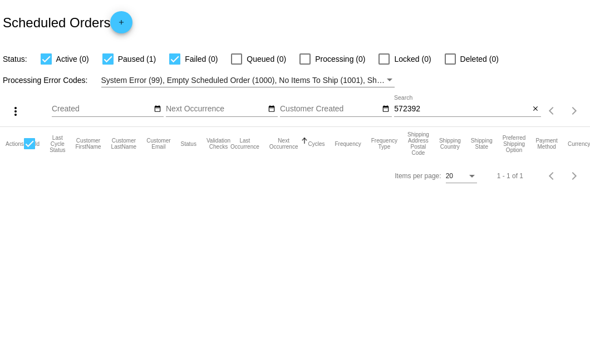
click at [401, 105] on input "572392" at bounding box center [461, 109] width 135 height 9
paste input "[EMAIL_ADDRESS][DOMAIN_NAME]"
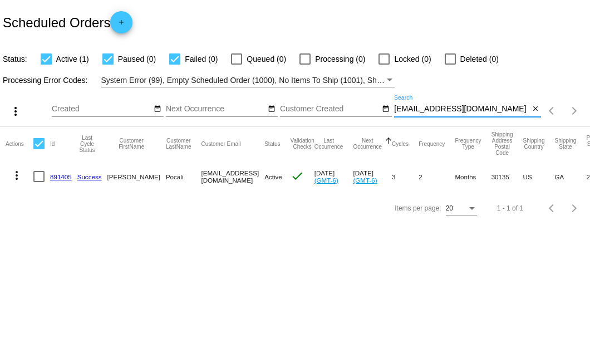
type input "[EMAIL_ADDRESS][DOMAIN_NAME]"
click at [40, 173] on div at bounding box center [38, 176] width 11 height 11
click at [39, 182] on input "checkbox" at bounding box center [38, 182] width 1 height 1
checkbox input "true"
click at [22, 180] on mat-icon "more_vert" at bounding box center [16, 175] width 13 height 13
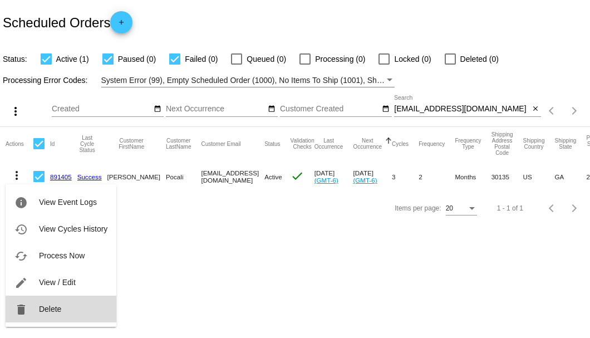
click at [56, 304] on span "Delete" at bounding box center [50, 308] width 22 height 9
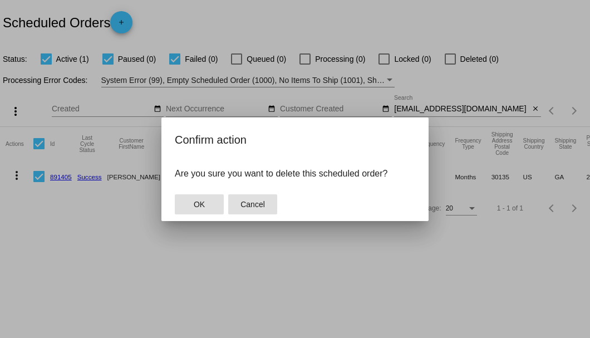
click at [255, 204] on span "Cancel" at bounding box center [252, 204] width 24 height 9
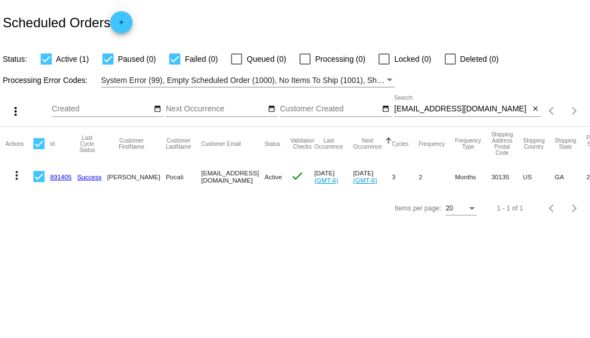
click at [58, 177] on link "891405" at bounding box center [61, 176] width 22 height 7
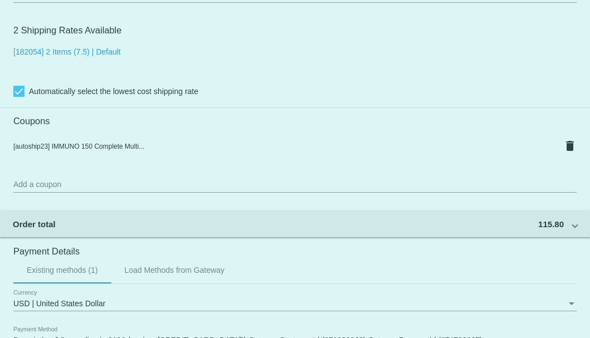
scroll to position [1074, 0]
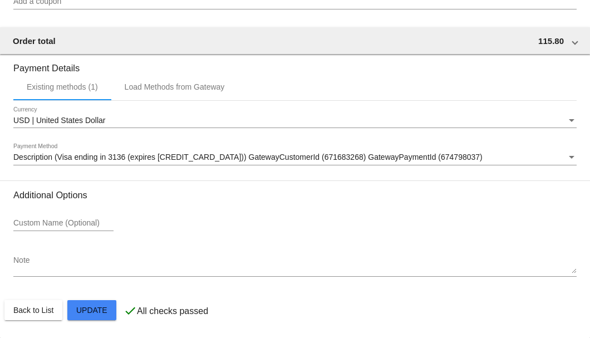
click at [67, 269] on textarea "Note" at bounding box center [294, 265] width 563 height 18
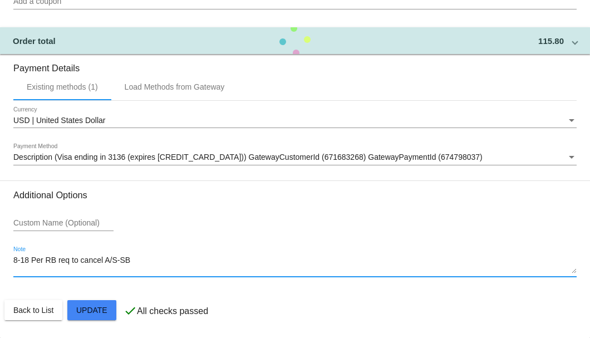
type textarea "8-18 Per RB req to cancel A/S-SB"
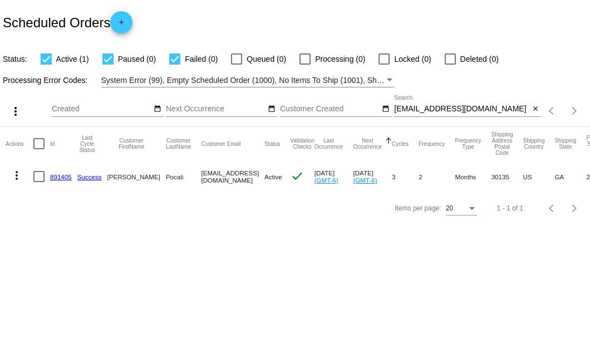
click at [37, 178] on div at bounding box center [38, 176] width 11 height 11
click at [38, 182] on input "checkbox" at bounding box center [38, 182] width 1 height 1
checkbox input "true"
click at [16, 176] on mat-icon "more_vert" at bounding box center [16, 175] width 13 height 13
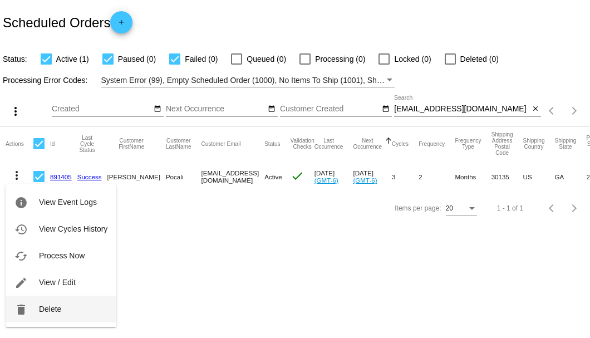
click at [48, 312] on span "Delete" at bounding box center [50, 308] width 22 height 9
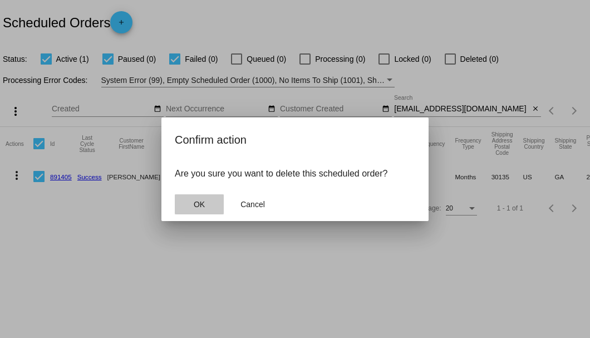
click at [191, 205] on button "OK" at bounding box center [199, 204] width 49 height 20
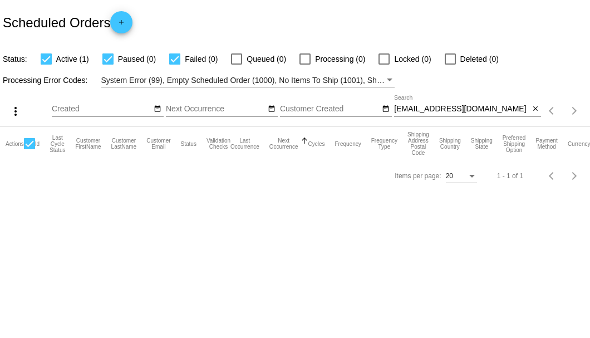
click at [465, 108] on input "[EMAIL_ADDRESS][DOMAIN_NAME]" at bounding box center [461, 109] width 135 height 9
type input "[EMAIL_ADDRESS][DOMAIN_NAME]"
click at [448, 60] on div at bounding box center [450, 58] width 11 height 11
click at [450, 65] on input "Deleted (1)" at bounding box center [450, 65] width 1 height 1
checkbox input "true"
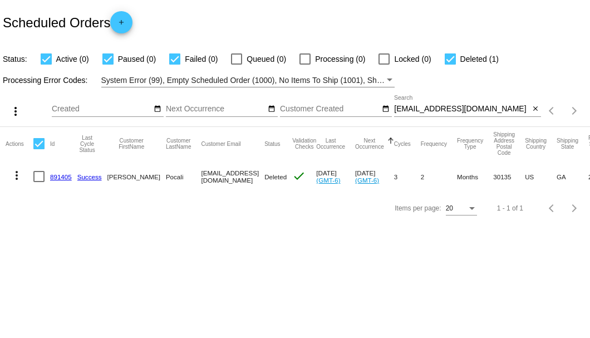
click at [61, 174] on link "891405" at bounding box center [61, 176] width 22 height 7
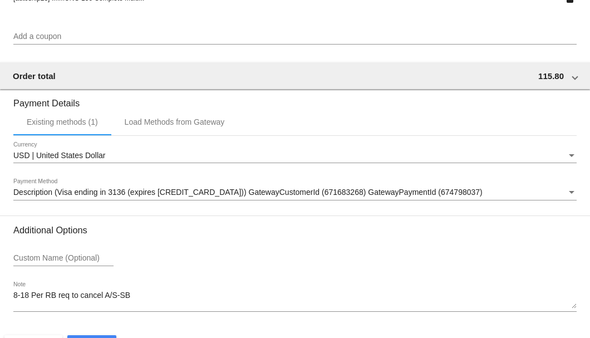
scroll to position [1074, 0]
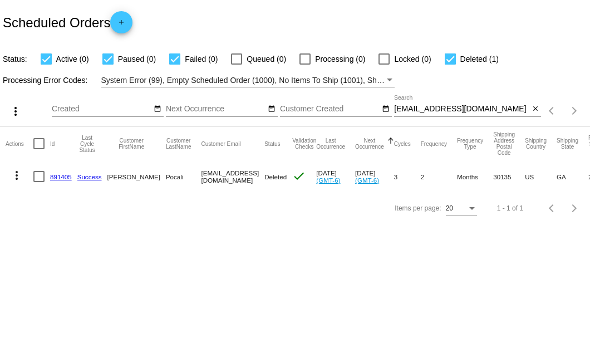
click at [46, 180] on mat-cell at bounding box center [41, 176] width 17 height 32
click at [40, 179] on div at bounding box center [38, 176] width 11 height 11
click at [39, 182] on input "checkbox" at bounding box center [38, 182] width 1 height 1
checkbox input "true"
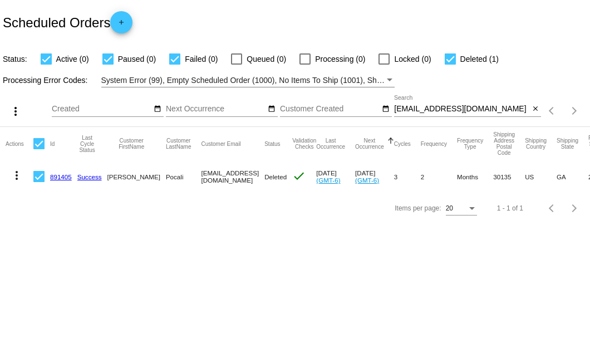
click at [20, 177] on mat-icon "more_vert" at bounding box center [16, 175] width 13 height 13
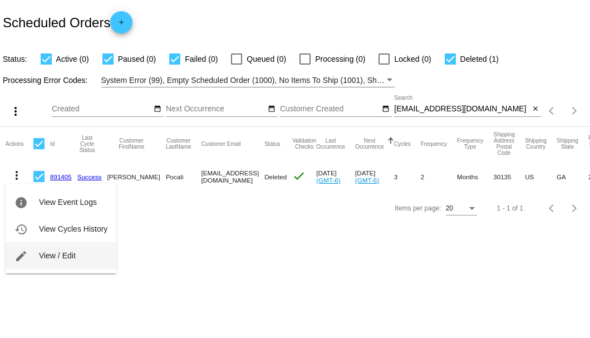
click at [45, 259] on button "edit View / Edit" at bounding box center [61, 255] width 111 height 27
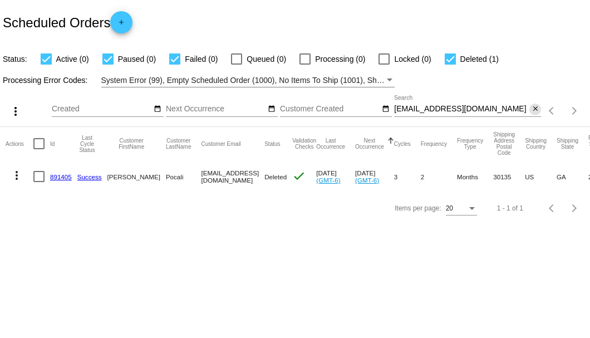
click at [532, 109] on mat-icon "close" at bounding box center [536, 109] width 8 height 9
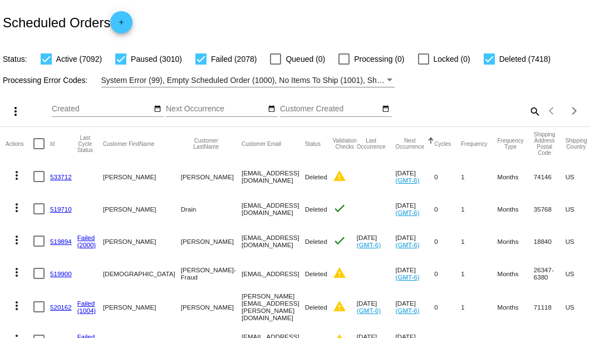
click at [528, 120] on mat-icon "search" at bounding box center [534, 110] width 13 height 17
click at [527, 114] on input "Search" at bounding box center [467, 109] width 147 height 9
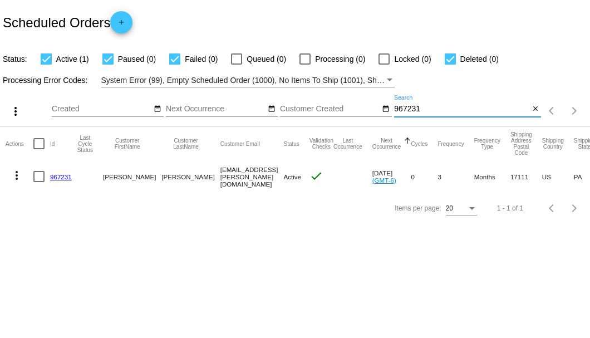
type input "967231"
click at [61, 175] on link "967231" at bounding box center [61, 176] width 22 height 7
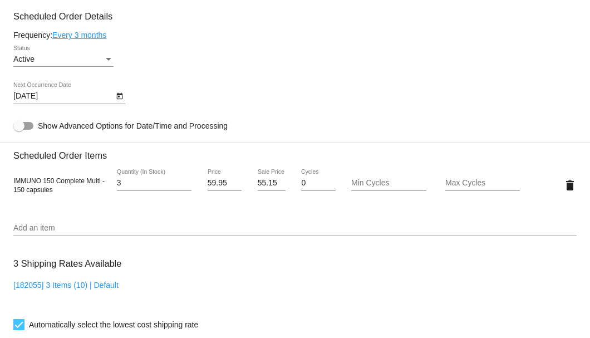
scroll to position [593, 0]
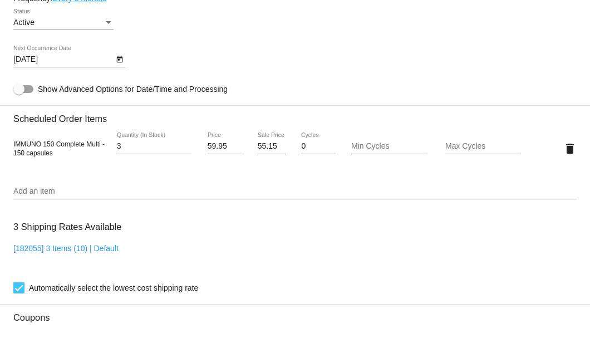
click at [61, 190] on input "Add an item" at bounding box center [294, 191] width 563 height 9
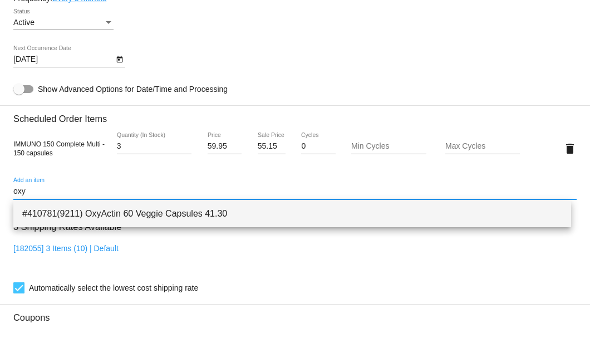
type input "oxy"
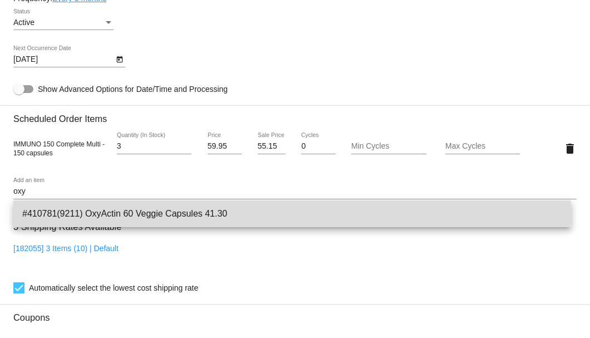
click at [78, 213] on span "#410781(9211) OxyActin 60 Veggie Capsules 41.30" at bounding box center [292, 213] width 540 height 27
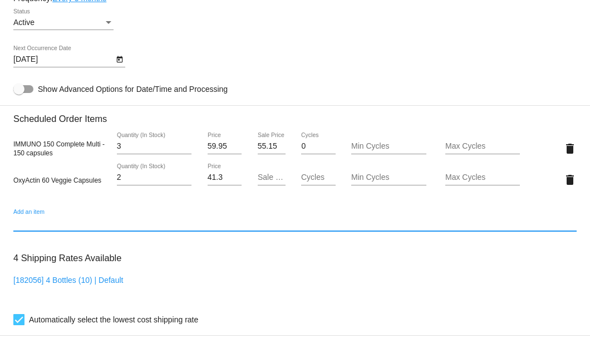
click at [185, 175] on input "2" at bounding box center [154, 177] width 75 height 9
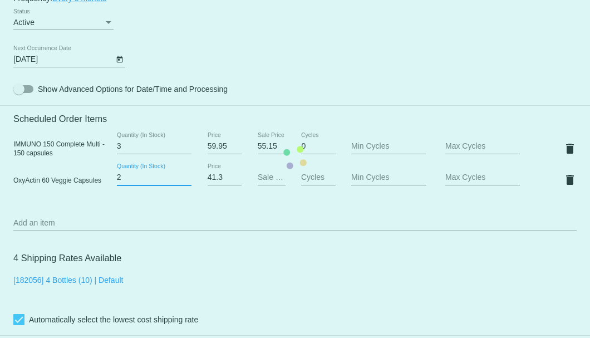
click at [185, 175] on mat-card "Customer 6844716: Lavern Shearer 948aaa@reagan.com Customer Shipping Enter Ship…" at bounding box center [295, 157] width 590 height 1183
type input "3"
click at [185, 175] on input "3" at bounding box center [154, 177] width 75 height 9
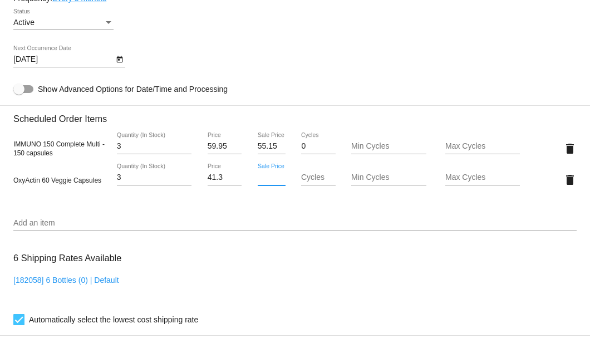
click at [258, 180] on input "Sale Price" at bounding box center [272, 177] width 28 height 9
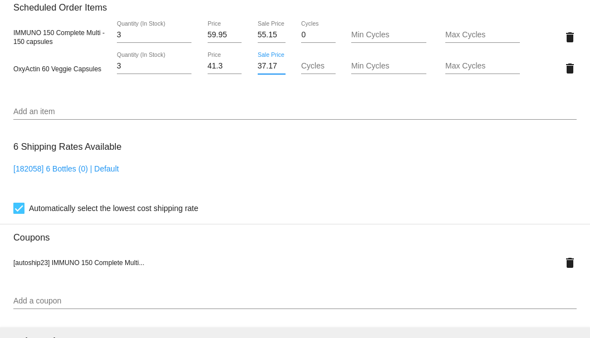
type input "37.17"
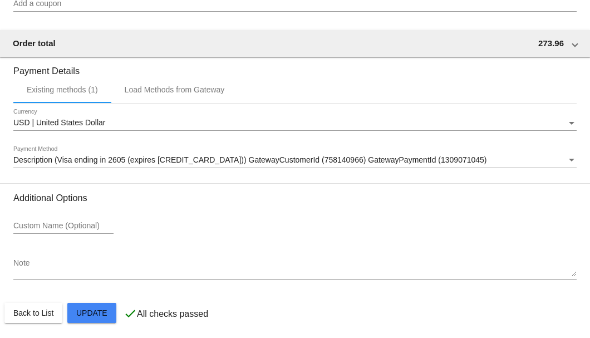
scroll to position [1006, 0]
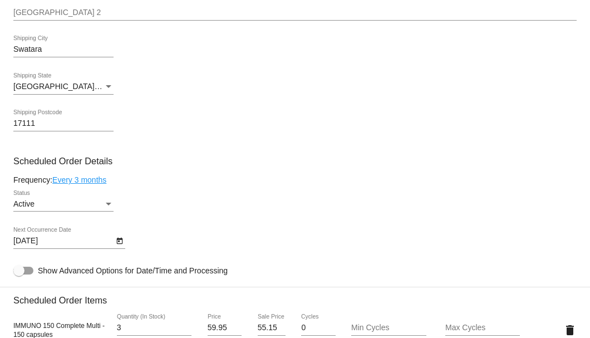
scroll to position [338, 0]
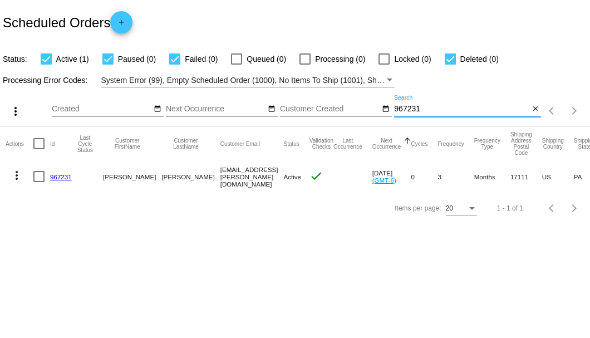
click at [408, 110] on input "967231" at bounding box center [461, 109] width 135 height 9
type input "967990"
click at [56, 176] on link "967990" at bounding box center [61, 176] width 22 height 7
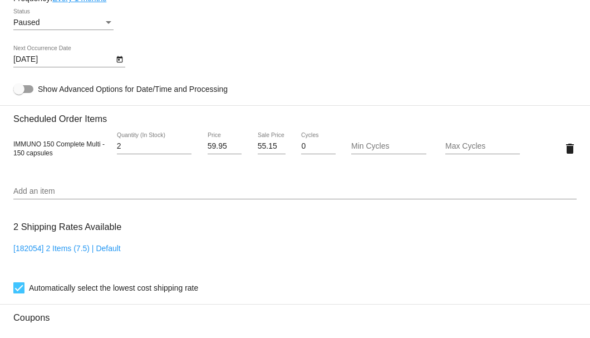
scroll to position [519, 0]
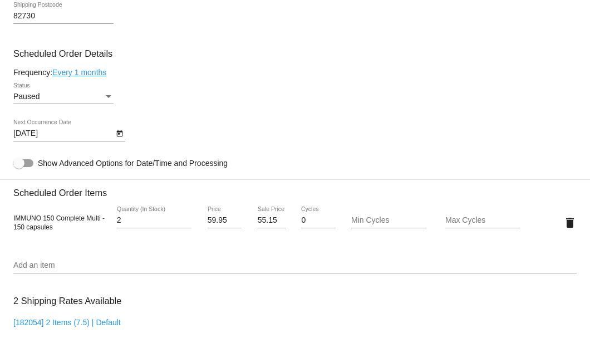
click at [102, 74] on link "Every 1 months" at bounding box center [79, 72] width 54 height 9
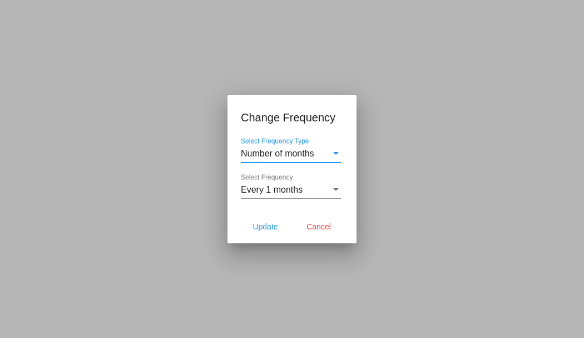
click at [283, 193] on span "Every 1 months" at bounding box center [272, 189] width 62 height 9
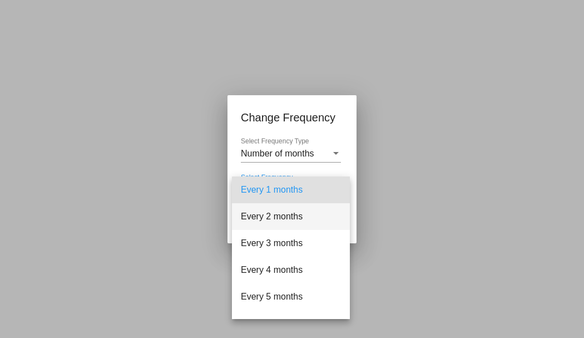
click at [279, 212] on span "Every 2 months" at bounding box center [291, 216] width 100 height 27
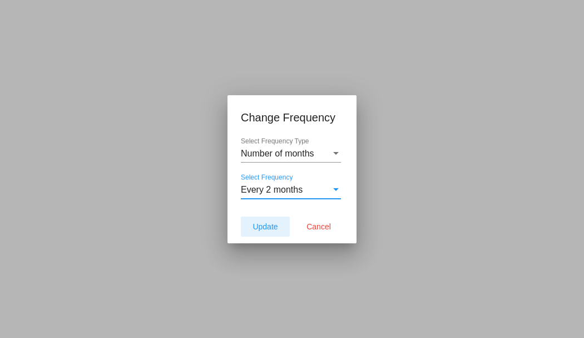
click at [264, 224] on span "Update" at bounding box center [265, 226] width 25 height 9
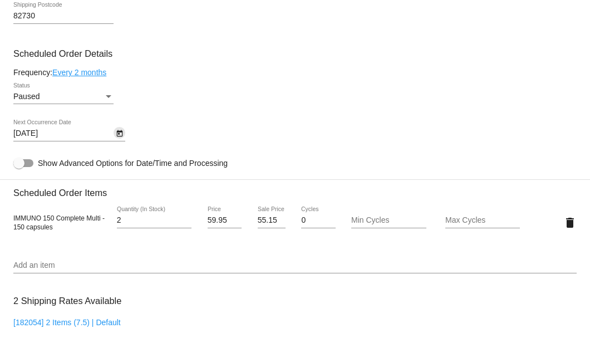
click at [121, 134] on icon "Open calendar" at bounding box center [119, 133] width 6 height 7
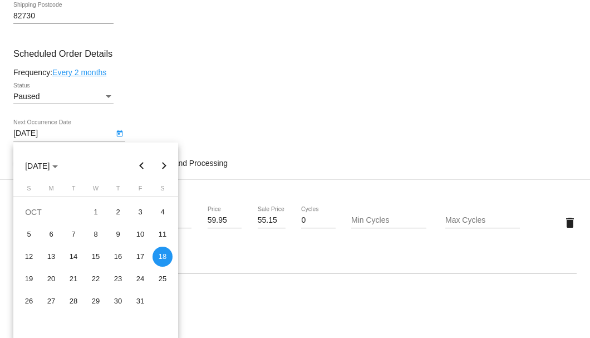
click at [141, 164] on button "Previous month" at bounding box center [142, 166] width 22 height 22
click at [53, 281] on div "18" at bounding box center [51, 279] width 20 height 20
type input "[DATE]"
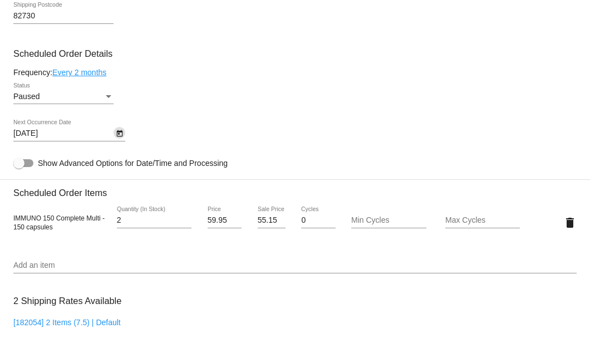
click at [107, 96] on div "Status" at bounding box center [109, 96] width 6 height 3
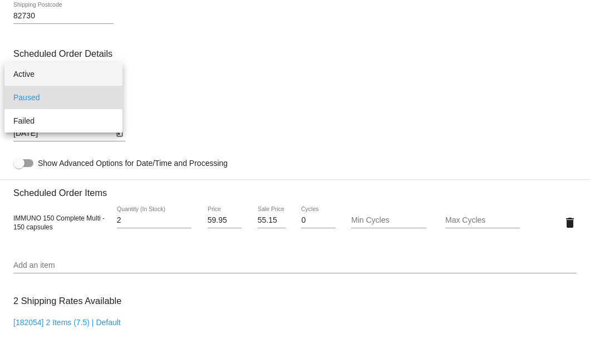
click at [94, 72] on span "Active" at bounding box center [63, 73] width 100 height 23
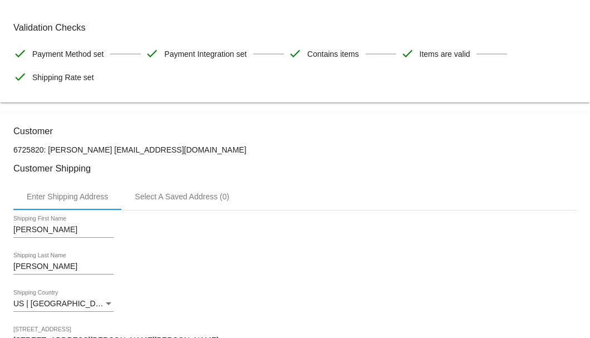
scroll to position [9, 0]
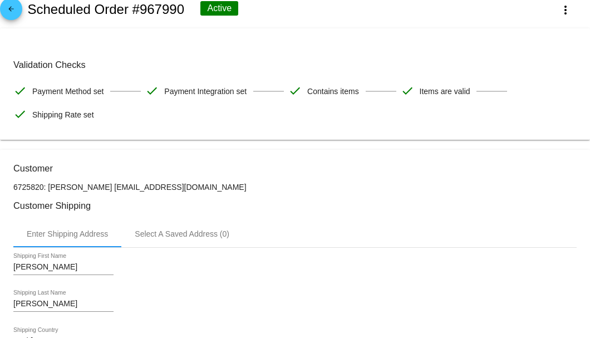
drag, startPoint x: 179, startPoint y: 183, endPoint x: 112, endPoint y: 183, distance: 67.4
click at [112, 183] on p "6725820: Howard Bradbeer tyky99@yahoo.com" at bounding box center [294, 187] width 563 height 9
copy p "[EMAIL_ADDRESS][DOMAIN_NAME]"
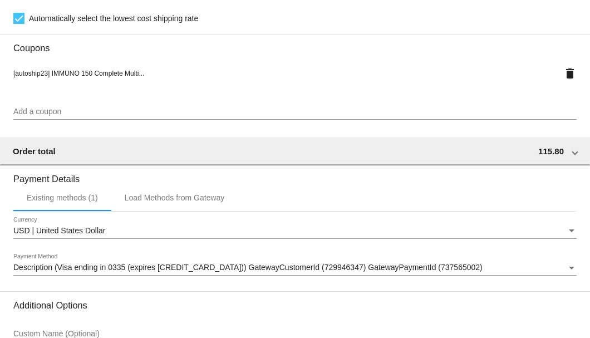
scroll to position [974, 0]
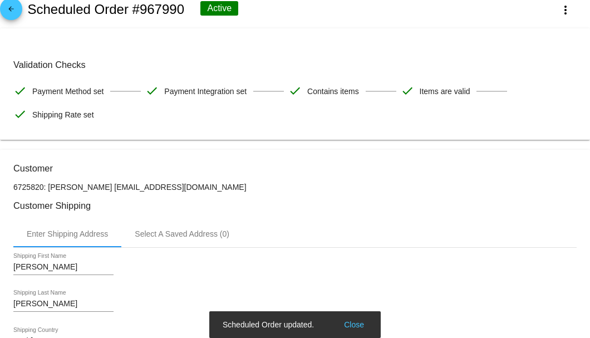
scroll to position [0, 0]
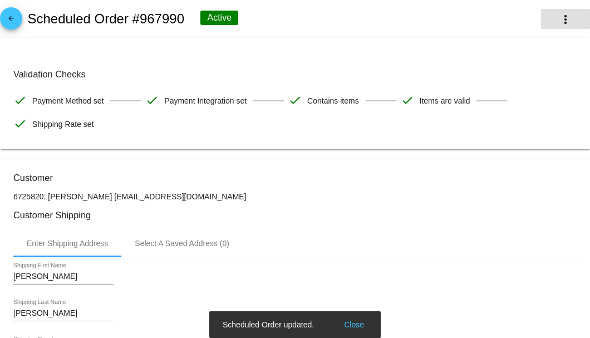
click at [568, 24] on button "more_vert" at bounding box center [565, 19] width 49 height 20
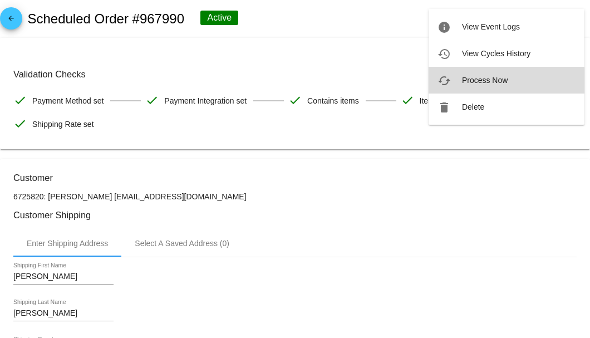
click at [489, 82] on span "Process Now" at bounding box center [485, 80] width 46 height 9
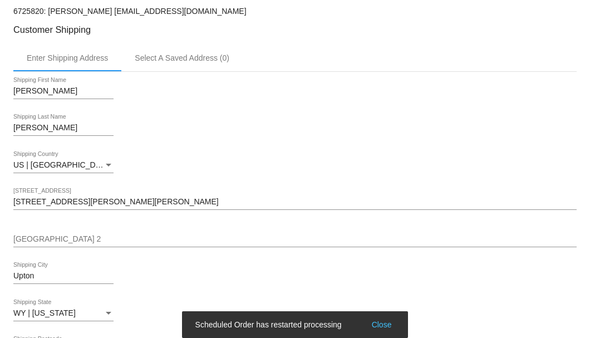
scroll to position [334, 0]
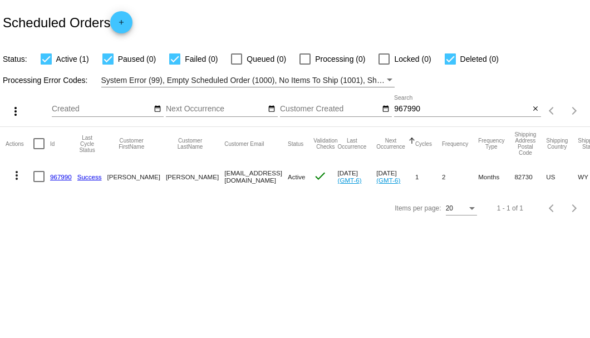
drag, startPoint x: 176, startPoint y: 175, endPoint x: 238, endPoint y: 175, distance: 61.8
click at [238, 175] on mat-row "more_vert 967990 Success [PERSON_NAME] [EMAIL_ADDRESS][DOMAIN_NAME] Active chec…" at bounding box center [409, 176] width 806 height 32
copy mat-row "[EMAIL_ADDRESS][DOMAIN_NAME]"
click at [536, 112] on mat-icon "close" at bounding box center [536, 109] width 8 height 9
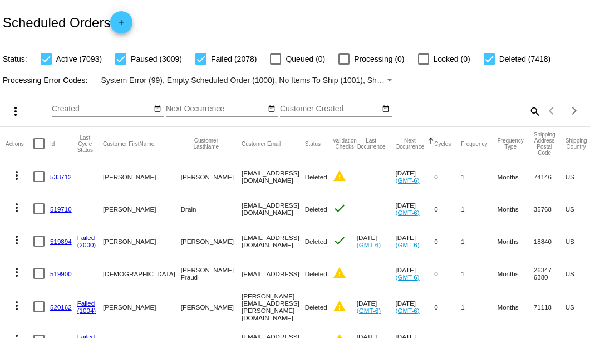
click at [528, 120] on mat-icon "search" at bounding box center [534, 110] width 13 height 17
click at [524, 114] on input "Search" at bounding box center [467, 109] width 147 height 9
paste input "[PERSON_NAME][EMAIL_ADDRESS][DOMAIN_NAME]"
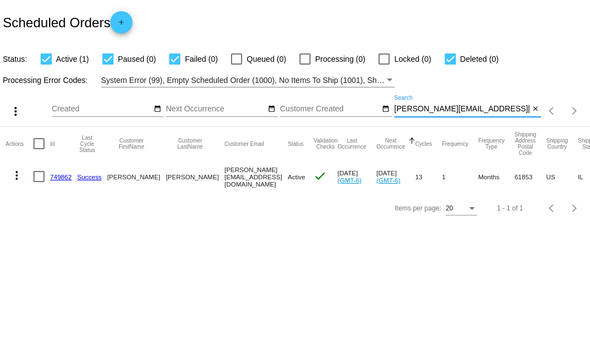
type input "[PERSON_NAME][EMAIL_ADDRESS][DOMAIN_NAME]"
click at [56, 178] on link "749862" at bounding box center [61, 176] width 22 height 7
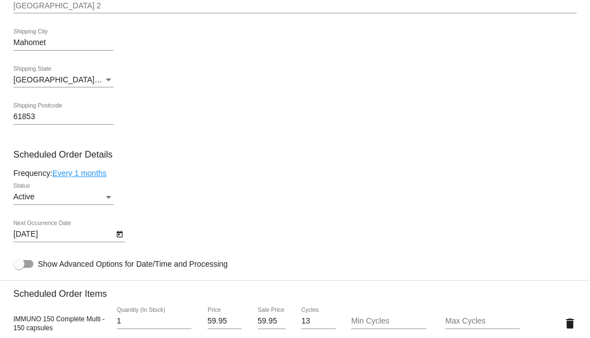
scroll to position [593, 0]
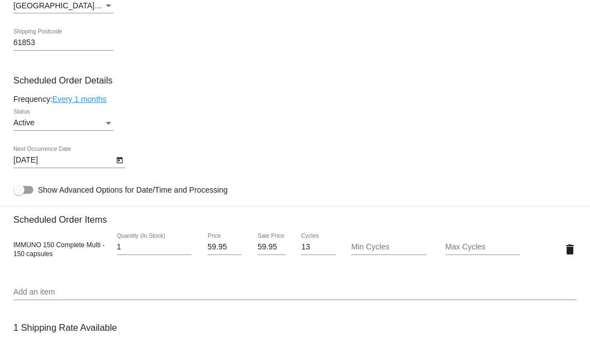
click at [120, 160] on icon "Open calendar" at bounding box center [120, 160] width 8 height 13
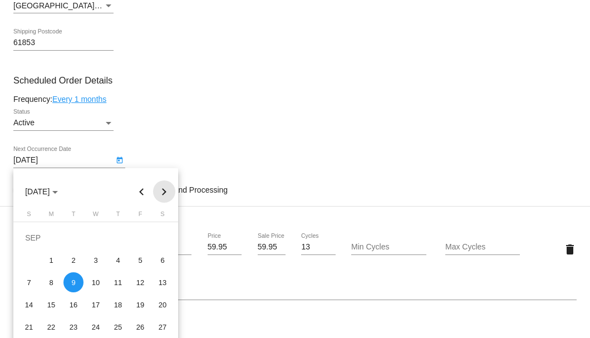
click at [167, 193] on button "Next month" at bounding box center [164, 191] width 22 height 22
click at [116, 261] on div "9" at bounding box center [118, 260] width 20 height 20
type input "10/9/2025"
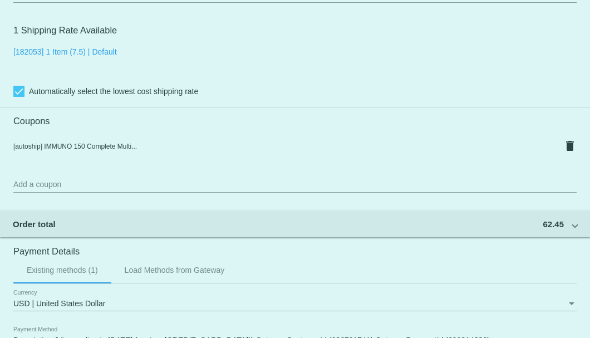
scroll to position [1074, 0]
